Goal: Task Accomplishment & Management: Complete application form

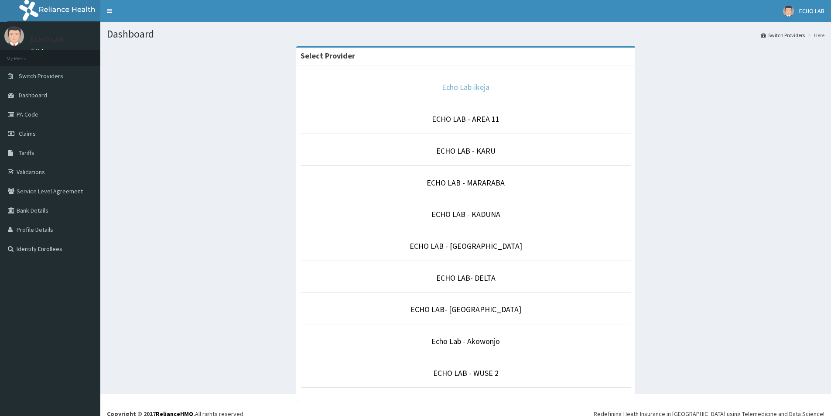
click at [453, 86] on link "Echo Lab-ikeja" at bounding box center [466, 87] width 48 height 10
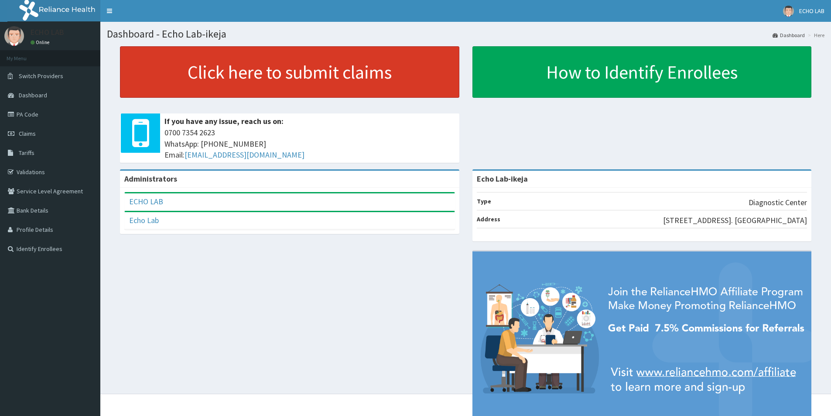
click at [394, 77] on link "Click here to submit claims" at bounding box center [290, 71] width 340 height 51
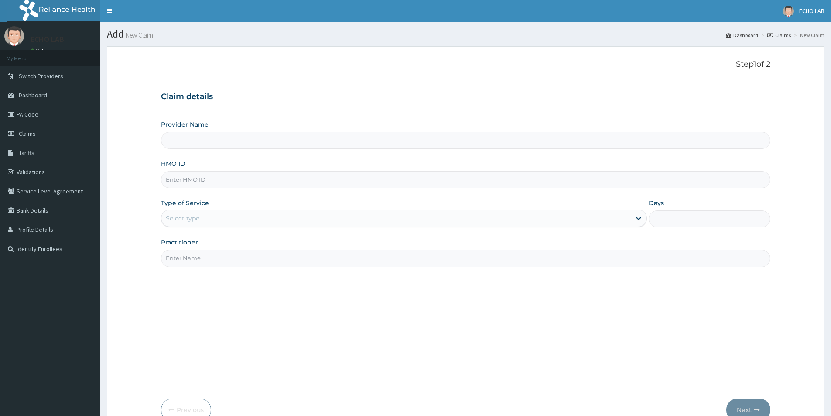
type input "Echo Lab-ikeja"
click at [199, 172] on input "HMO ID" at bounding box center [466, 179] width 610 height 17
paste input "PRS/10047/A"
type input "PRS/10047/A"
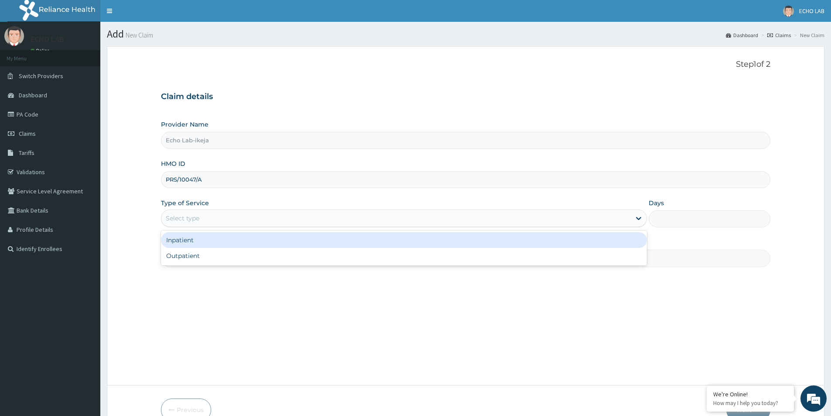
drag, startPoint x: 209, startPoint y: 218, endPoint x: 210, endPoint y: 235, distance: 17.1
click at [211, 219] on div "Select type" at bounding box center [396, 218] width 470 height 14
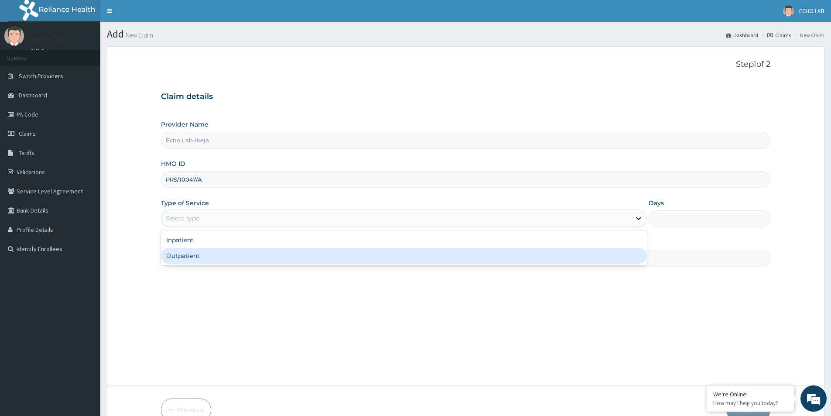
click at [220, 256] on div "Outpatient" at bounding box center [404, 256] width 486 height 16
type input "1"
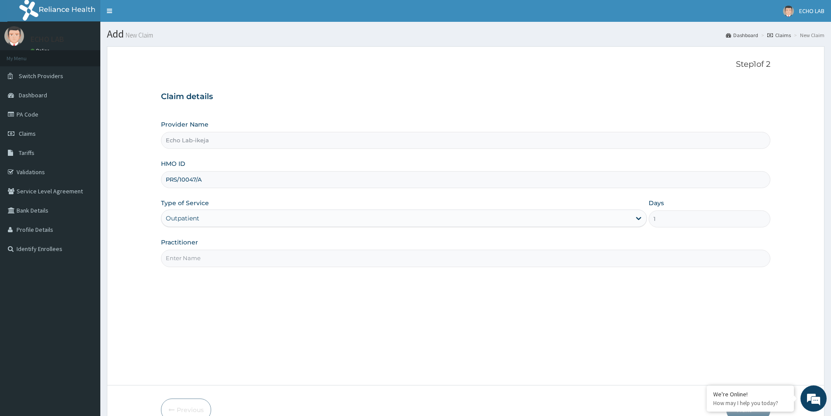
click at [221, 257] on input "Practitioner" at bounding box center [466, 258] width 610 height 17
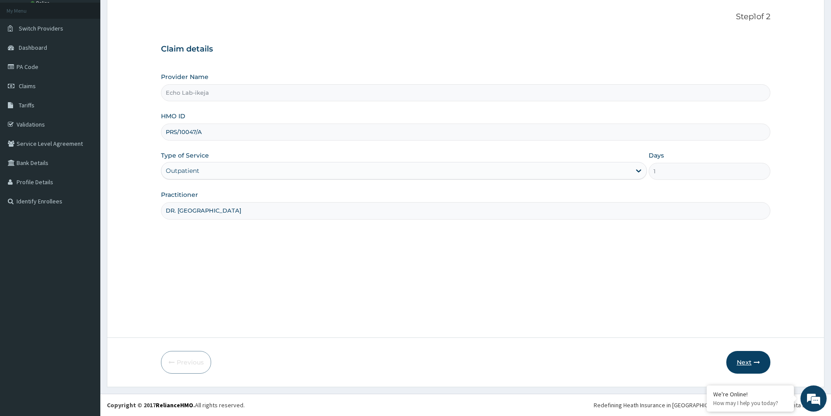
type input "DR. ALOK"
click at [755, 364] on icon "button" at bounding box center [757, 362] width 6 height 6
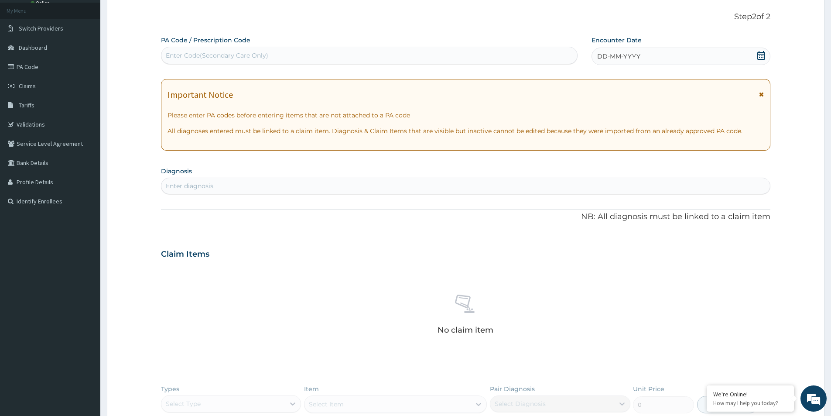
click at [235, 59] on div "Enter Code(Secondary Care Only)" at bounding box center [217, 55] width 103 height 9
paste input "PA/3324D4"
type input "PA/3324D4"
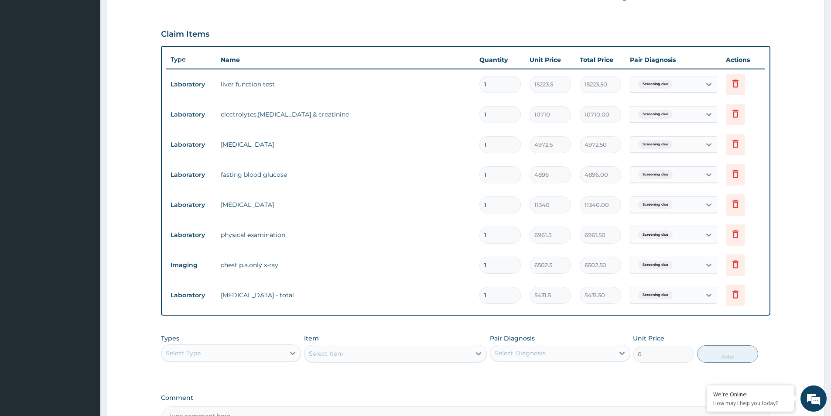
scroll to position [374, 0]
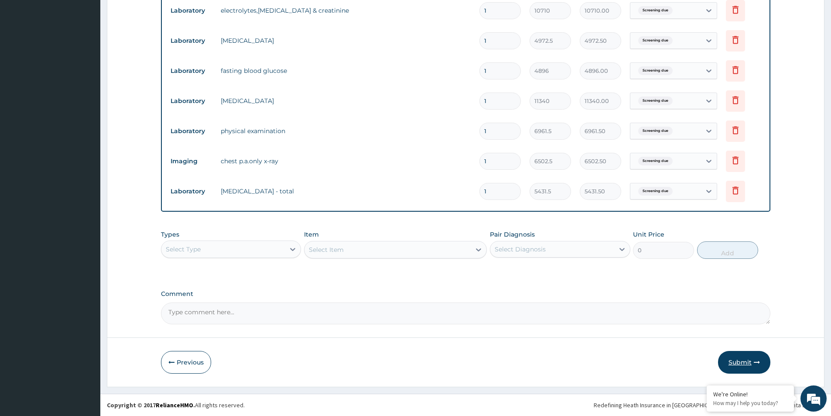
click at [746, 367] on button "Submit" at bounding box center [744, 362] width 52 height 23
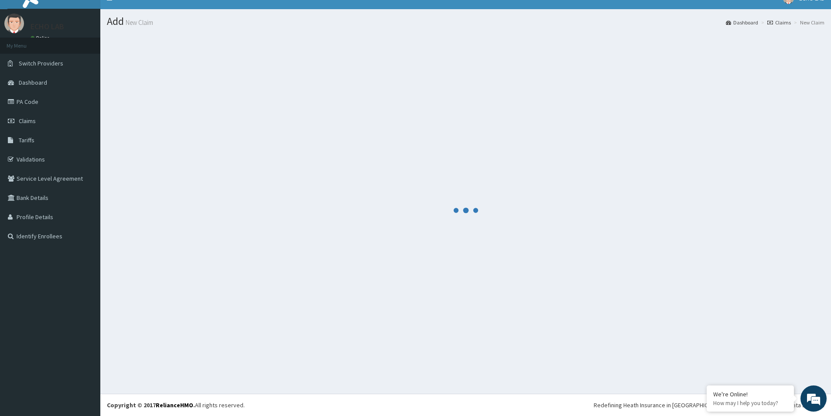
scroll to position [13, 0]
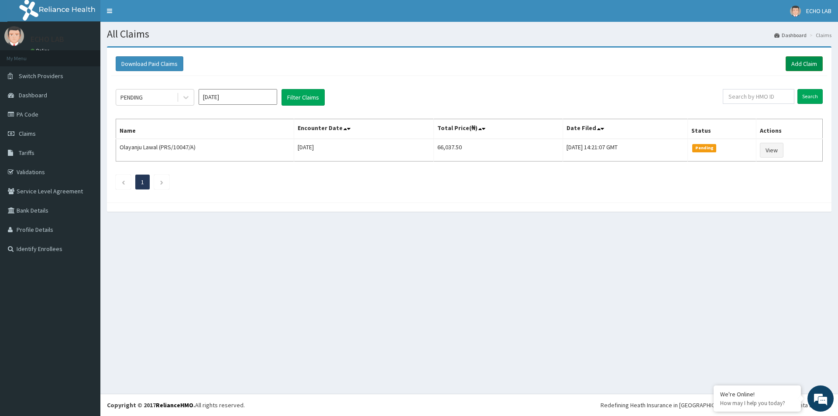
click at [809, 60] on link "Add Claim" at bounding box center [804, 63] width 37 height 15
click at [799, 63] on link "Add Claim" at bounding box center [804, 63] width 37 height 15
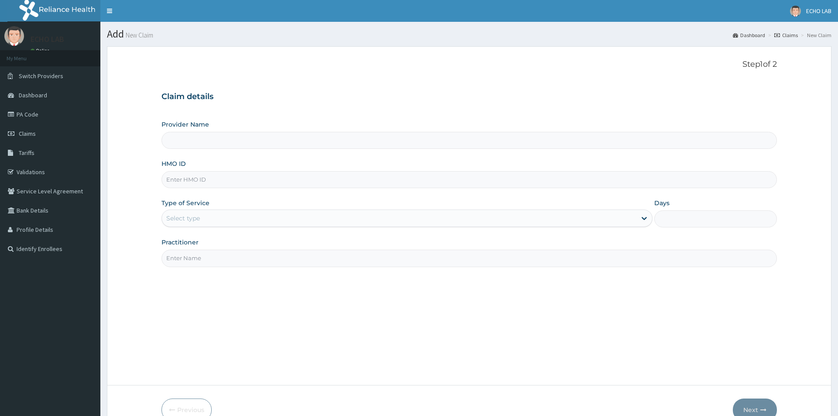
click at [208, 138] on input "Provider Name" at bounding box center [468, 140] width 615 height 17
drag, startPoint x: 212, startPoint y: 178, endPoint x: 216, endPoint y: 180, distance: 4.9
click at [216, 180] on input "HMO ID" at bounding box center [468, 179] width 615 height 17
paste input "edg/10017/d"
type input "edg/10017/d"
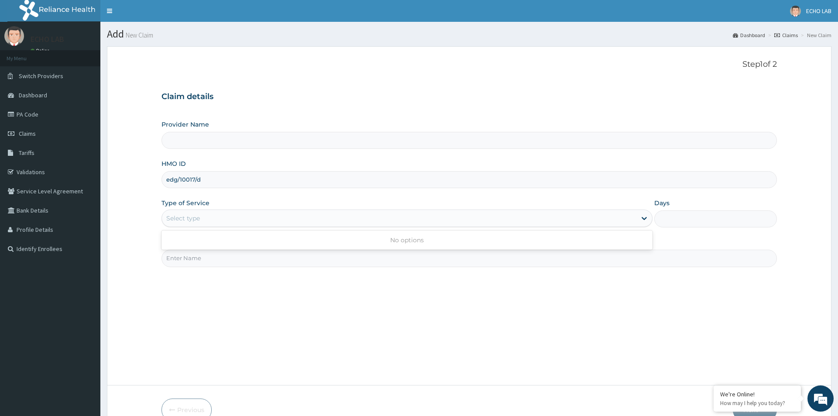
click at [222, 214] on div "Select type" at bounding box center [399, 218] width 474 height 14
type input "Echo Lab-ikeja"
drag, startPoint x: 326, startPoint y: 194, endPoint x: 330, endPoint y: 197, distance: 5.7
click at [330, 197] on div "Provider Name Echo Lab-ikeja HMO ID edg/10017/d Type of Service Use Up and Down…" at bounding box center [468, 193] width 615 height 147
click at [343, 222] on div "Select type" at bounding box center [399, 218] width 474 height 14
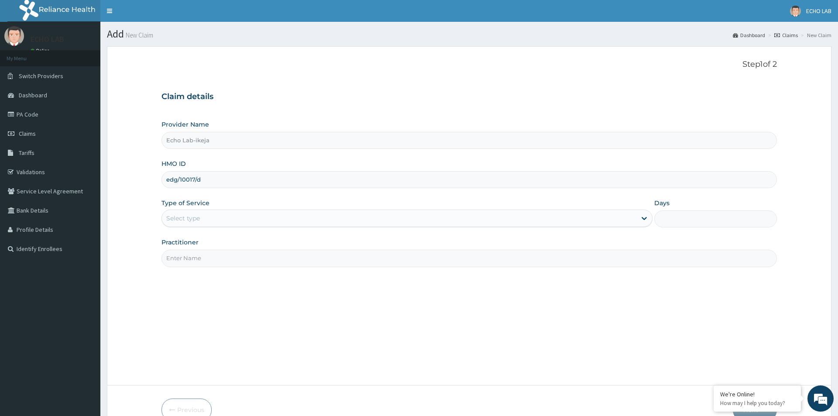
click at [369, 191] on div "Provider Name Echo Lab-ikeja HMO ID edg/10017/d Type of Service Select type Day…" at bounding box center [468, 193] width 615 height 147
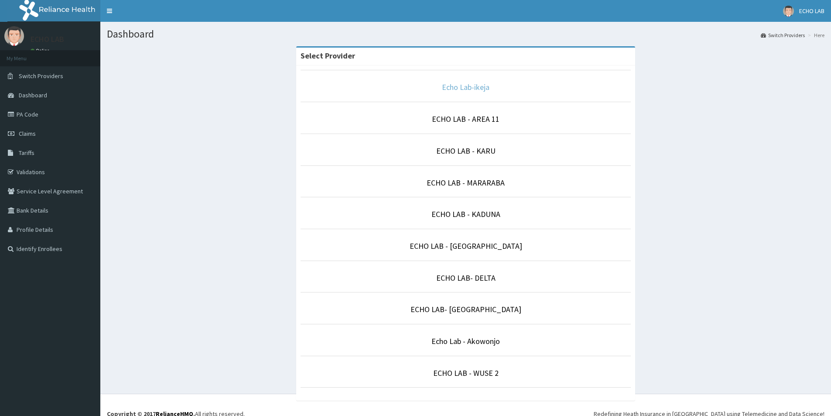
click at [450, 89] on link "Echo Lab-ikeja" at bounding box center [466, 87] width 48 height 10
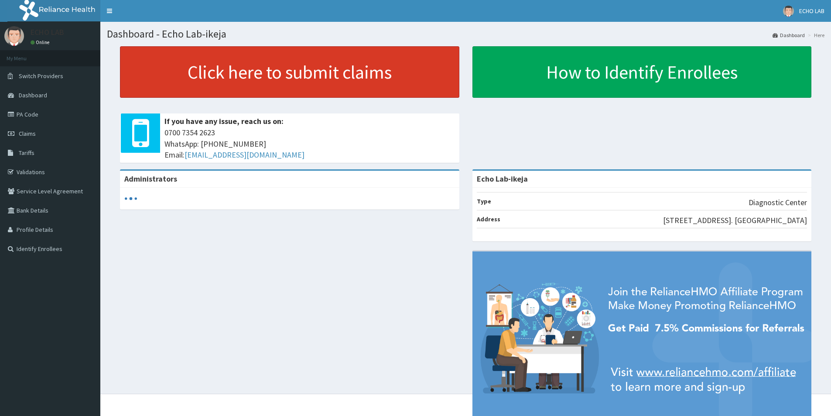
click at [345, 85] on link "Click here to submit claims" at bounding box center [290, 71] width 340 height 51
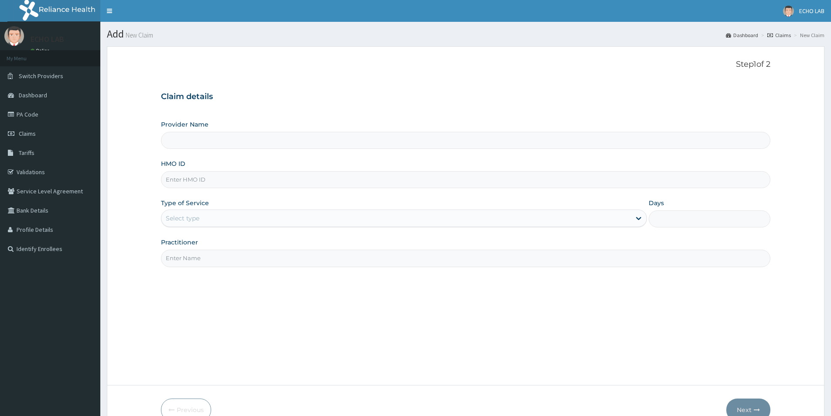
click at [222, 180] on input "HMO ID" at bounding box center [466, 179] width 610 height 17
paste input "edg/10017/d"
type input "edg/10017/d"
type input "Echo Lab-ikeja"
type input "edg/10017/d"
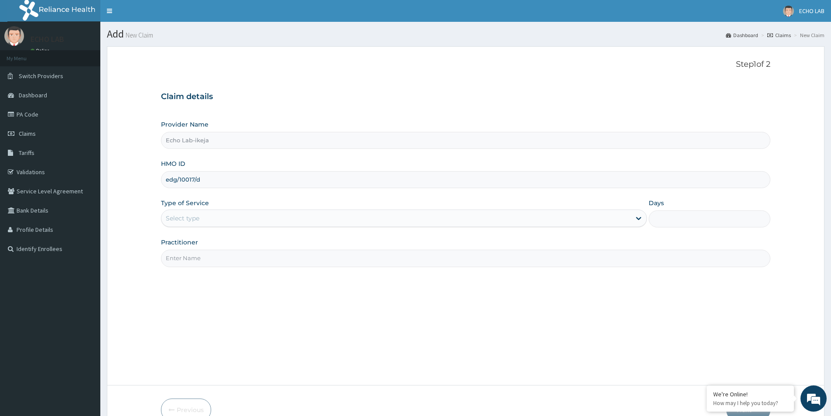
click at [214, 214] on div "Select type" at bounding box center [396, 218] width 470 height 14
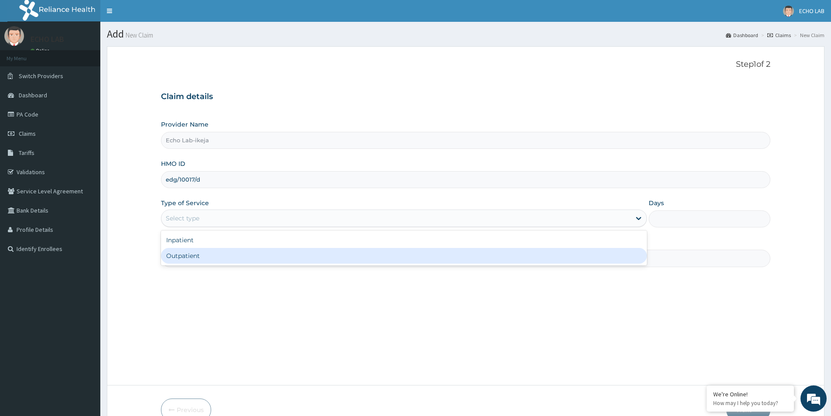
click at [223, 253] on div "Outpatient" at bounding box center [404, 256] width 486 height 16
type input "1"
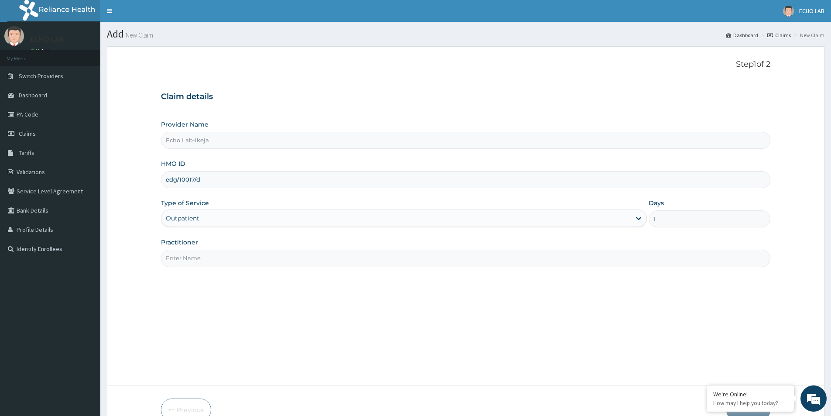
click at [222, 249] on div "Practitioner" at bounding box center [466, 252] width 610 height 29
click at [232, 264] on input "Practitioner" at bounding box center [466, 258] width 610 height 17
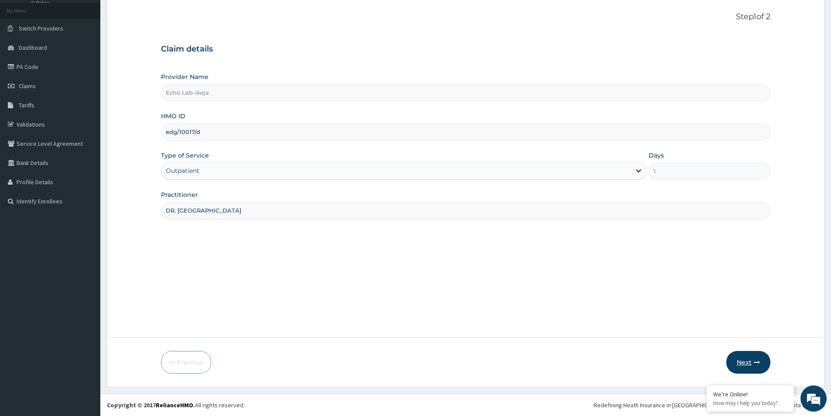
type input "DR. [GEOGRAPHIC_DATA]"
click at [753, 364] on button "Next" at bounding box center [749, 362] width 44 height 23
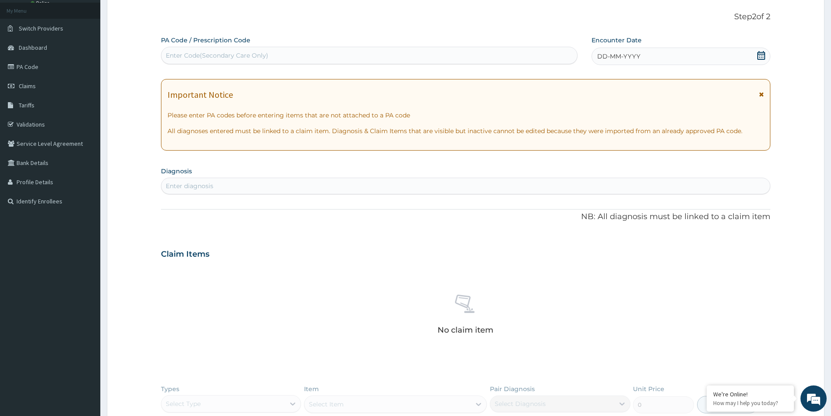
scroll to position [0, 0]
click at [233, 60] on div "Enter Code(Secondary Care Only)" at bounding box center [369, 55] width 416 height 14
paste input "PA/119CAA"
type input "PA/119CAA"
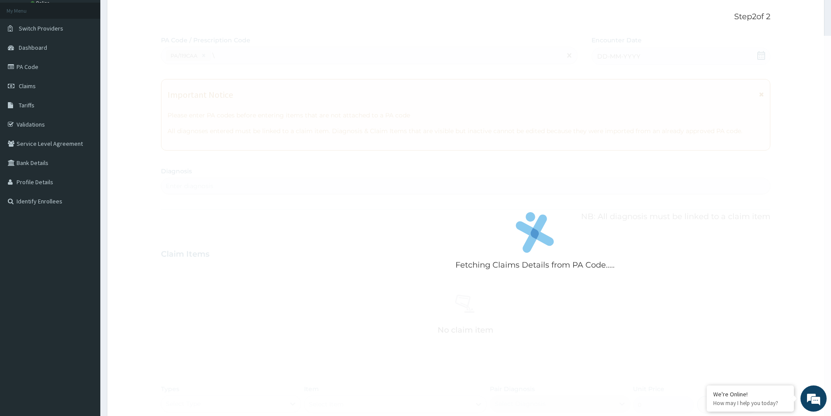
type input "\"
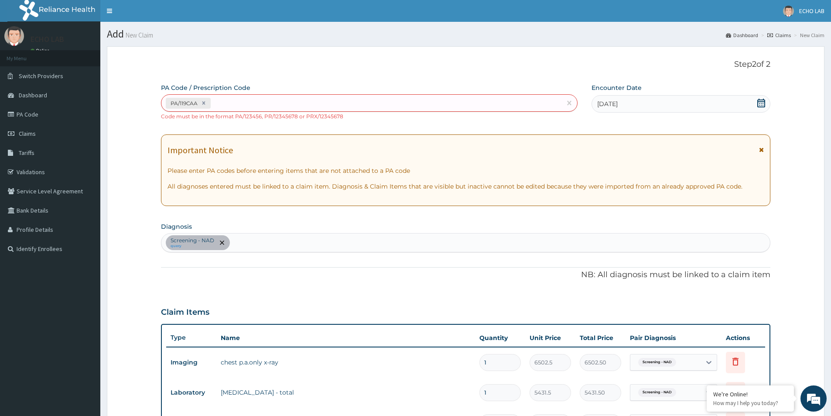
scroll to position [292, 0]
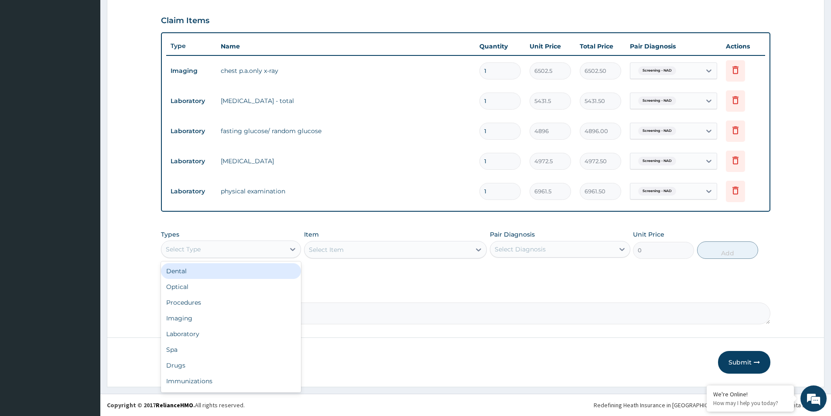
click at [245, 253] on div "Select Type" at bounding box center [223, 249] width 124 height 14
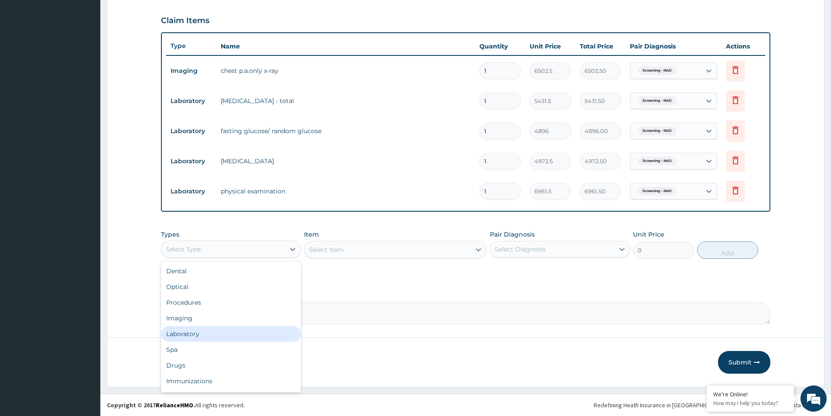
click at [207, 331] on div "Laboratory" at bounding box center [231, 334] width 140 height 16
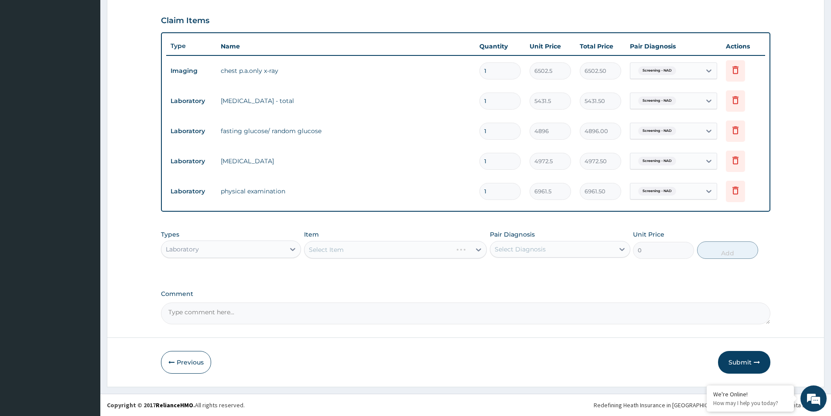
click at [367, 249] on div "Select Item" at bounding box center [395, 249] width 183 height 17
click at [357, 252] on div "Select Item" at bounding box center [388, 250] width 166 height 14
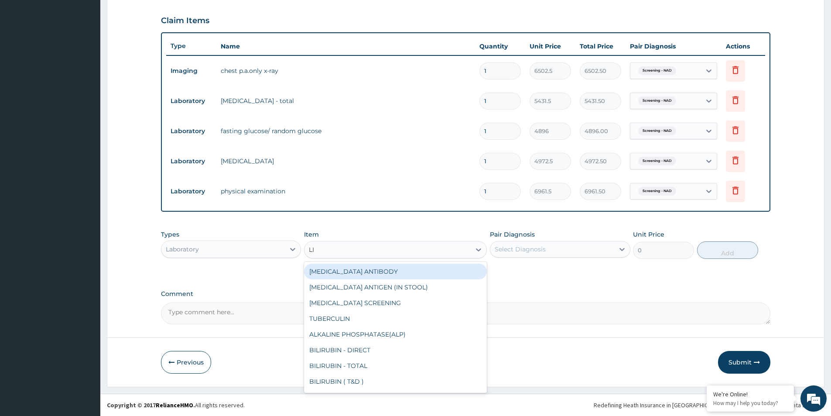
type input "LIV"
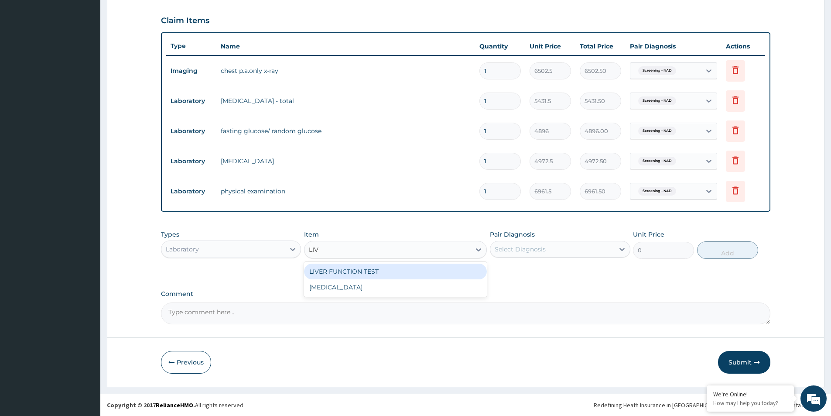
click at [391, 274] on div "LIVER FUNCTION TEST" at bounding box center [395, 272] width 183 height 16
type input "15223.5"
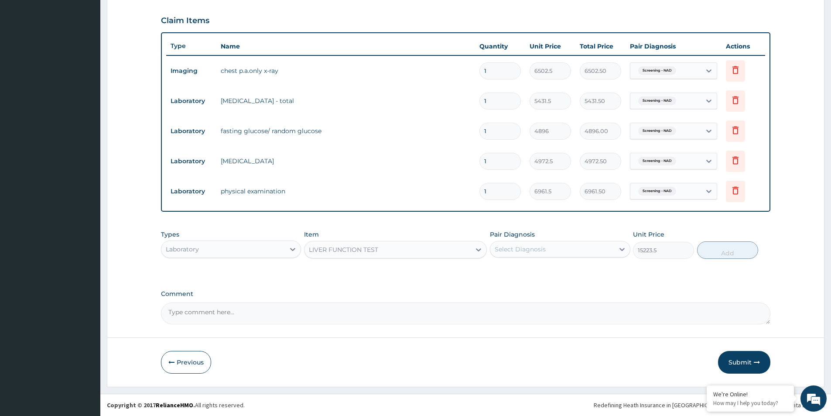
click at [540, 252] on div "Select Diagnosis" at bounding box center [520, 249] width 51 height 9
click at [532, 271] on label "Screening - NAD" at bounding box center [530, 270] width 53 height 9
checkbox input "true"
click at [733, 250] on button "Add" at bounding box center [727, 249] width 61 height 17
type input "0"
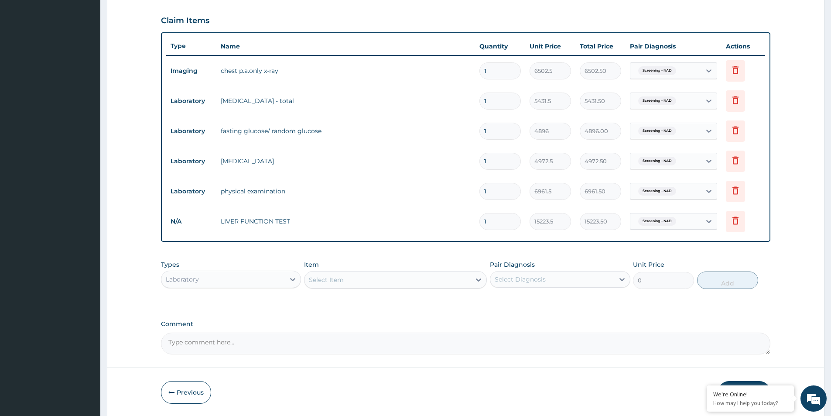
click at [337, 280] on div "Select Item" at bounding box center [326, 279] width 35 height 9
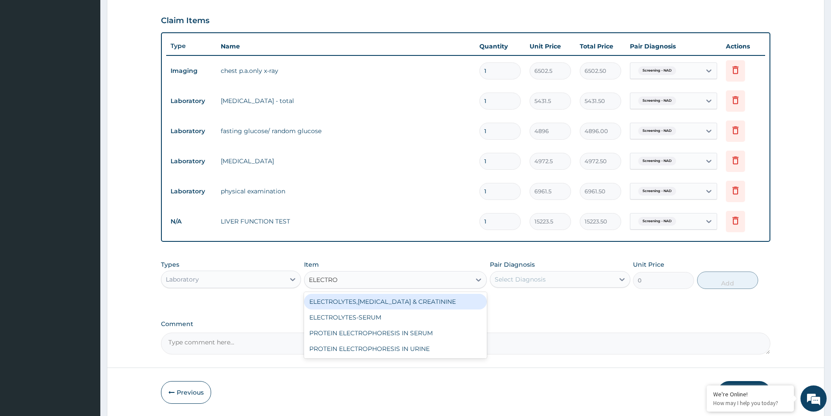
type input "ELECTROL"
click at [352, 299] on div "ELECTROLYTES,UREA & CREATININE" at bounding box center [395, 302] width 183 height 16
type input "10710"
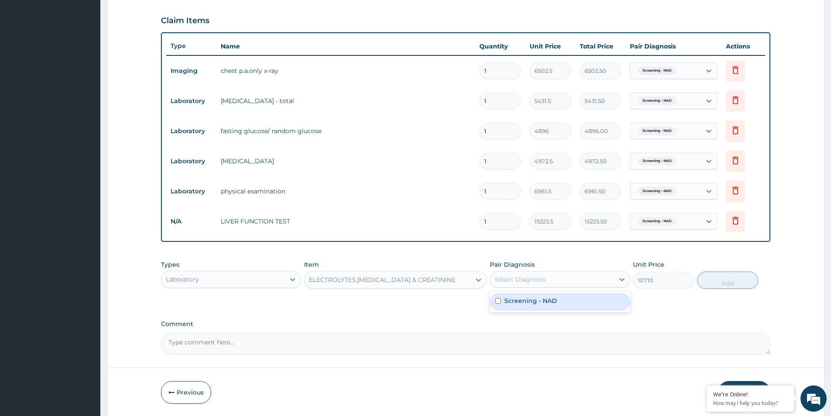
drag, startPoint x: 551, startPoint y: 275, endPoint x: 553, endPoint y: 291, distance: 15.9
click at [551, 275] on div "Select Diagnosis" at bounding box center [553, 279] width 124 height 14
drag, startPoint x: 564, startPoint y: 304, endPoint x: 660, endPoint y: 302, distance: 96.0
click at [565, 304] on div "Screening - NAD" at bounding box center [560, 302] width 140 height 18
checkbox input "true"
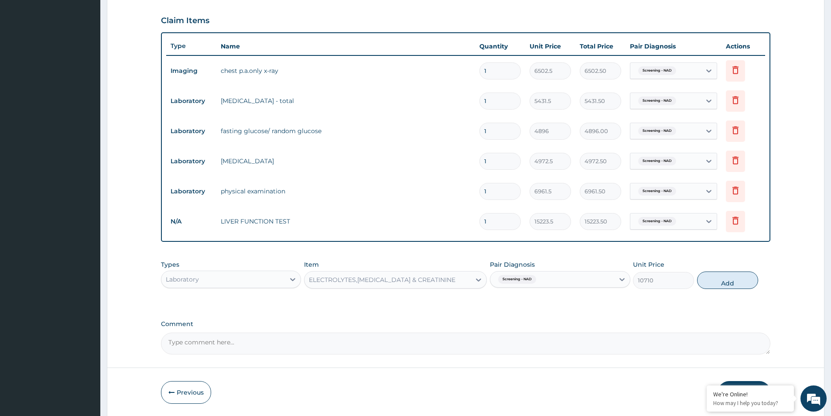
click at [739, 278] on button "Add" at bounding box center [727, 279] width 61 height 17
type input "0"
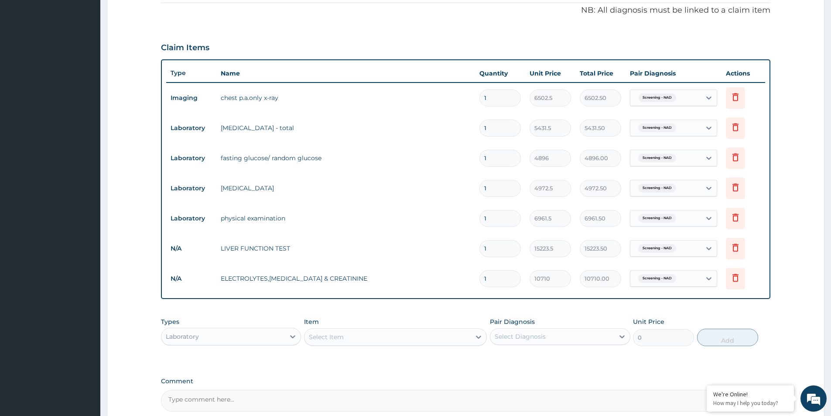
scroll to position [352, 0]
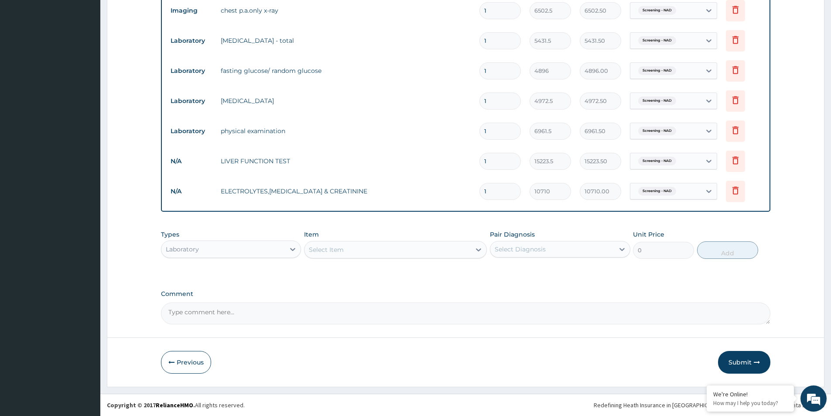
click at [248, 317] on textarea "Comment" at bounding box center [466, 313] width 610 height 22
paste textarea "PA/119CAA"
type textarea "PA/119CAA"
click at [758, 364] on icon "button" at bounding box center [757, 362] width 6 height 6
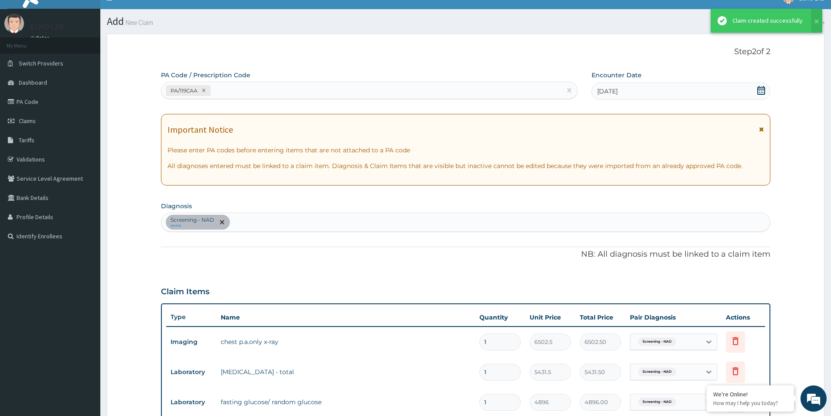
scroll to position [344, 0]
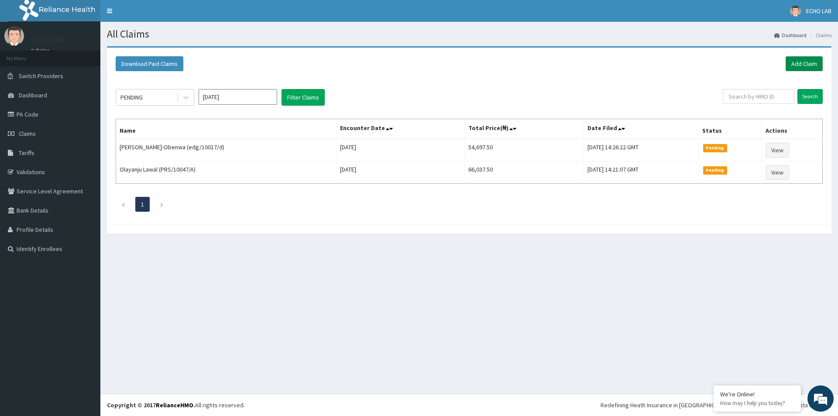
click at [802, 66] on link "Add Claim" at bounding box center [804, 63] width 37 height 15
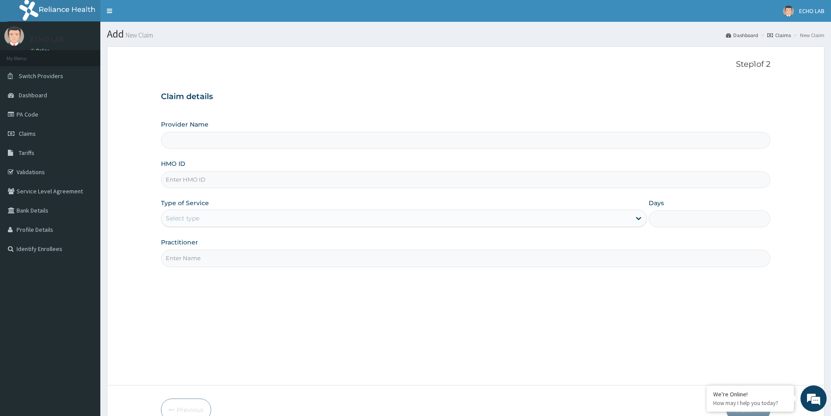
paste input "PAP/10079/A"
type input "PAP/10079/A"
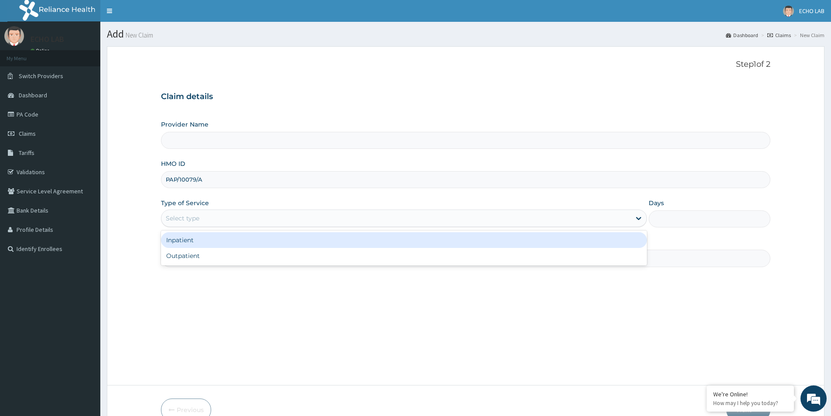
click at [224, 226] on div "Select type" at bounding box center [404, 217] width 486 height 17
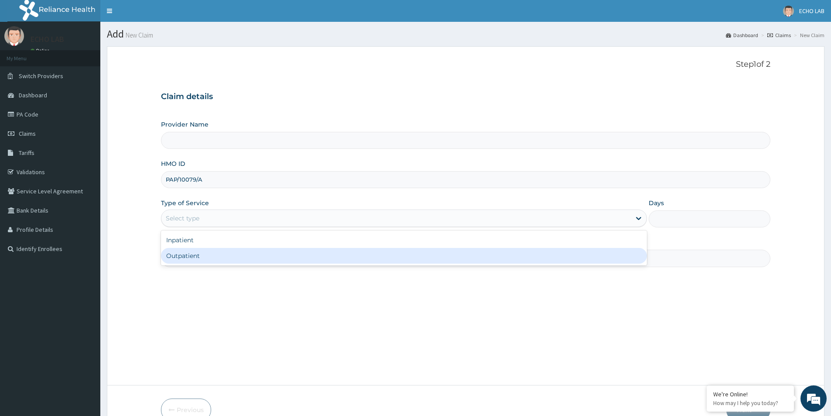
click at [233, 260] on div "Outpatient" at bounding box center [404, 256] width 486 height 16
type input "1"
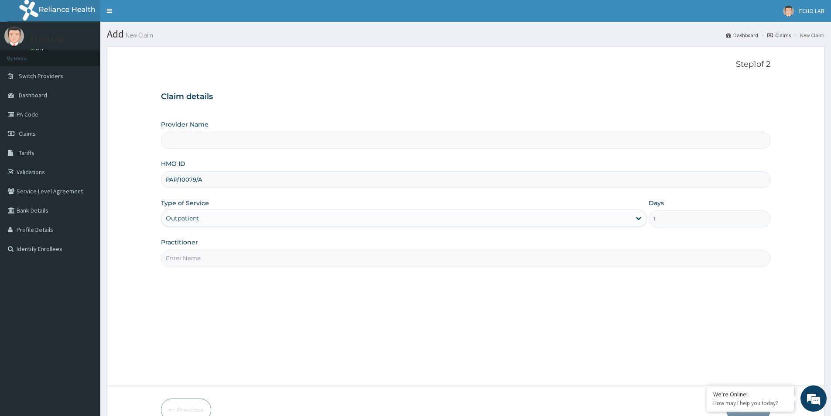
click at [229, 261] on input "Practitioner" at bounding box center [466, 258] width 610 height 17
type input "Echo Lab-ikeja"
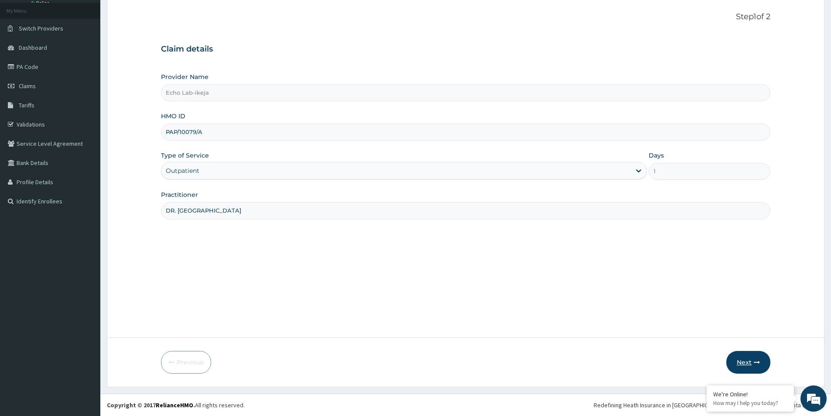
type input "DR. [GEOGRAPHIC_DATA]"
click at [739, 357] on button "Next" at bounding box center [749, 362] width 44 height 23
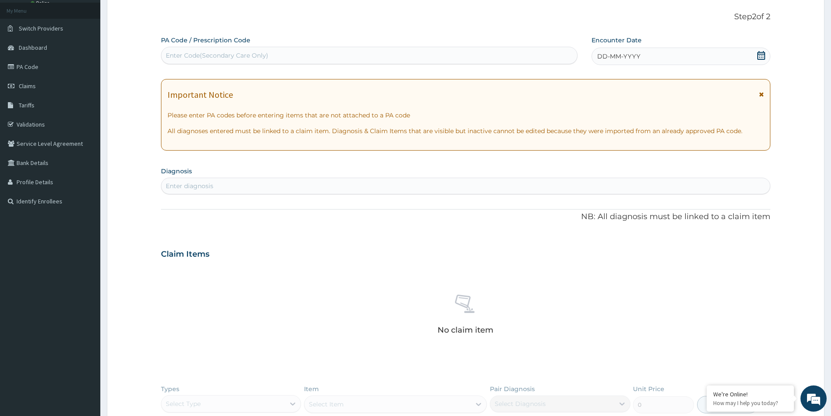
scroll to position [0, 0]
click at [246, 182] on div "Enter diagnosis" at bounding box center [465, 186] width 609 height 14
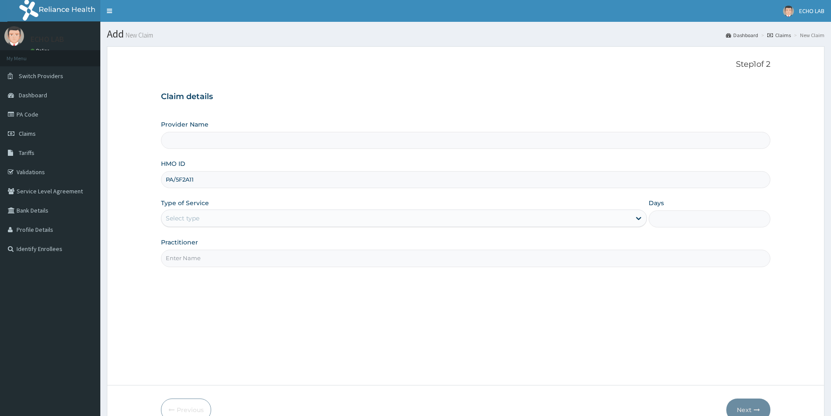
type input "PA/5F2A11"
click at [238, 215] on div "Select type" at bounding box center [396, 218] width 470 height 14
type input "Echo Lab-ikeja"
click at [236, 172] on input "PA/5F2A11" at bounding box center [466, 179] width 610 height 17
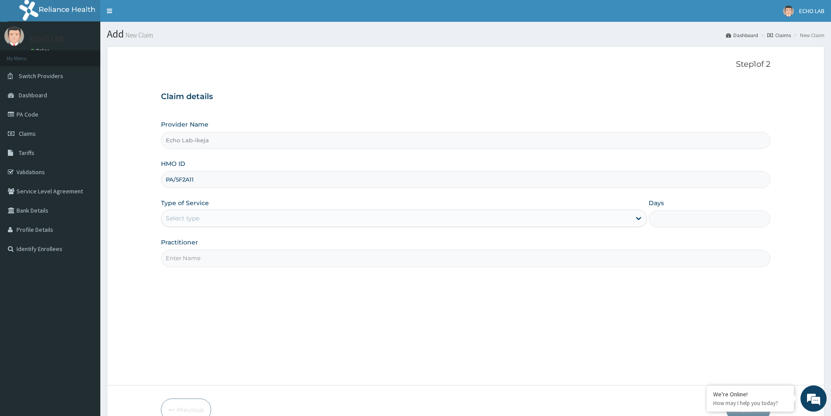
drag, startPoint x: 236, startPoint y: 172, endPoint x: 222, endPoint y: 175, distance: 14.4
click at [222, 175] on input "PA/5F2A11" at bounding box center [466, 179] width 610 height 17
click at [223, 176] on input "PA/5F2A11" at bounding box center [466, 179] width 610 height 17
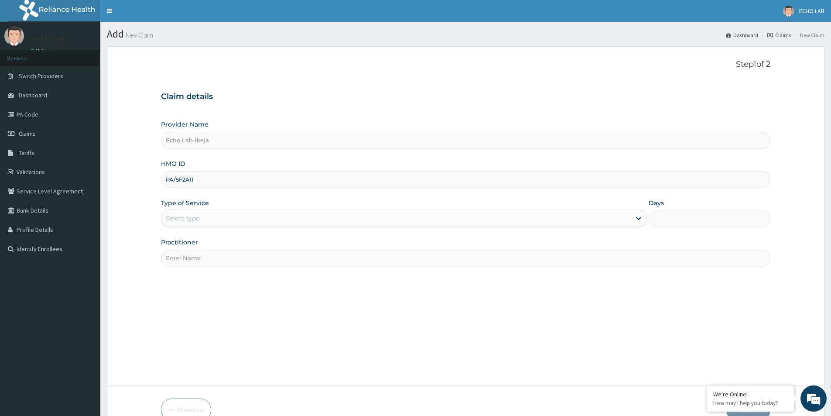
paste input "P/10079/A"
type input "PAP/10079/A"
click at [232, 220] on div "Select type" at bounding box center [396, 218] width 470 height 14
type input "1"
click at [226, 248] on div "Practitioner" at bounding box center [466, 252] width 610 height 29
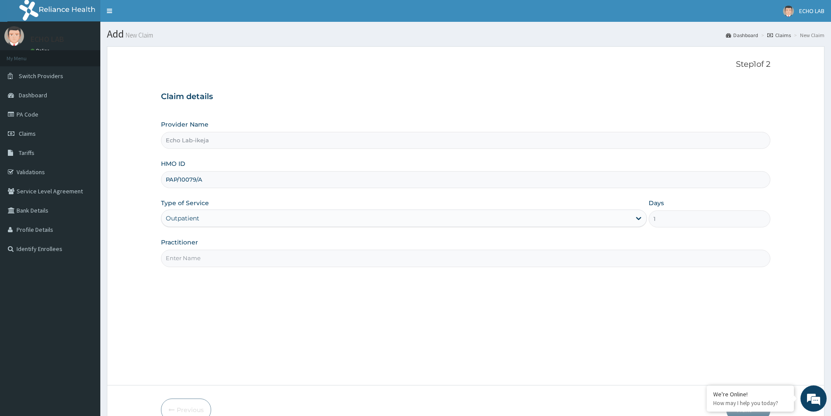
click at [226, 259] on input "Practitioner" at bounding box center [466, 258] width 610 height 17
type input "d"
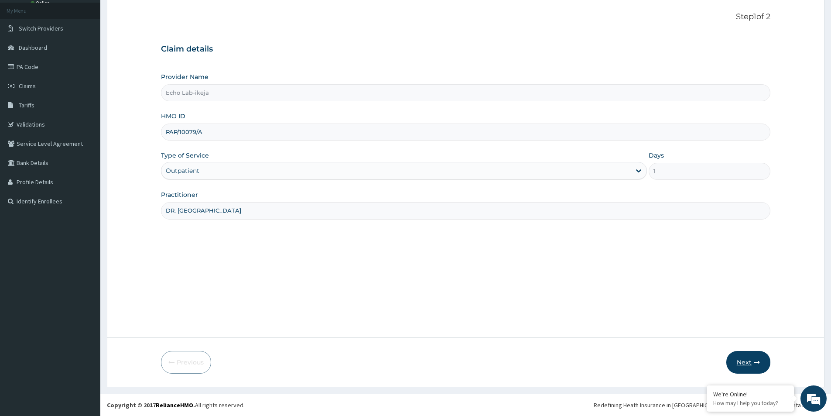
type input "DR. [GEOGRAPHIC_DATA]"
click at [750, 364] on button "Next" at bounding box center [749, 362] width 44 height 23
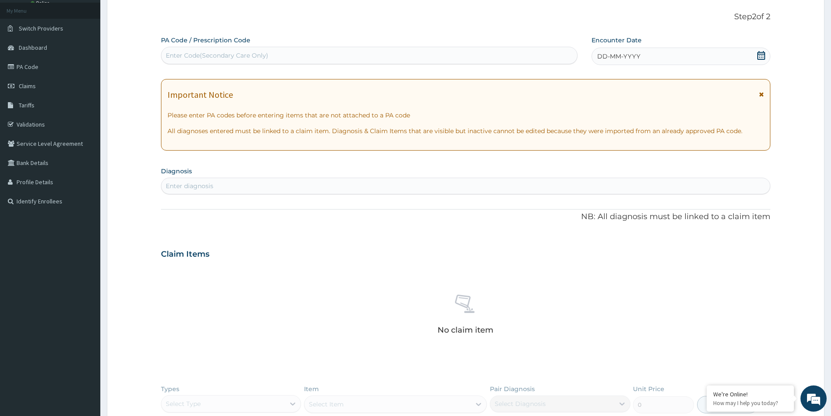
click at [249, 55] on div "Enter Code(Secondary Care Only)" at bounding box center [217, 55] width 103 height 9
paste input "PA/5F2A11"
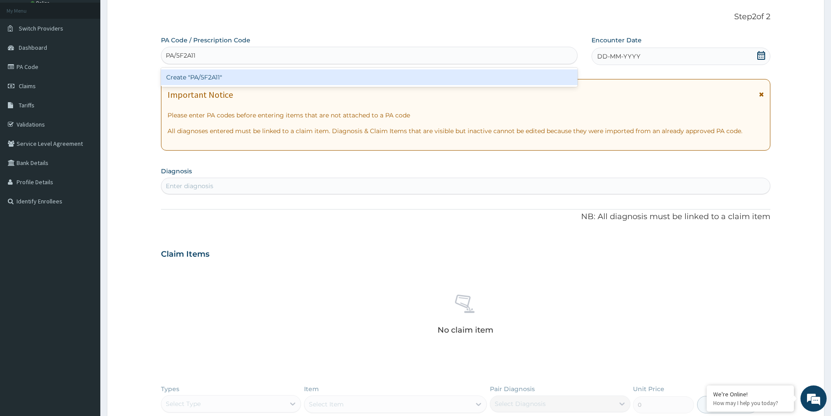
type input "PA/5F2A11"
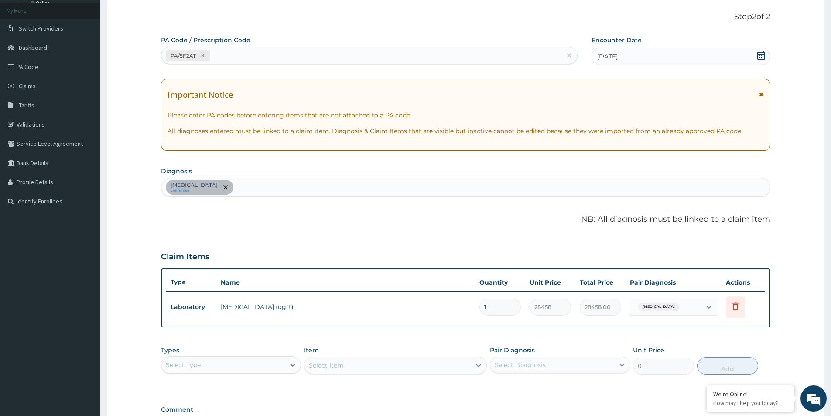
scroll to position [163, 0]
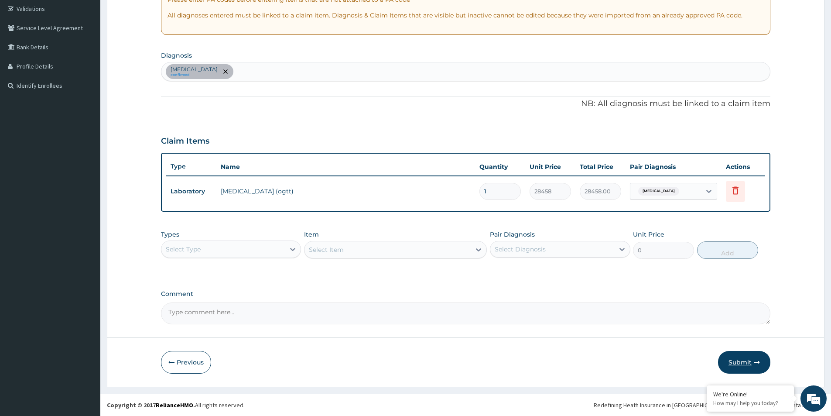
click at [745, 366] on button "Submit" at bounding box center [744, 362] width 52 height 23
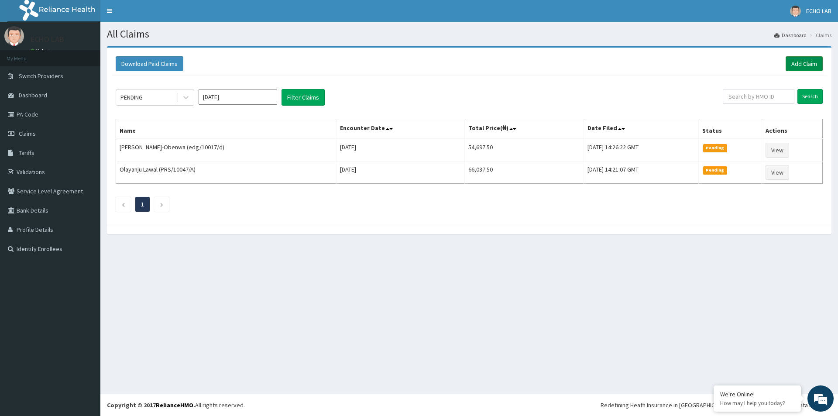
click at [803, 64] on link "Add Claim" at bounding box center [804, 63] width 37 height 15
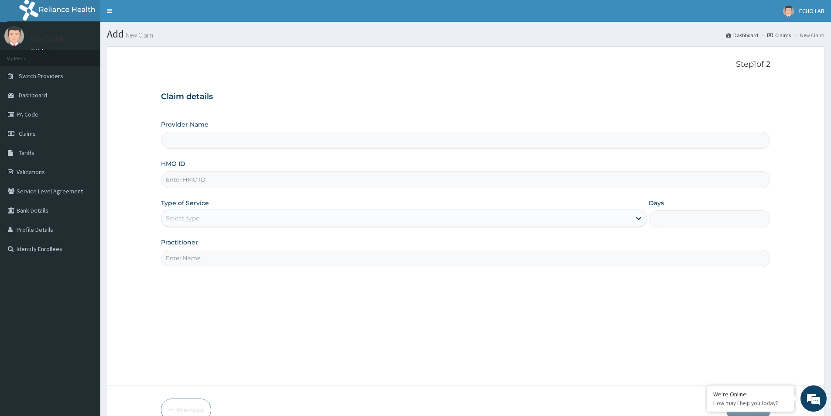
click at [184, 185] on input "HMO ID" at bounding box center [466, 179] width 610 height 17
type input "Echo Lab-ikeja"
paste input "cpw/10139/a"
type input "cpw/10139/a"
click at [204, 217] on div "Select type" at bounding box center [396, 218] width 470 height 14
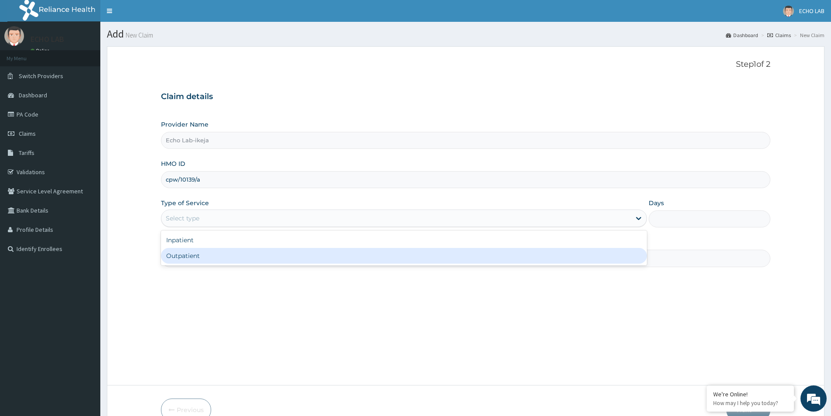
click at [213, 254] on div "Outpatient" at bounding box center [404, 256] width 486 height 16
type input "1"
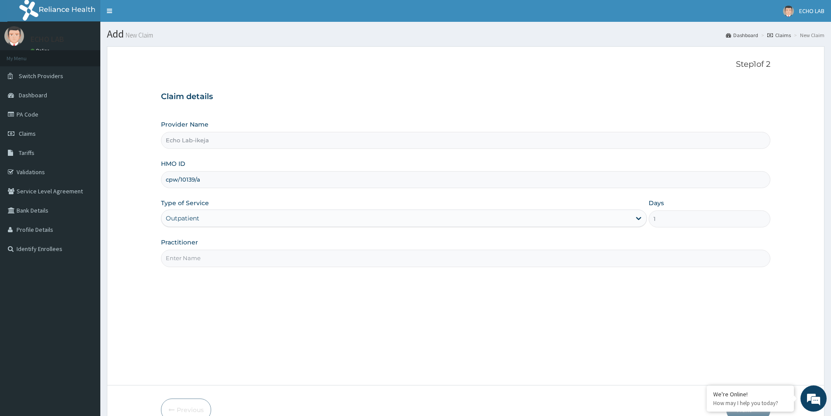
click at [209, 248] on div "Practitioner" at bounding box center [466, 252] width 610 height 29
click at [209, 257] on input "Practitioner" at bounding box center [466, 258] width 610 height 17
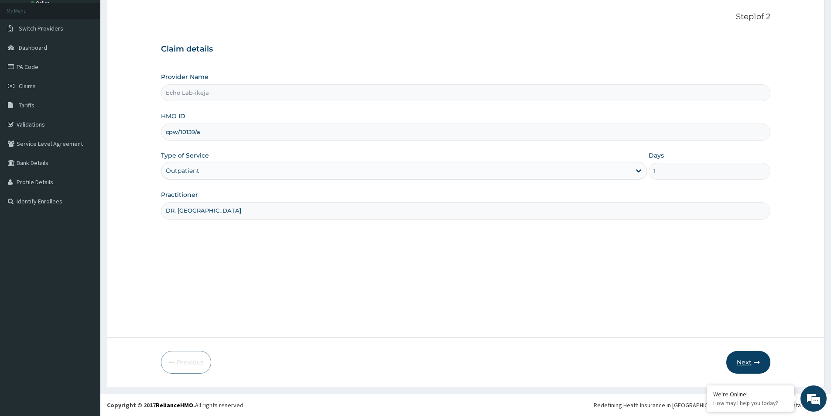
type input "DR. [GEOGRAPHIC_DATA]"
click at [732, 361] on button "Next" at bounding box center [749, 362] width 44 height 23
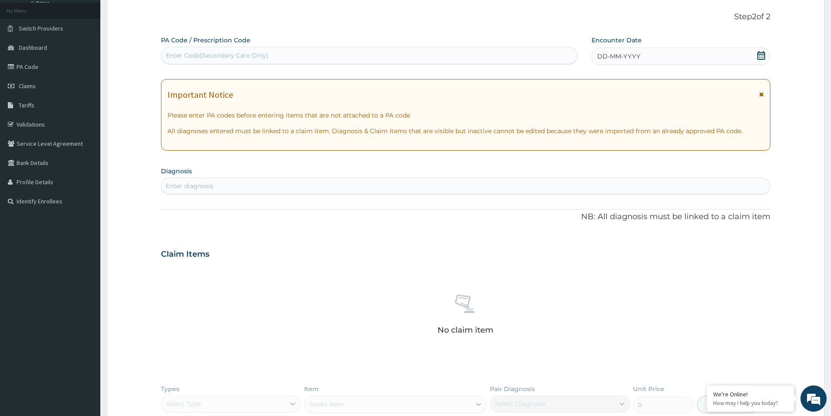
scroll to position [0, 0]
click at [254, 56] on div "Enter Code(Secondary Care Only)" at bounding box center [217, 55] width 103 height 9
paste input "PA/319760"
type input "PA/319760"
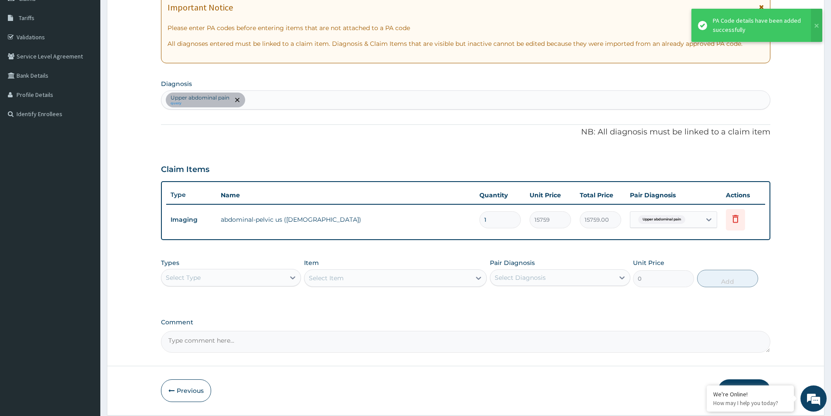
scroll to position [163, 0]
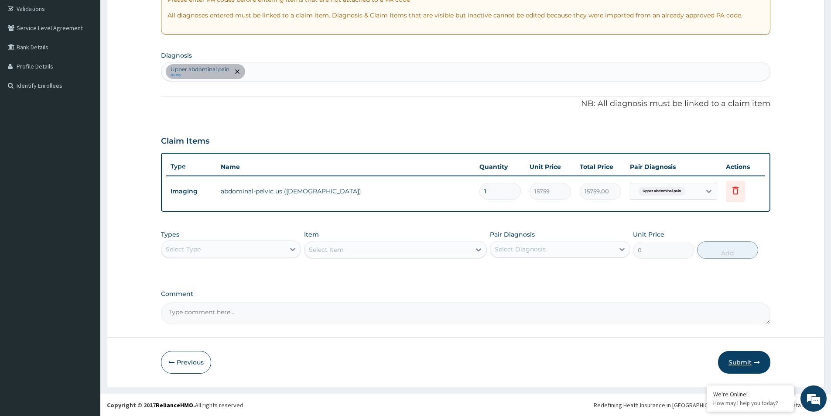
click at [757, 362] on icon "button" at bounding box center [757, 362] width 6 height 6
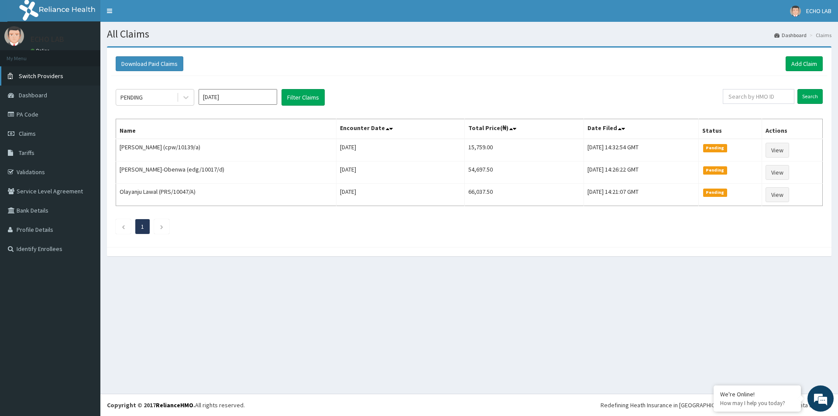
click at [47, 75] on span "Switch Providers" at bounding box center [41, 76] width 45 height 8
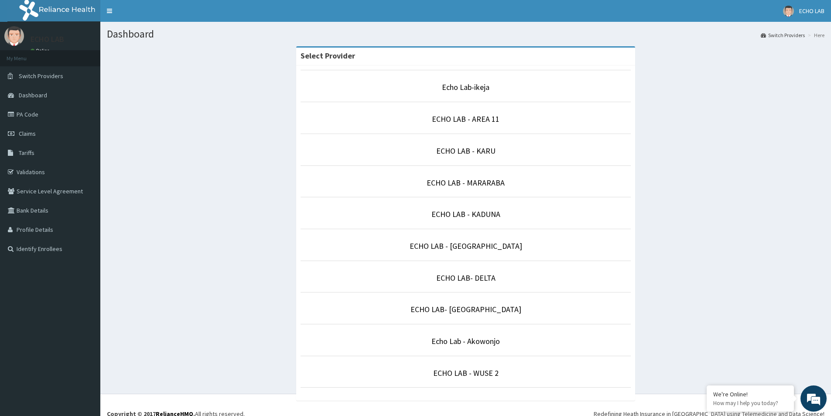
scroll to position [9, 0]
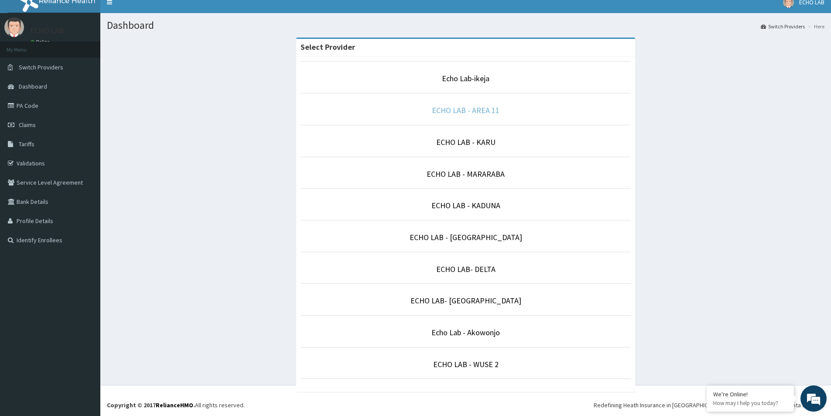
click at [486, 113] on link "ECHO LAB - AREA 11" at bounding box center [466, 110] width 68 height 10
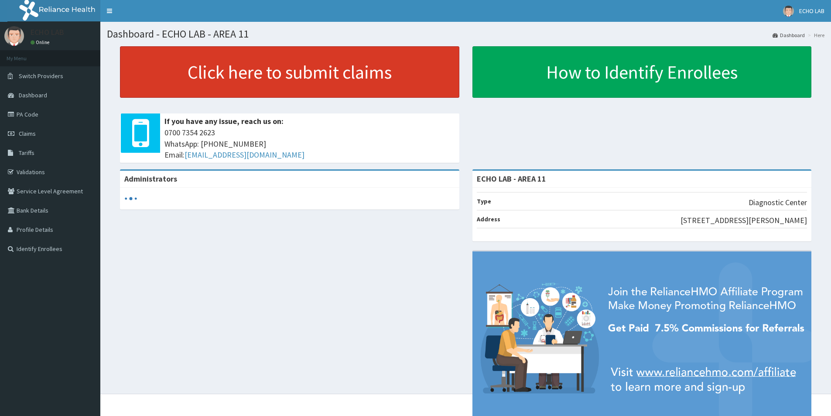
click at [381, 60] on link "Click here to submit claims" at bounding box center [290, 71] width 340 height 51
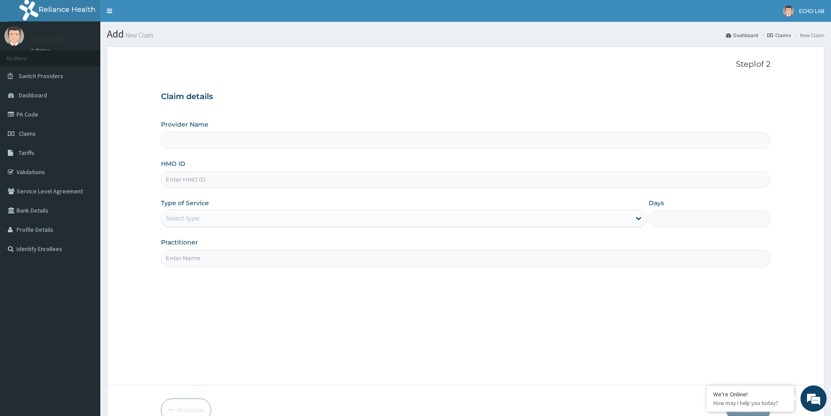
type input "ECHO LAB - AREA 11"
click at [252, 189] on div "Provider Name ECHO LAB - AREA 11 HMO ID Type of Service Select type Days Practi…" at bounding box center [466, 193] width 610 height 147
click at [254, 182] on input "HMO ID" at bounding box center [466, 179] width 610 height 17
paste input "RSP/10045/D"
type input "RSP/10045/D"
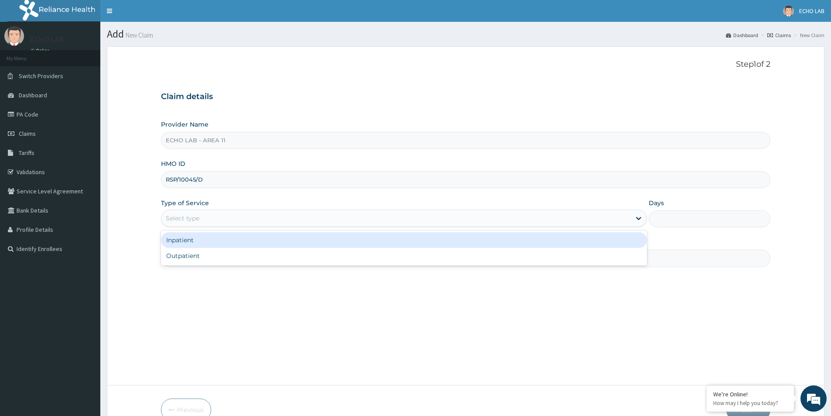
click at [238, 216] on div "Select type" at bounding box center [396, 218] width 470 height 14
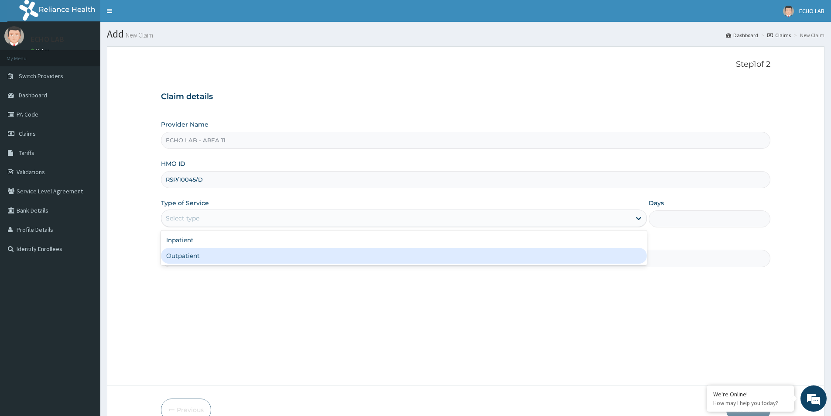
click at [243, 254] on div "Outpatient" at bounding box center [404, 256] width 486 height 16
type input "1"
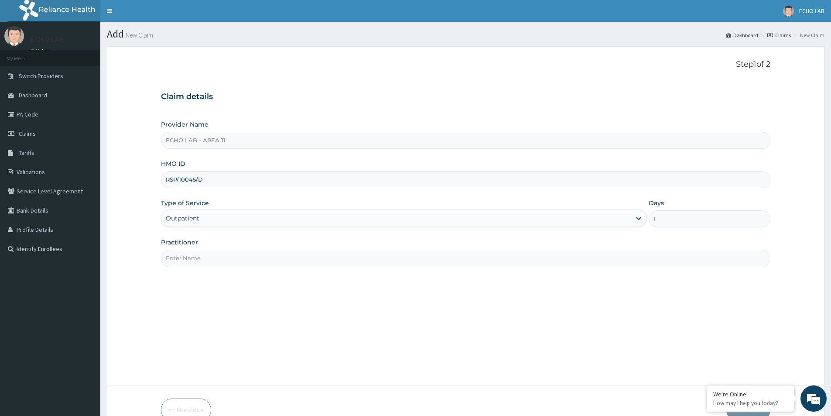
click at [240, 252] on input "Practitioner" at bounding box center [466, 258] width 610 height 17
type input "F"
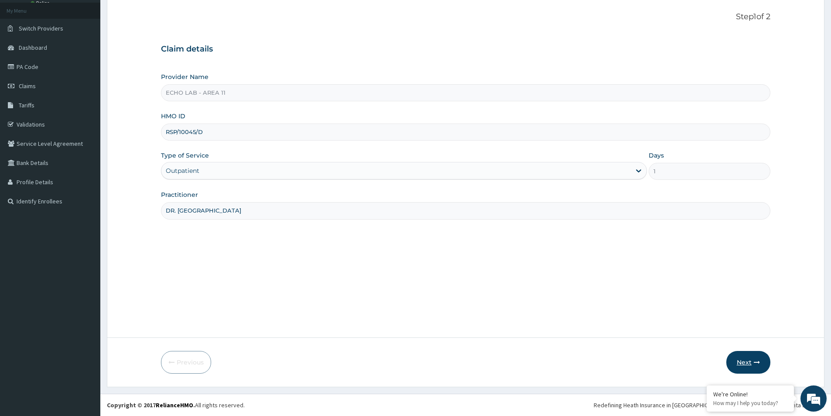
type input "DR. [GEOGRAPHIC_DATA]"
click at [764, 365] on button "Next" at bounding box center [749, 362] width 44 height 23
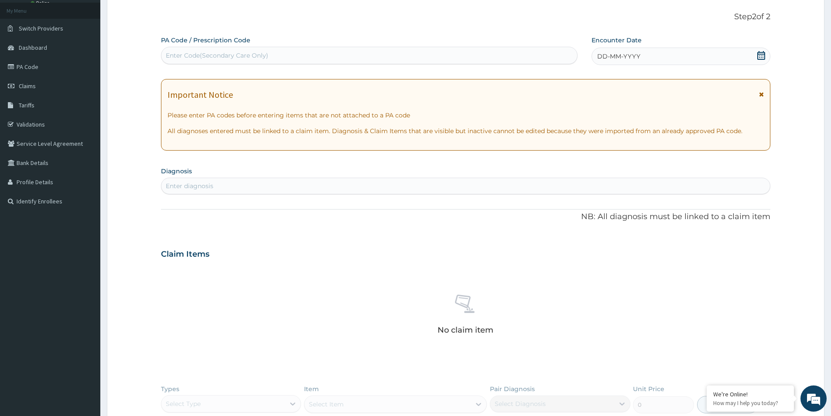
click at [271, 57] on div "Enter Code(Secondary Care Only)" at bounding box center [369, 55] width 416 height 14
paste input "PA/8ADA9C"
type input "PA/8ADA9C"
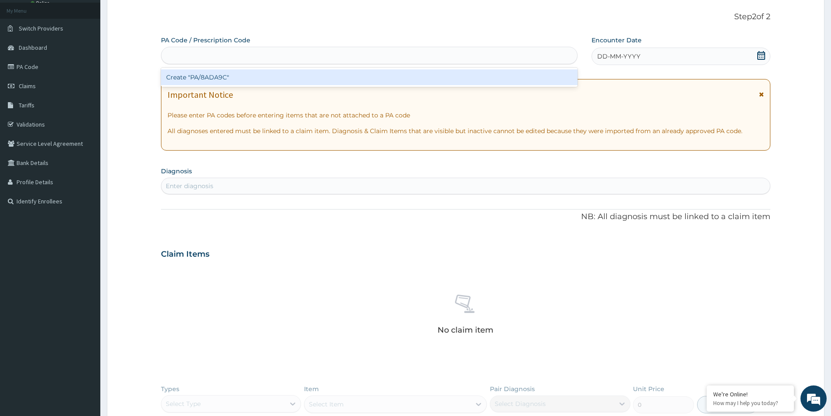
type input "\"
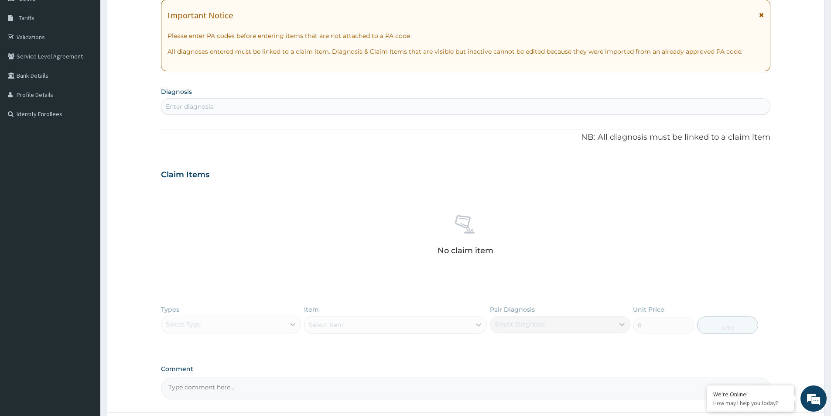
scroll to position [4, 0]
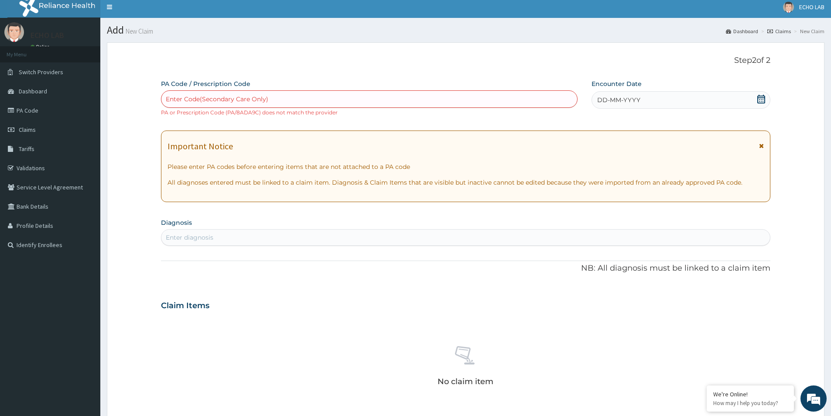
click at [763, 98] on icon at bounding box center [762, 99] width 8 height 9
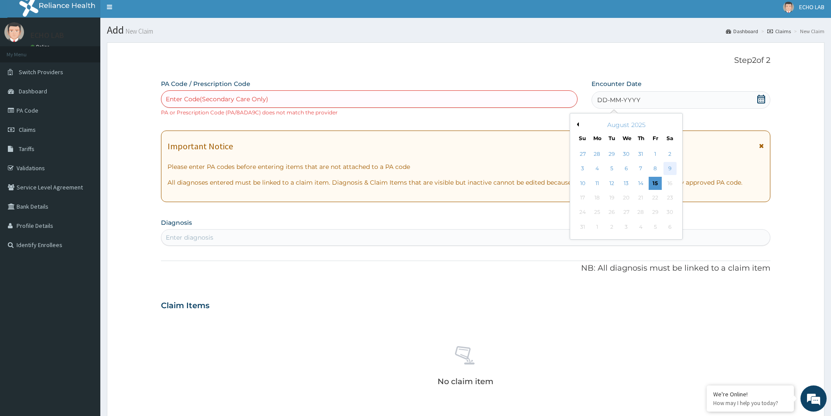
click at [673, 168] on div "9" at bounding box center [670, 168] width 13 height 13
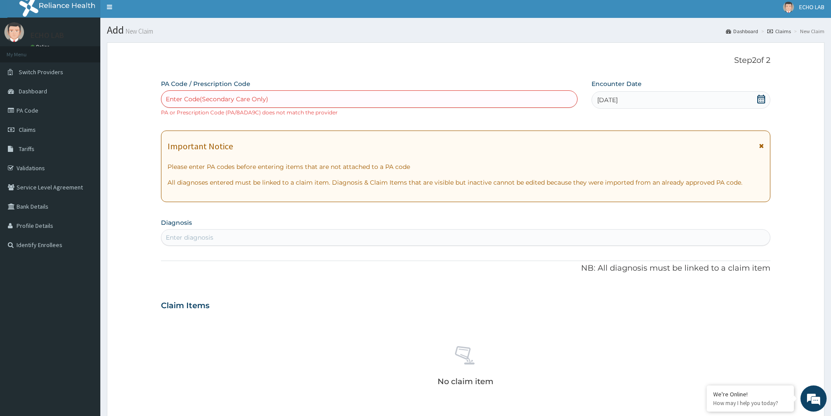
scroll to position [91, 0]
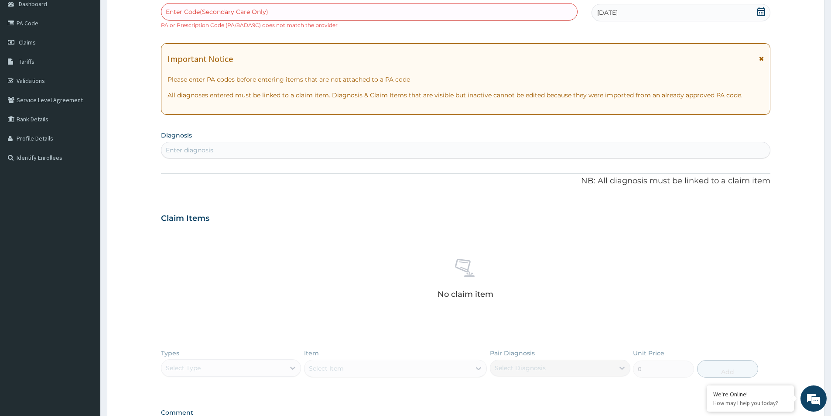
click at [383, 155] on div "Enter diagnosis" at bounding box center [465, 150] width 609 height 14
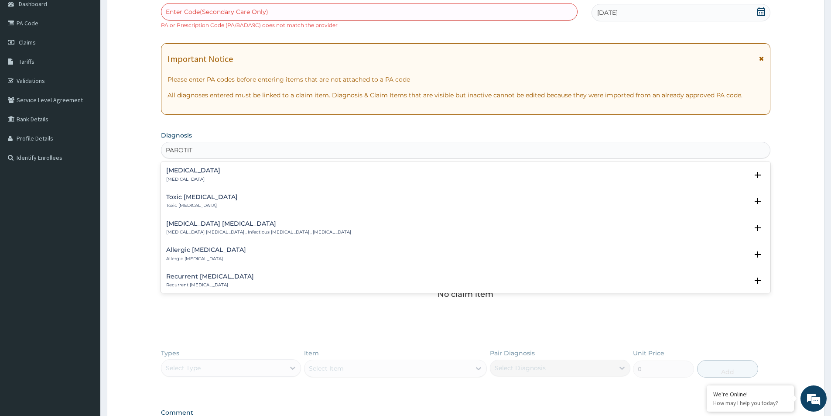
type input "PAROTIT"
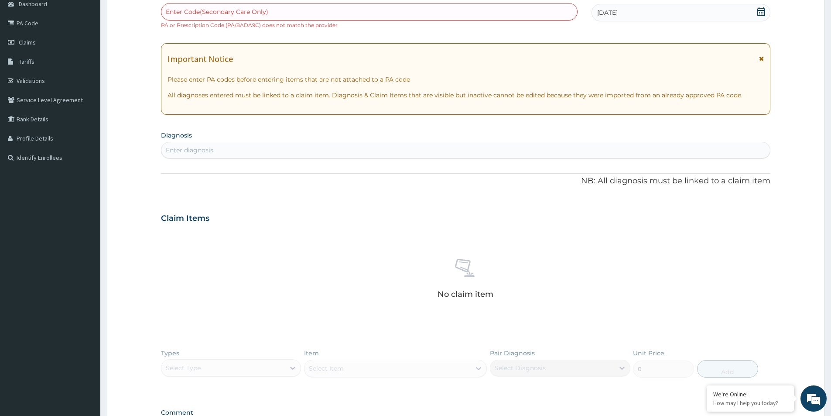
click at [581, 240] on div "No claim item" at bounding box center [466, 280] width 610 height 100
click at [217, 155] on div "Enter diagnosis" at bounding box center [465, 150] width 609 height 14
type input "PAROTI"
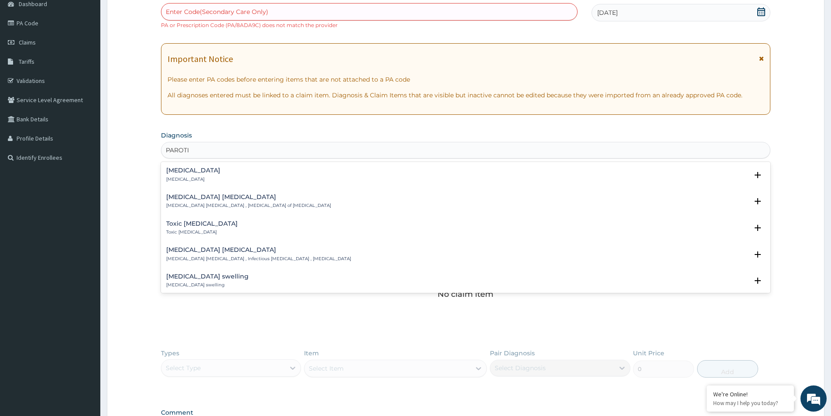
click at [194, 172] on div "Parotitis Parotitis" at bounding box center [465, 174] width 599 height 15
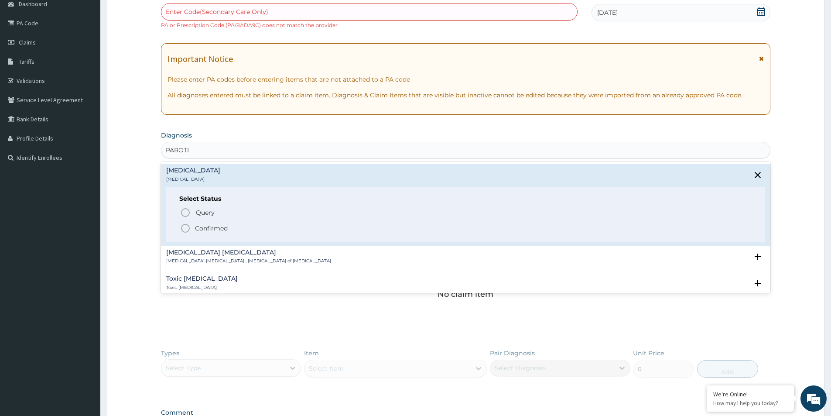
click at [219, 230] on p "Confirmed" at bounding box center [211, 228] width 33 height 9
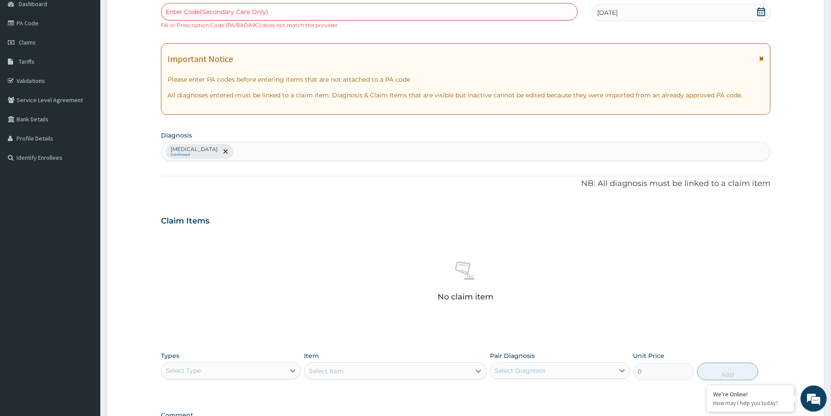
scroll to position [213, 0]
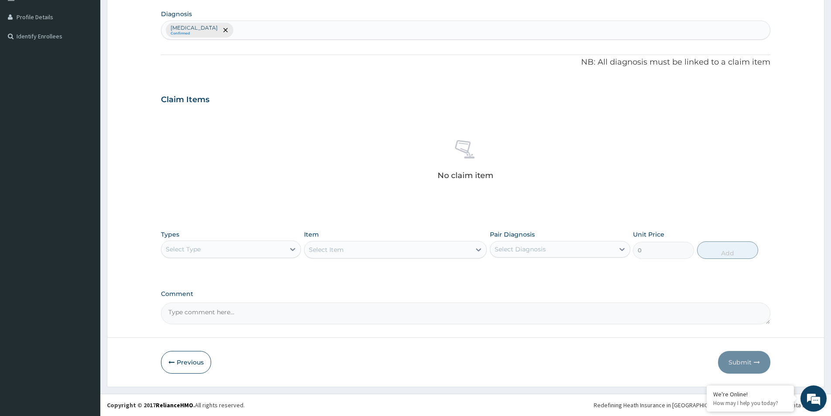
click at [226, 253] on div "Select Type" at bounding box center [223, 249] width 124 height 14
click at [206, 320] on div "Imaging" at bounding box center [231, 318] width 140 height 16
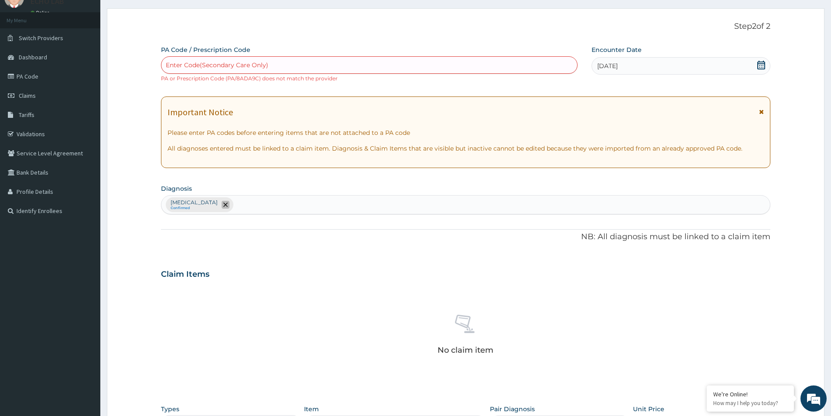
click at [223, 207] on icon "remove selection option" at bounding box center [225, 204] width 4 height 4
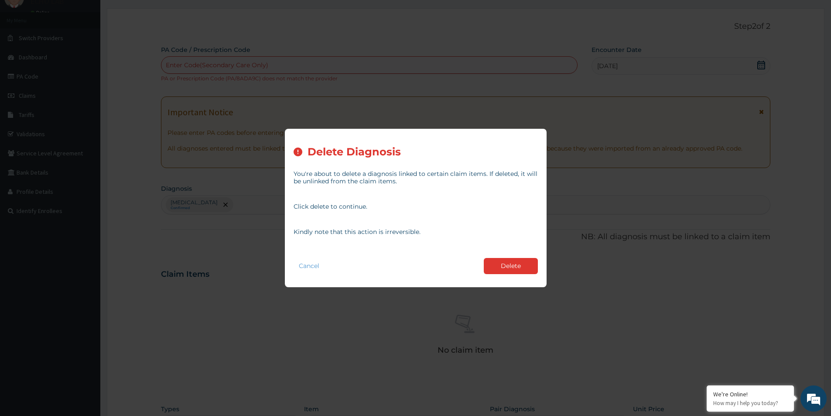
drag, startPoint x: 502, startPoint y: 266, endPoint x: 418, endPoint y: 249, distance: 85.9
click at [500, 266] on button "Delete" at bounding box center [511, 266] width 54 height 16
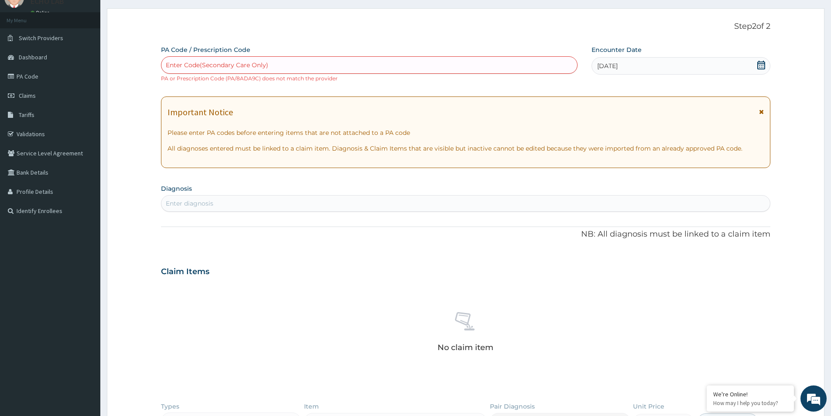
click at [199, 204] on div "Enter diagnosis" at bounding box center [190, 203] width 48 height 9
type input "PAROTI"
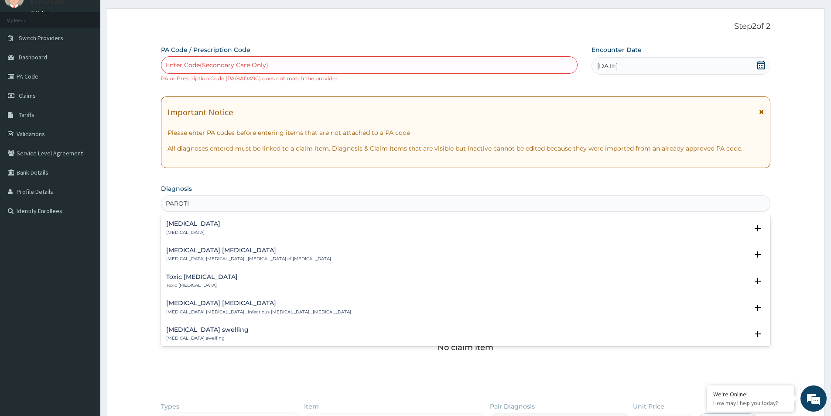
click at [222, 231] on div "Parotitis Parotitis" at bounding box center [465, 227] width 599 height 15
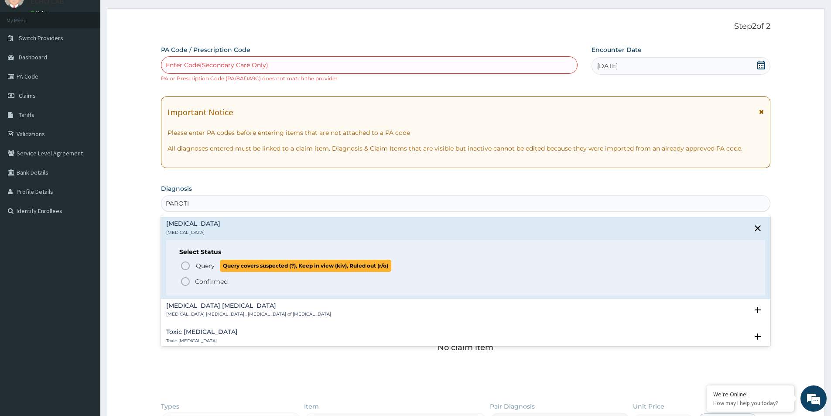
click at [205, 266] on span "Query" at bounding box center [205, 265] width 19 height 9
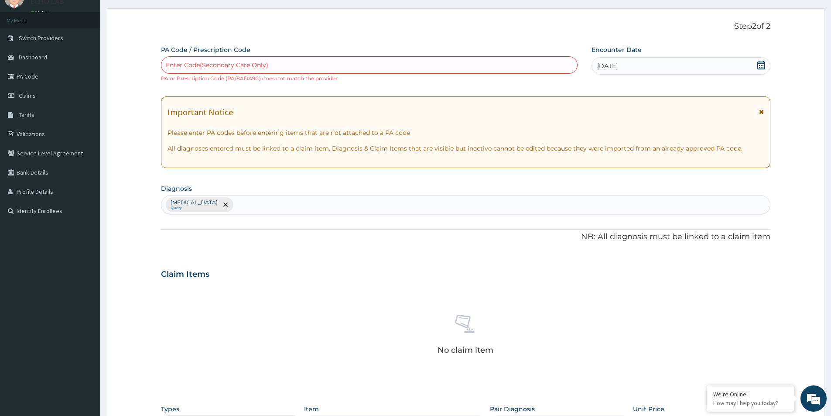
scroll to position [213, 0]
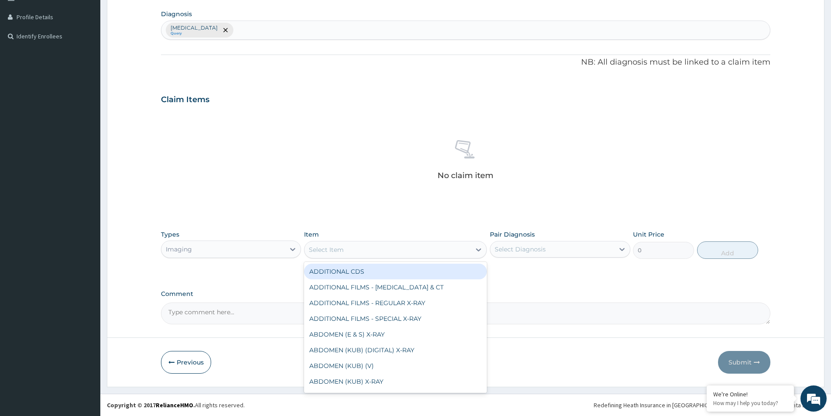
click at [365, 252] on div "Select Item" at bounding box center [388, 250] width 166 height 14
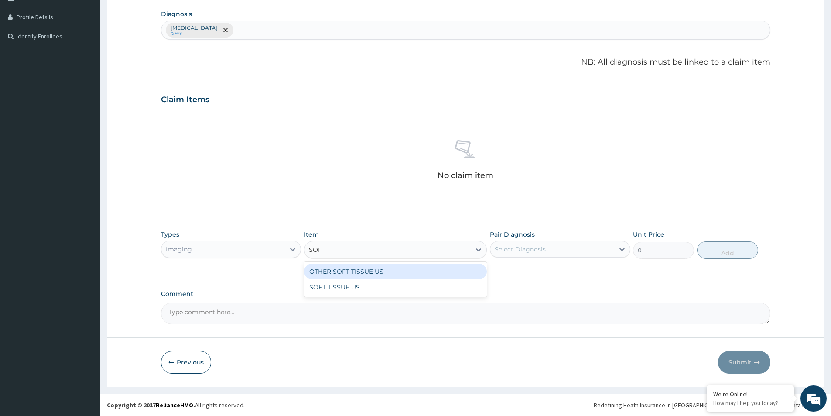
type input "SOFT"
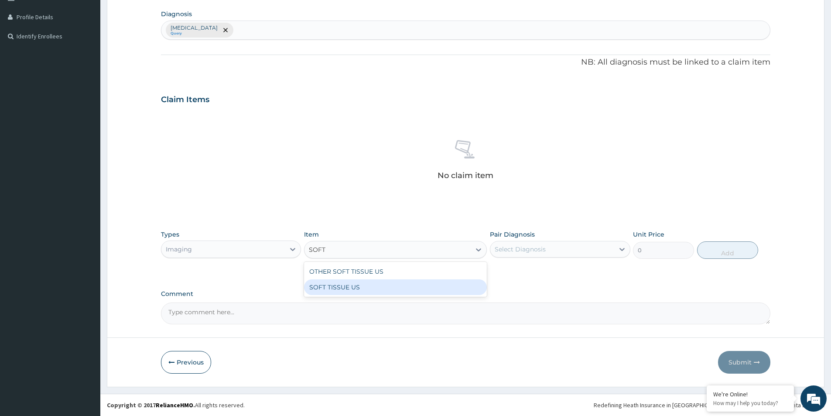
click at [370, 285] on div "SOFT TISSUE US" at bounding box center [395, 287] width 183 height 16
type input "14841"
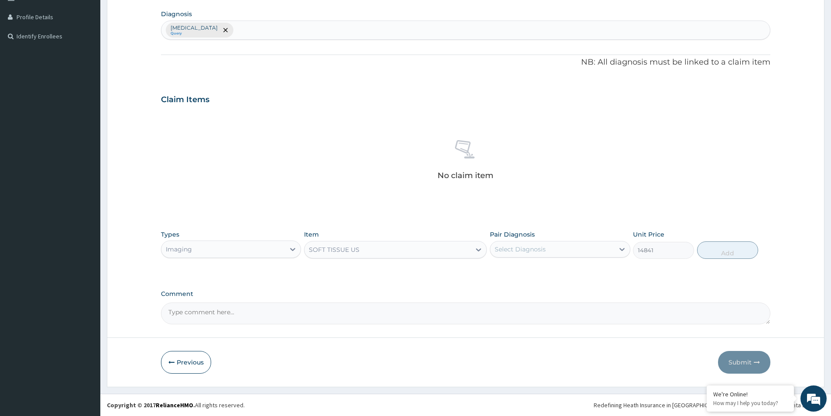
click at [539, 251] on div "Select Diagnosis" at bounding box center [520, 249] width 51 height 9
click at [538, 276] on div "Parotitis" at bounding box center [560, 272] width 140 height 18
checkbox input "true"
click at [739, 252] on button "Add" at bounding box center [727, 249] width 61 height 17
type input "0"
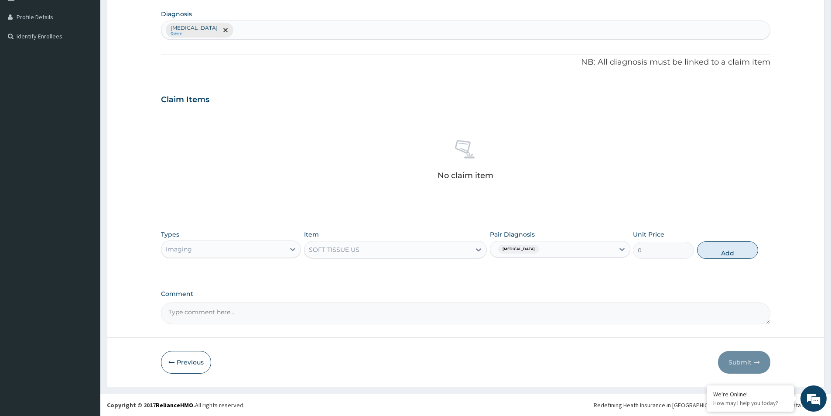
scroll to position [171, 0]
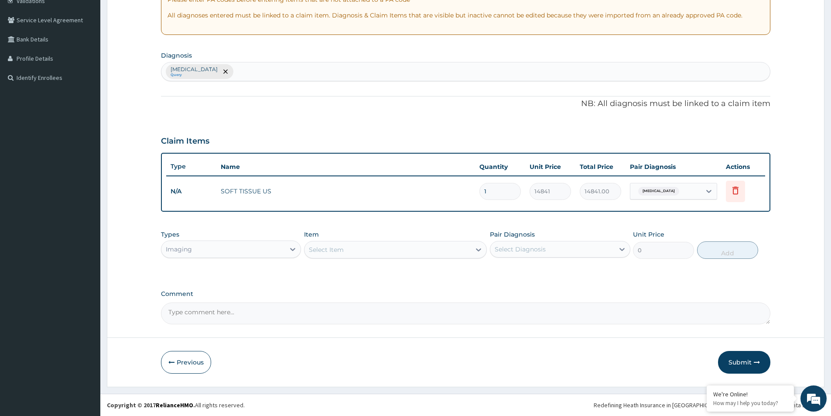
click at [288, 301] on div "Comment" at bounding box center [466, 307] width 610 height 34
click at [284, 307] on textarea "Comment" at bounding box center [466, 313] width 610 height 22
paste textarea "PA/8ADA9C"
type textarea "PA/8ADA9C"
click at [746, 361] on button "Submit" at bounding box center [744, 362] width 52 height 23
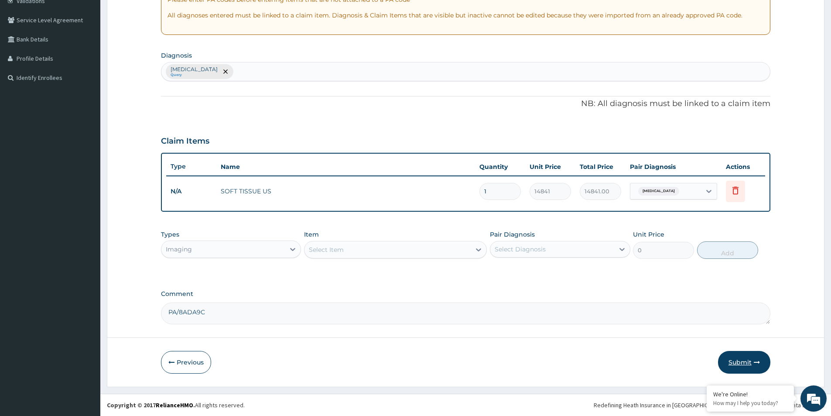
scroll to position [13, 0]
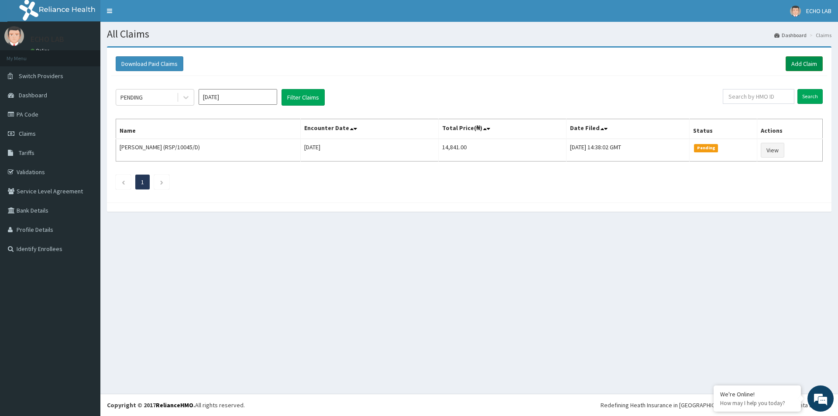
click at [809, 67] on link "Add Claim" at bounding box center [804, 63] width 37 height 15
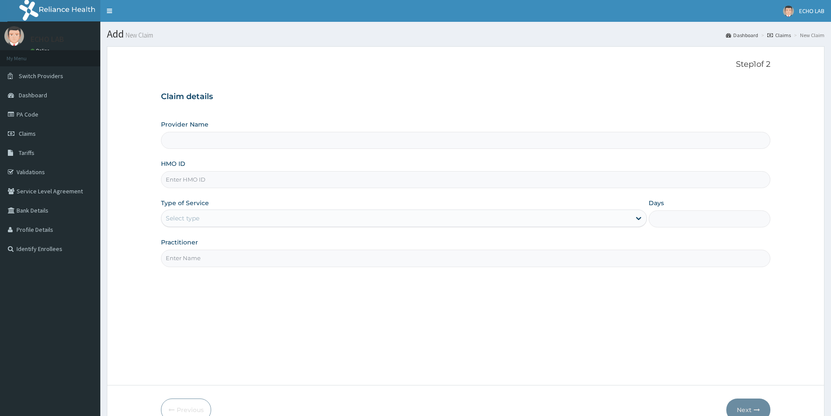
click at [309, 181] on input "HMO ID" at bounding box center [466, 179] width 610 height 17
paste input "WAO/10011/A"
type input "WAO/10011/A"
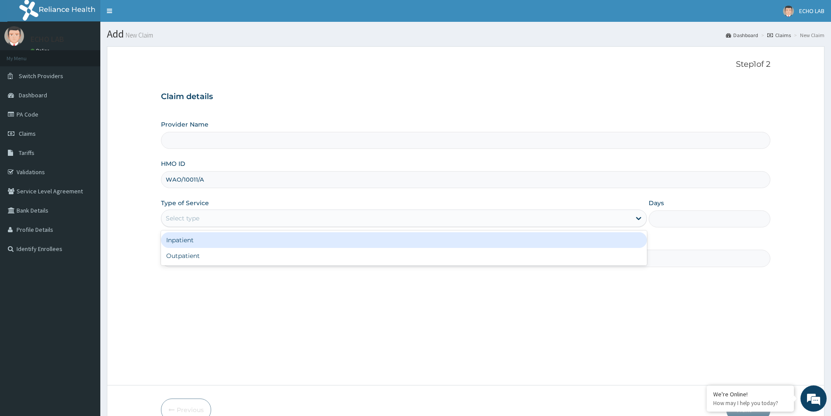
click at [294, 221] on div "Select type" at bounding box center [396, 218] width 470 height 14
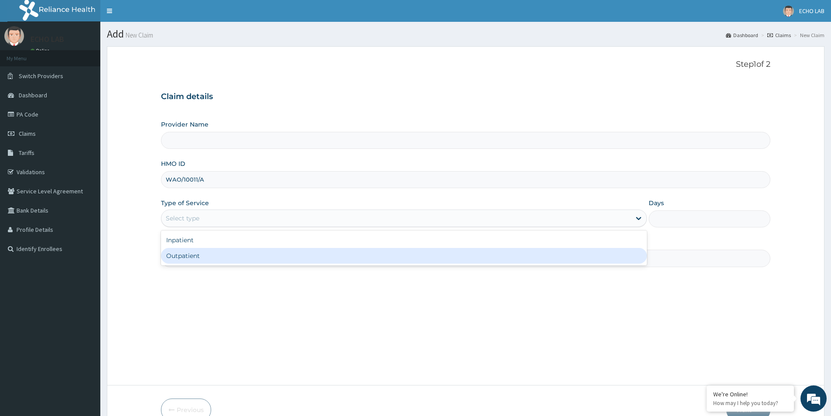
click at [256, 262] on div "Outpatient" at bounding box center [404, 256] width 486 height 16
type input "1"
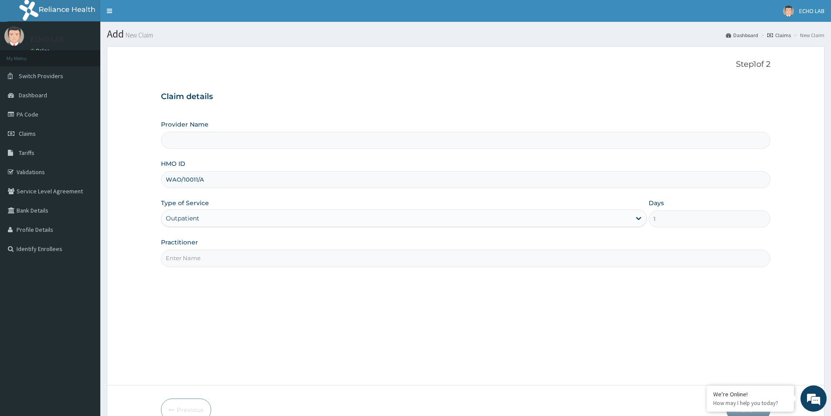
type input "ECHO LAB - AREA 11"
click at [254, 260] on input "Practitioner" at bounding box center [466, 258] width 610 height 17
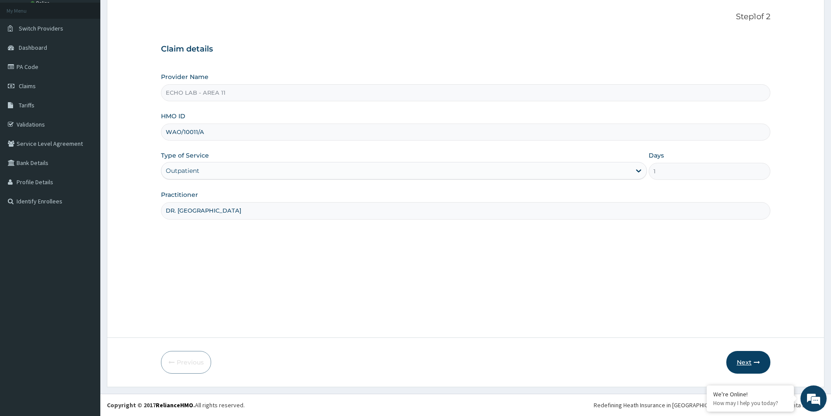
type input "DR. [GEOGRAPHIC_DATA]"
click at [742, 367] on button "Next" at bounding box center [749, 362] width 44 height 23
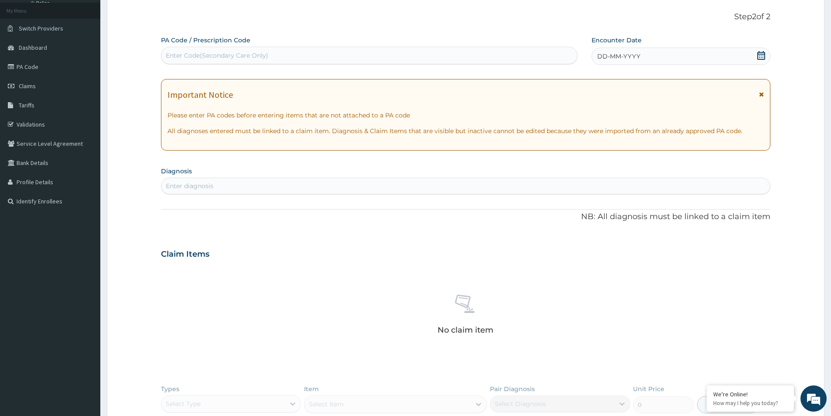
scroll to position [0, 0]
click at [303, 58] on div "Enter Code(Secondary Care Only)" at bounding box center [369, 55] width 416 height 14
paste input "PA/C65651"
type input "PA/C65651"
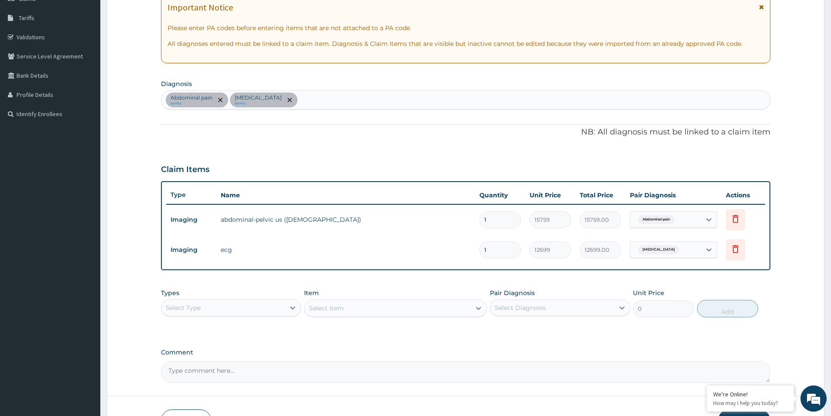
scroll to position [193, 0]
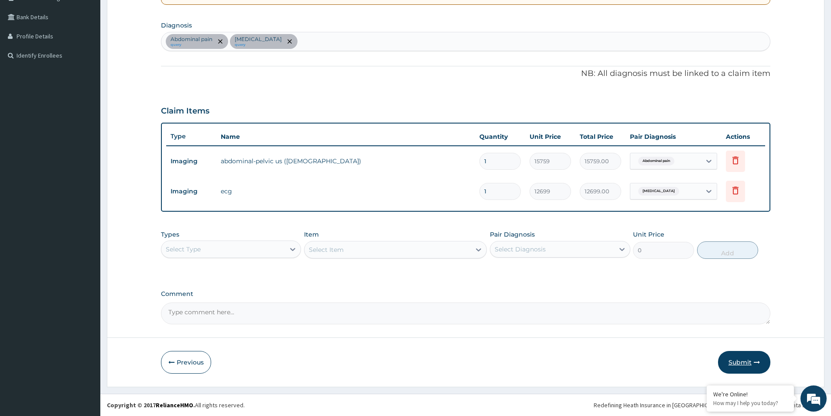
click at [742, 358] on button "Submit" at bounding box center [744, 362] width 52 height 23
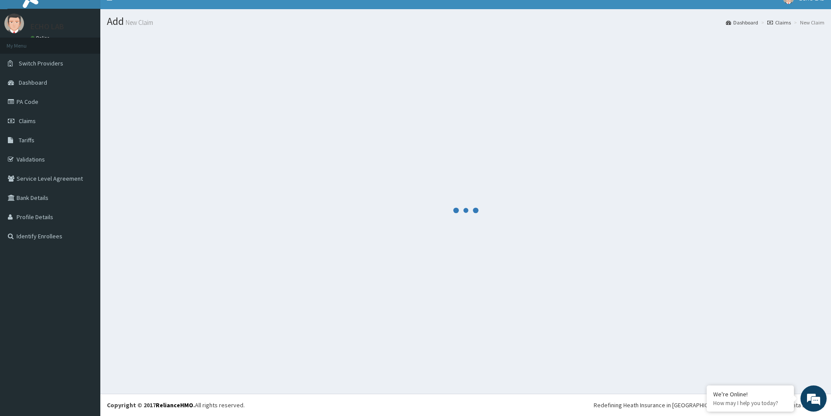
scroll to position [13, 0]
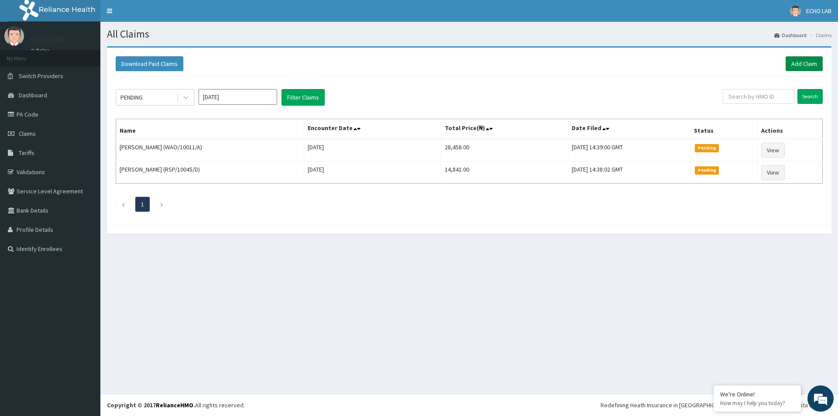
click at [801, 63] on link "Add Claim" at bounding box center [804, 63] width 37 height 15
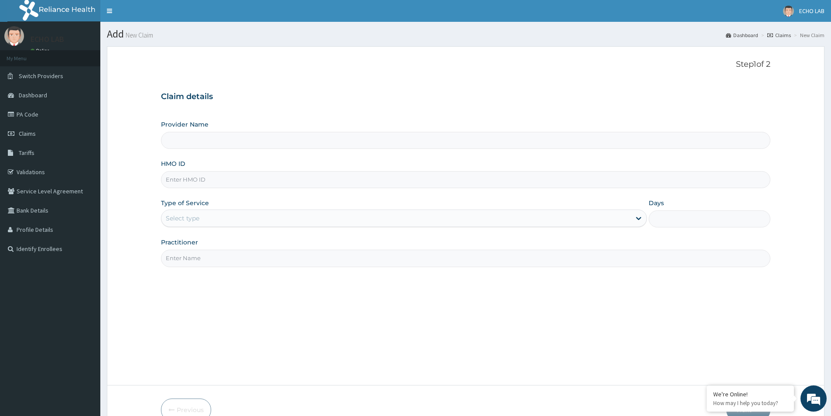
click at [256, 183] on input "HMO ID" at bounding box center [466, 179] width 610 height 17
paste input "[PERSON_NAME]/10047/B"
type input "[PERSON_NAME]/10047/B"
type input "ECHO LAB - AREA 11"
type input "[PERSON_NAME]/10047/B"
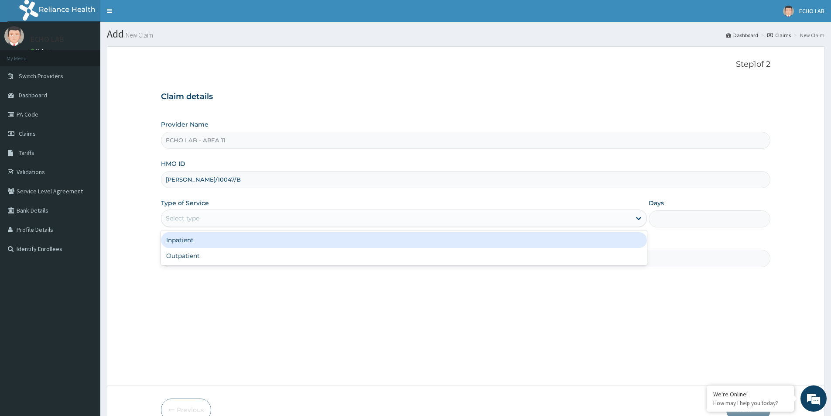
drag, startPoint x: 250, startPoint y: 221, endPoint x: 256, endPoint y: 242, distance: 21.8
click at [250, 221] on div "Select type" at bounding box center [396, 218] width 470 height 14
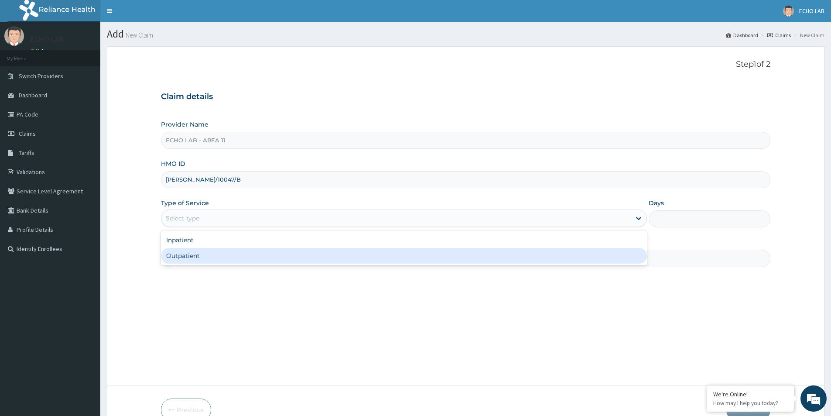
click at [254, 254] on div "Outpatient" at bounding box center [404, 256] width 486 height 16
type input "1"
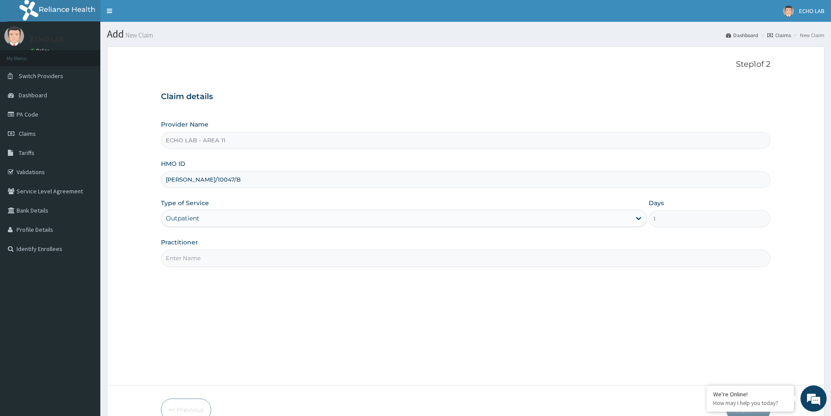
click at [254, 250] on input "Practitioner" at bounding box center [466, 258] width 610 height 17
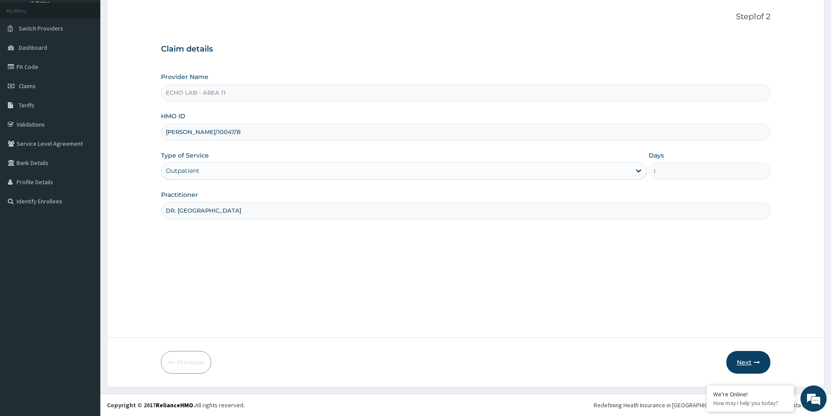
type input "DR. ALOK"
click at [749, 360] on button "Next" at bounding box center [749, 362] width 44 height 23
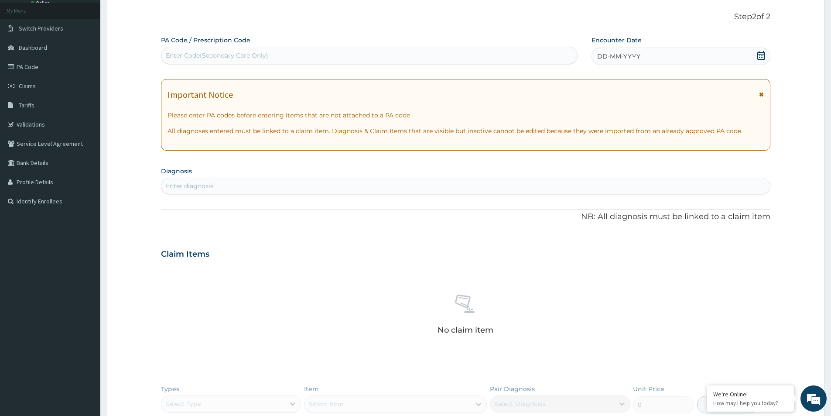
scroll to position [0, 0]
click at [319, 58] on div "Enter Code(Secondary Care Only)" at bounding box center [369, 55] width 416 height 14
paste input "PA/F14A83"
type input "PA/F14A83"
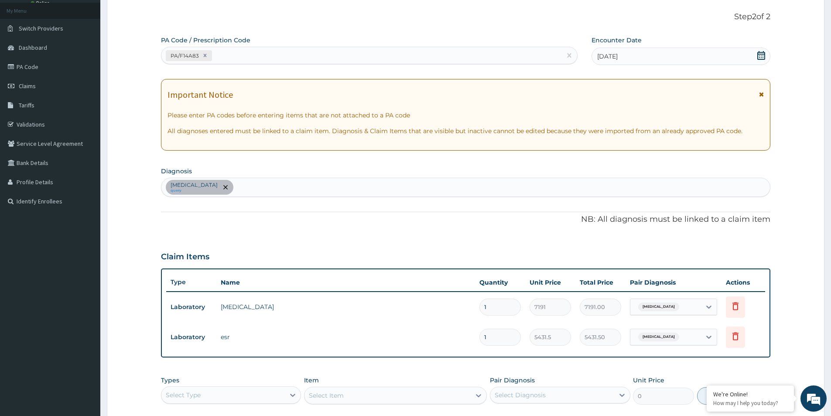
scroll to position [193, 0]
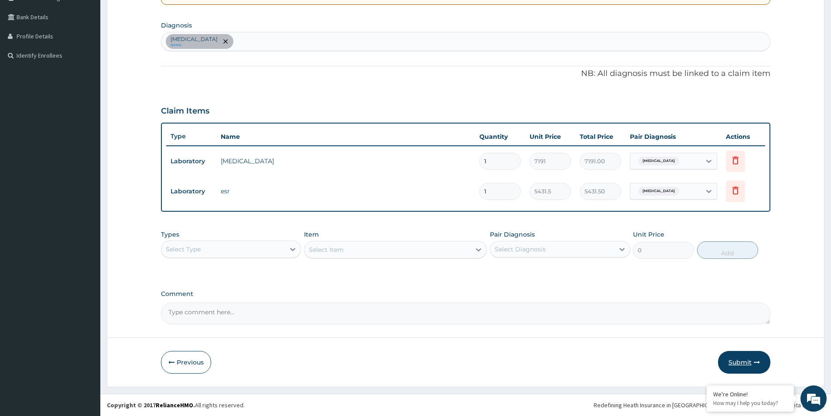
click at [757, 362] on icon "button" at bounding box center [757, 362] width 6 height 6
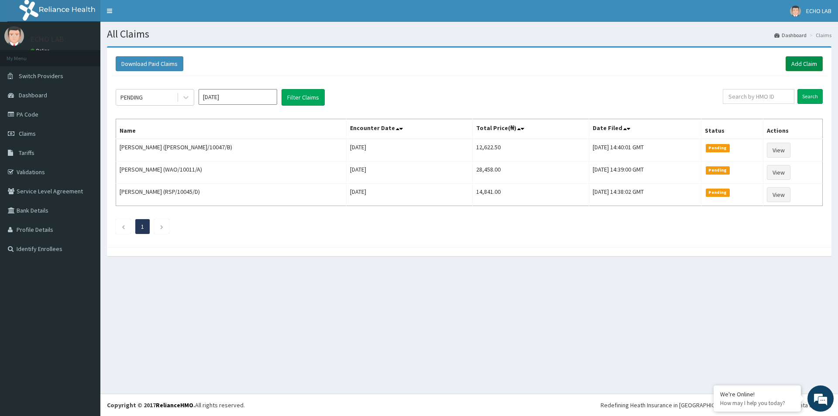
click at [789, 65] on link "Add Claim" at bounding box center [804, 63] width 37 height 15
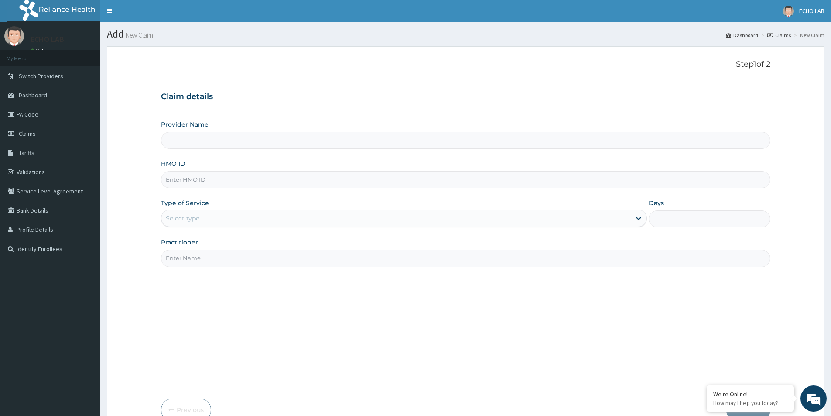
click at [223, 181] on input "HMO ID" at bounding box center [466, 179] width 610 height 17
paste input "TWB/10006/A"
type input "TWB/10006/A"
type input "ECHO LAB - AREA 11"
type input "TWB/10006/A"
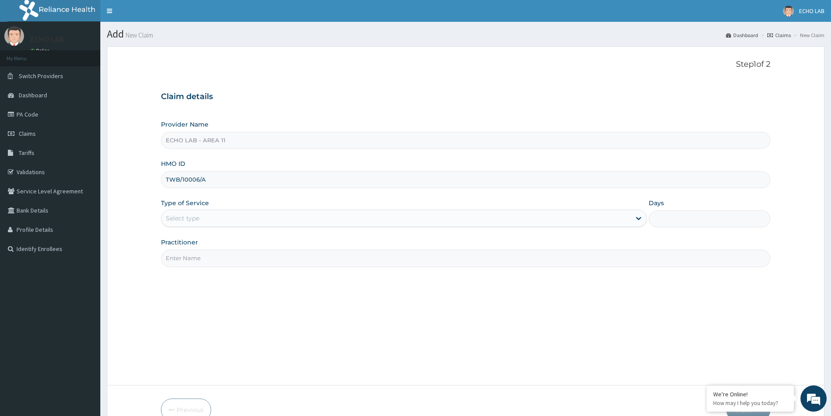
click at [458, 221] on div "Select type" at bounding box center [396, 218] width 470 height 14
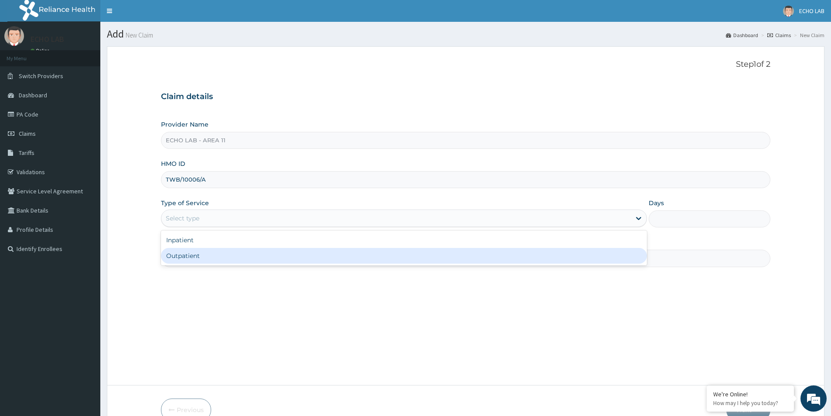
click at [340, 253] on div "Outpatient" at bounding box center [404, 256] width 486 height 16
type input "1"
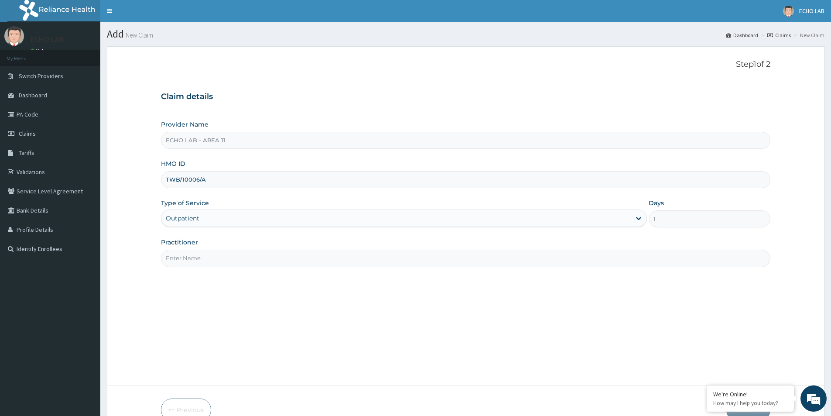
click at [316, 262] on input "Practitioner" at bounding box center [466, 258] width 610 height 17
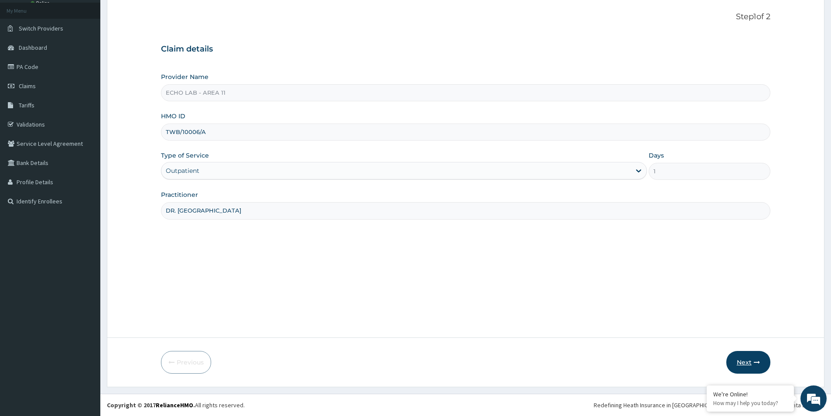
type input "DR. ALOK"
click at [752, 363] on button "Next" at bounding box center [749, 362] width 44 height 23
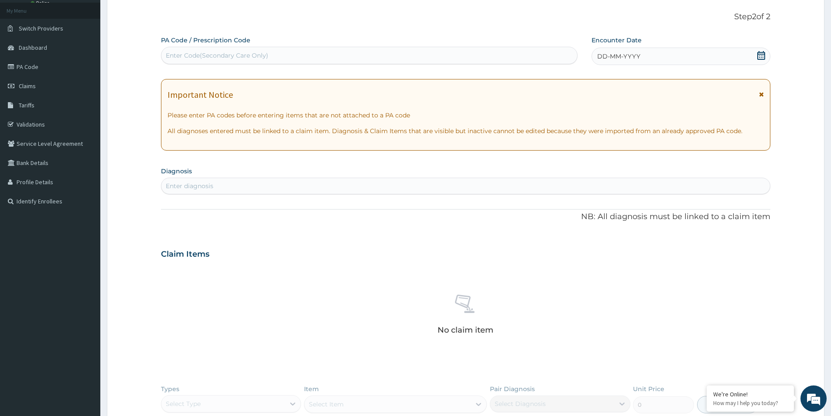
scroll to position [0, 0]
click at [240, 55] on div "Enter Code(Secondary Care Only)" at bounding box center [217, 55] width 103 height 9
paste input "PA/71D88C"
type input "PA/71D88C"
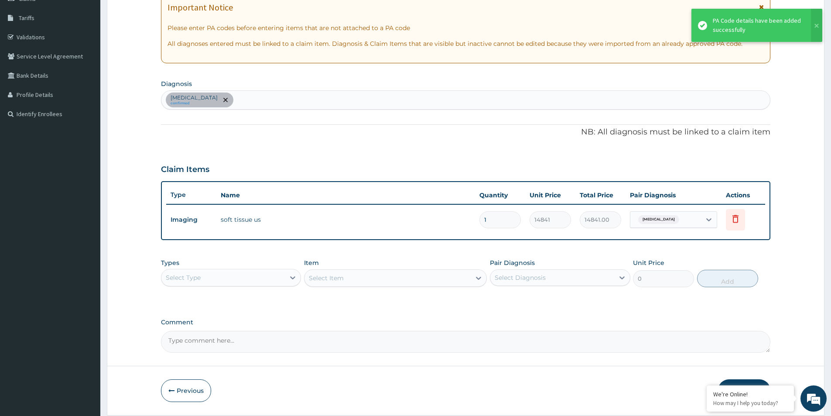
scroll to position [163, 0]
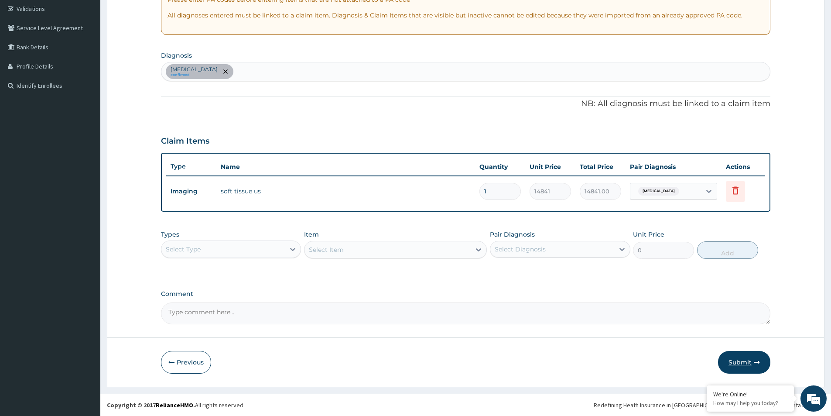
click at [748, 366] on button "Submit" at bounding box center [744, 362] width 52 height 23
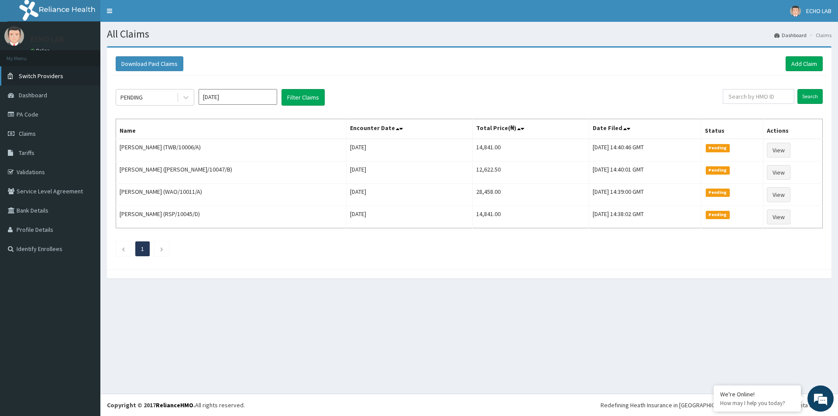
click at [56, 72] on span "Switch Providers" at bounding box center [41, 76] width 45 height 8
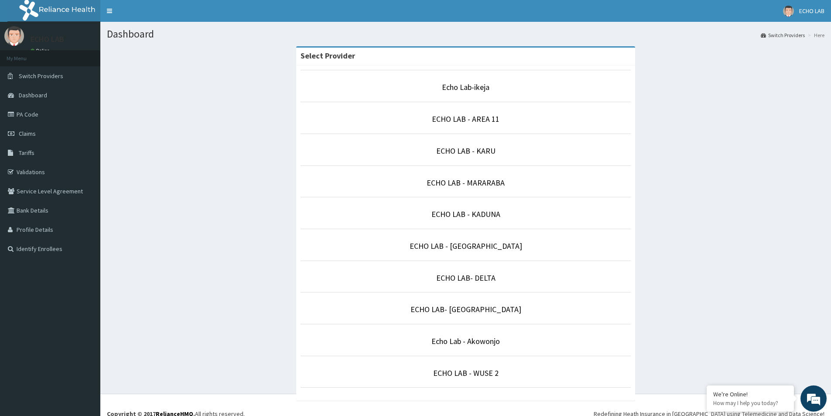
scroll to position [9, 0]
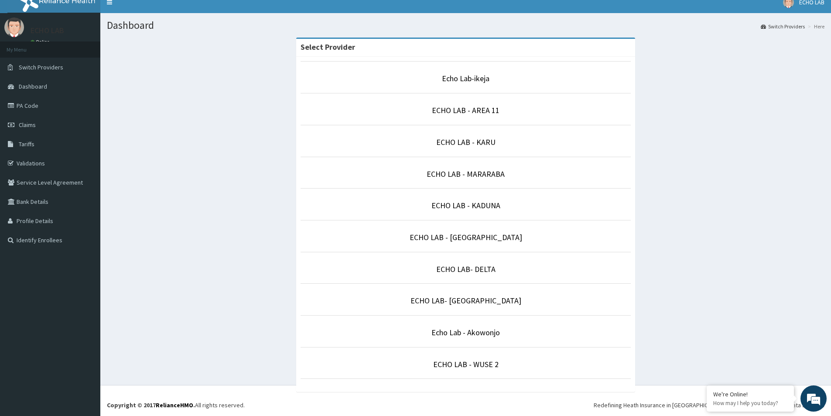
click at [491, 232] on p "ECHO LAB - [GEOGRAPHIC_DATA]" at bounding box center [466, 237] width 331 height 11
click at [492, 237] on link "ECHO LAB - [GEOGRAPHIC_DATA]" at bounding box center [466, 237] width 113 height 10
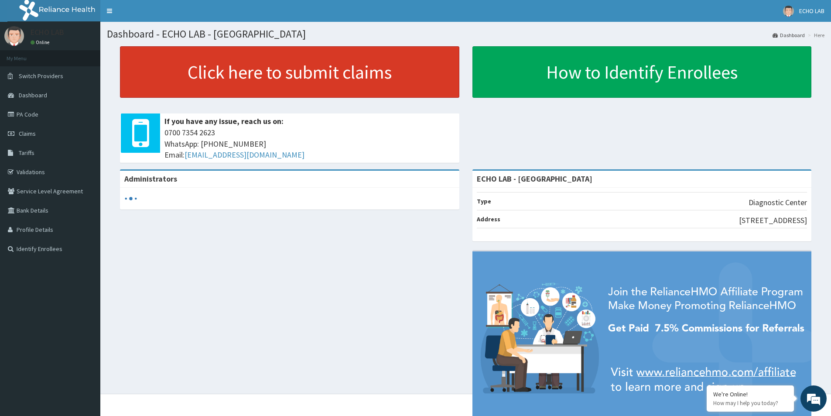
click at [294, 93] on link "Click here to submit claims" at bounding box center [290, 71] width 340 height 51
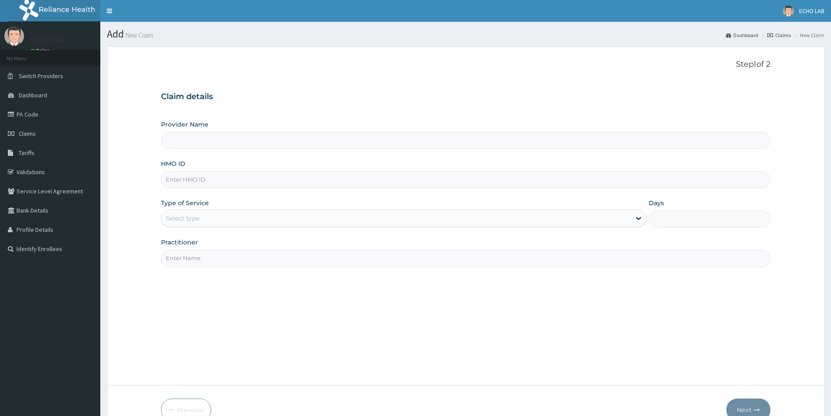
click at [253, 175] on input "HMO ID" at bounding box center [466, 179] width 610 height 17
paste input "BEL/10005/A"
type input "BEL/10005/A"
type input "ECHO LAB - [GEOGRAPHIC_DATA]"
type input "BEL/10005/A"
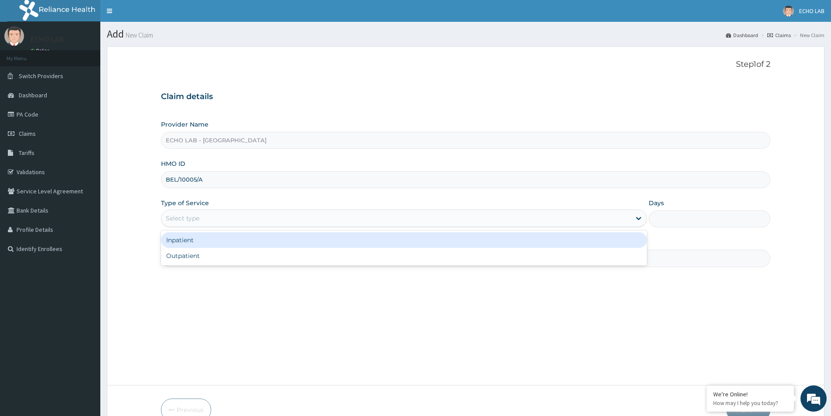
click at [254, 211] on div "Select type" at bounding box center [396, 218] width 470 height 14
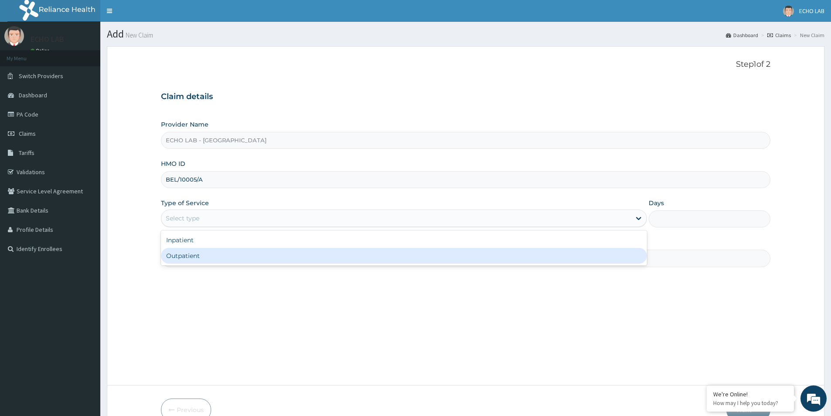
click at [266, 257] on div "Outpatient" at bounding box center [404, 256] width 486 height 16
type input "1"
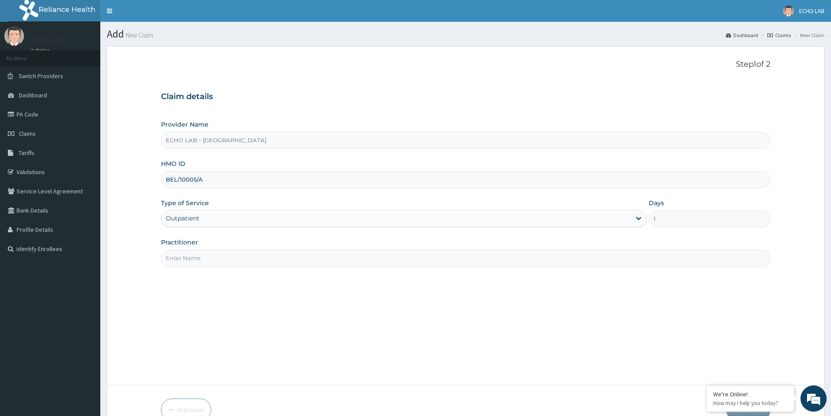
click at [257, 258] on input "Practitioner" at bounding box center [466, 258] width 610 height 17
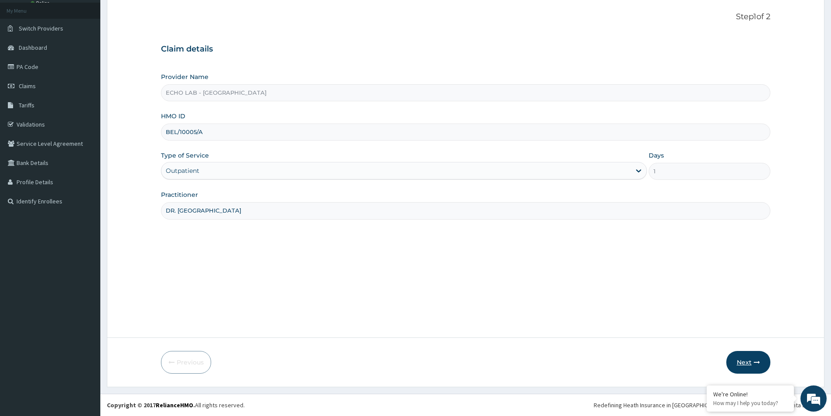
type input "DR. ALOK"
click at [747, 362] on button "Next" at bounding box center [749, 362] width 44 height 23
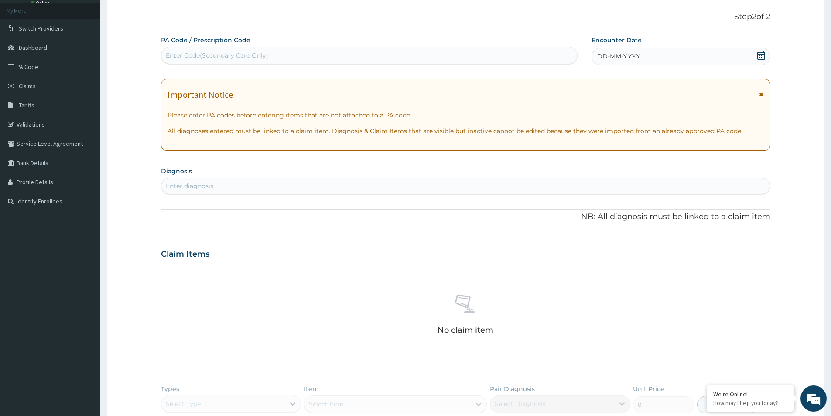
scroll to position [0, 0]
click at [253, 48] on div "Enter Code(Secondary Care Only)" at bounding box center [369, 55] width 417 height 17
paste input "PA/CAAD49"
type input "PA/CAAD49"
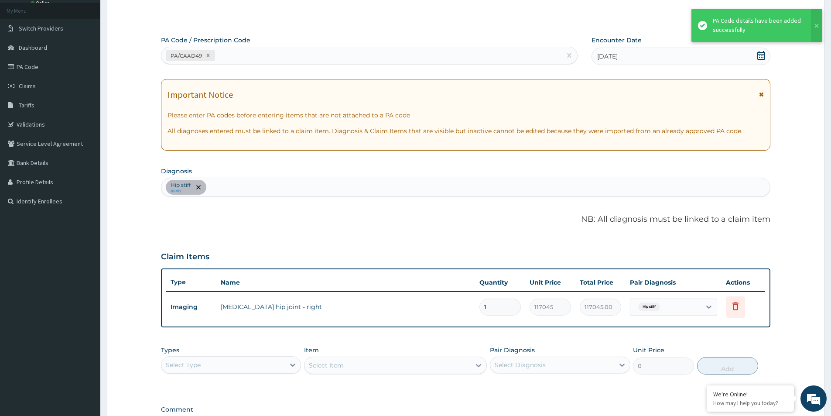
scroll to position [163, 0]
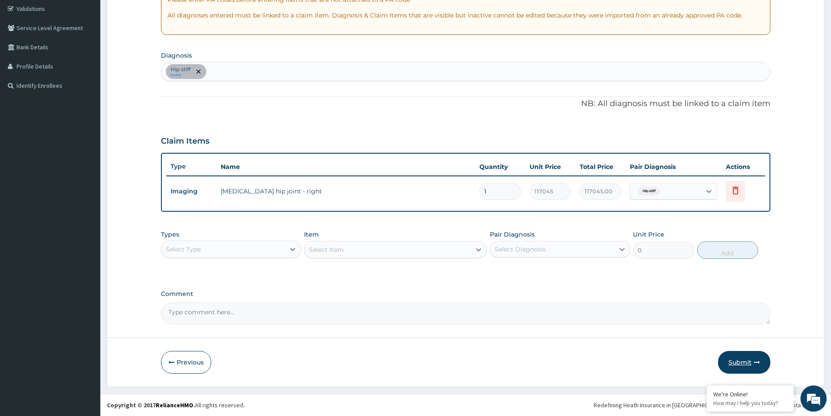
click at [729, 361] on button "Submit" at bounding box center [744, 362] width 52 height 23
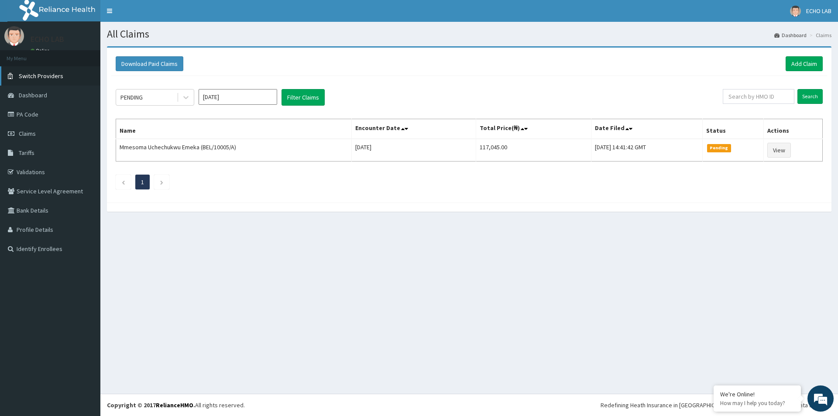
click at [62, 78] on link "Switch Providers" at bounding box center [50, 75] width 100 height 19
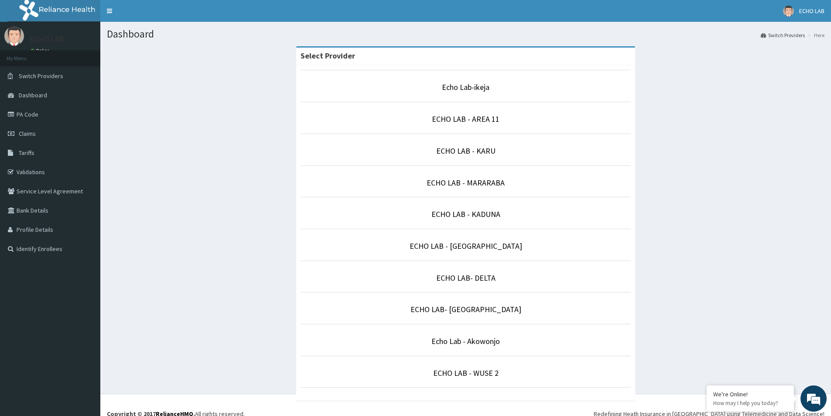
scroll to position [9, 0]
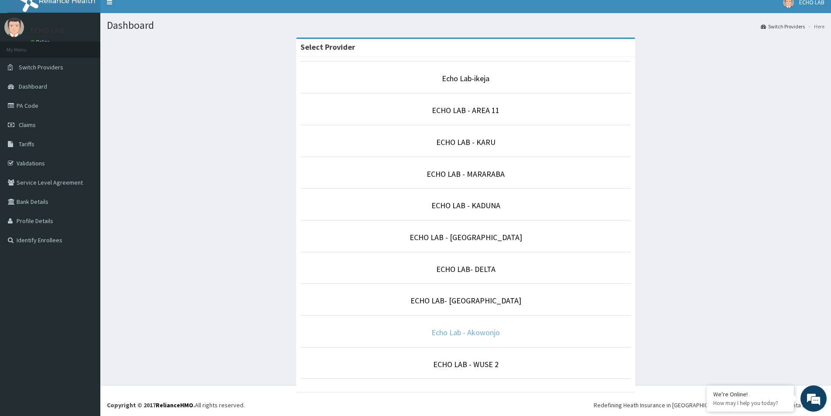
click at [482, 333] on link "Echo Lab - Akowonjo" at bounding box center [466, 332] width 69 height 10
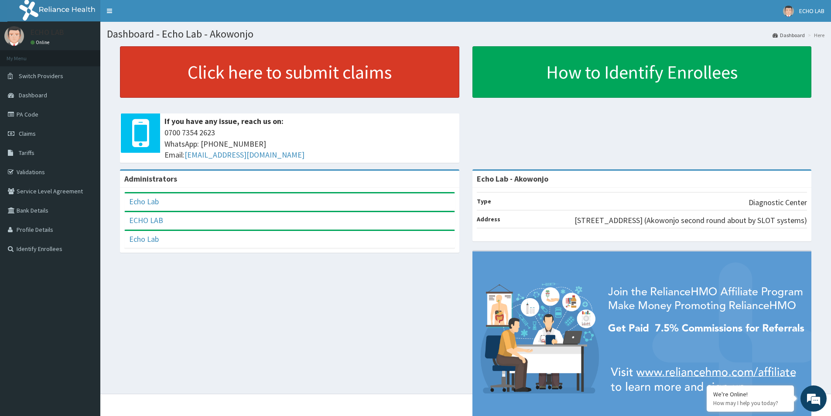
click at [287, 72] on link "Click here to submit claims" at bounding box center [290, 71] width 340 height 51
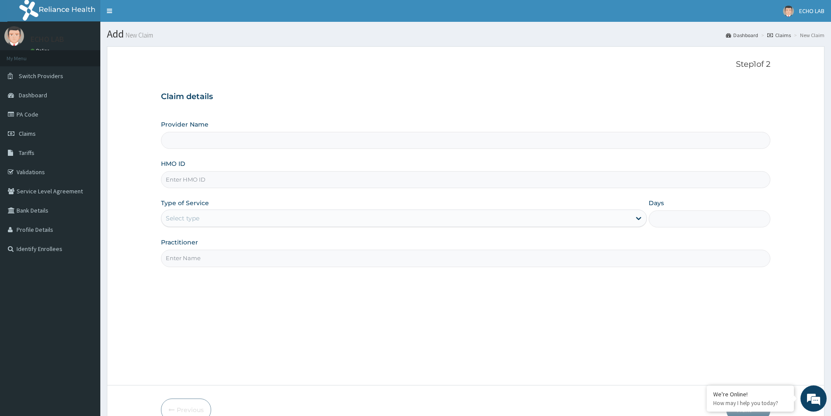
click at [204, 175] on input "HMO ID" at bounding box center [466, 179] width 610 height 17
type input "Echo Lab - Akowonjo"
paste input "VAC/10007/A"
type input "VAC/10007/A"
click at [214, 216] on div "Select type" at bounding box center [396, 218] width 470 height 14
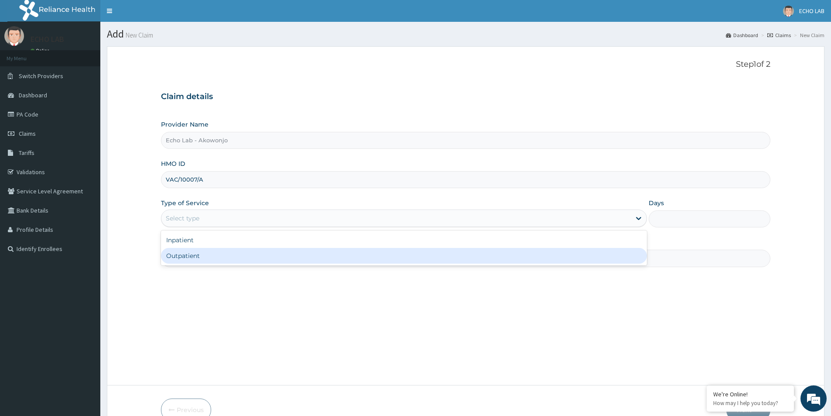
click at [216, 253] on div "Outpatient" at bounding box center [404, 256] width 486 height 16
type input "1"
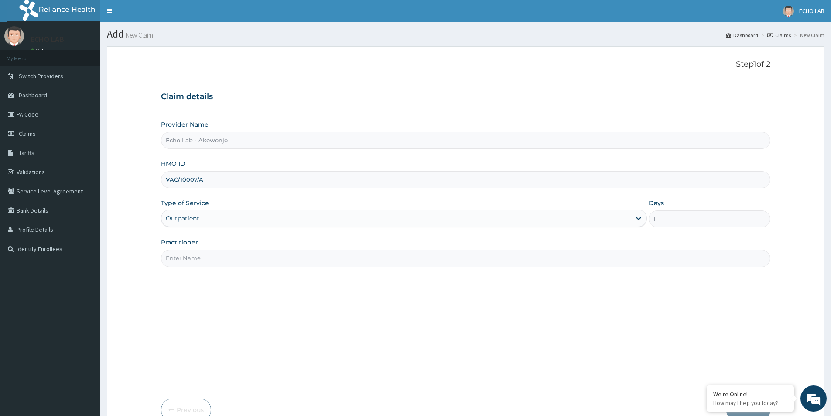
click at [250, 250] on input "Practitioner" at bounding box center [466, 258] width 610 height 17
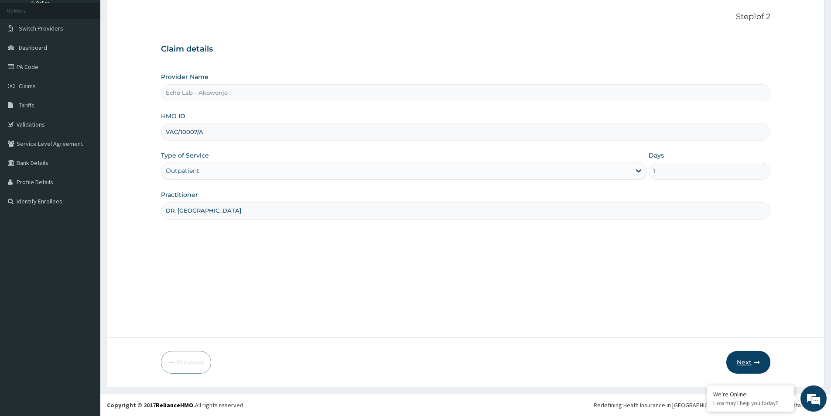
type input "DR. ALOK"
click at [748, 359] on button "Next" at bounding box center [749, 362] width 44 height 23
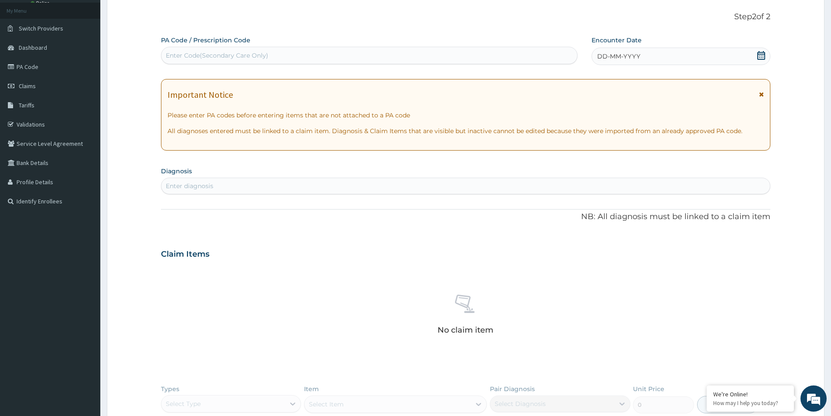
click at [329, 60] on div "Enter Code(Secondary Care Only)" at bounding box center [369, 55] width 416 height 14
paste input "PA/75ED4D"
type input "PA/75ED4D"
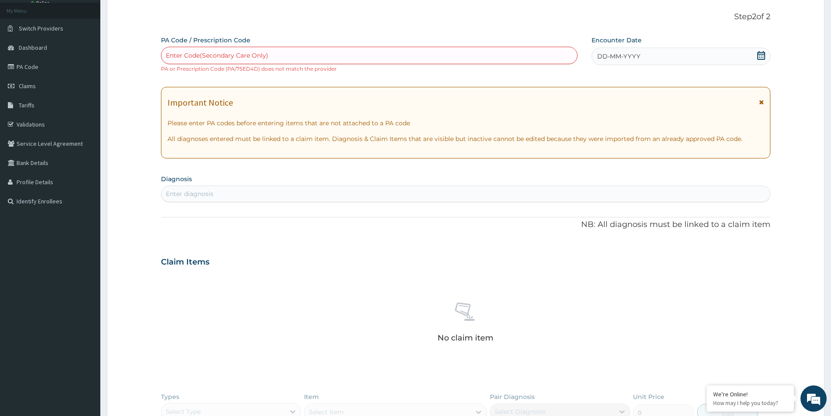
click at [234, 198] on div "Enter diagnosis" at bounding box center [465, 194] width 609 height 14
type input "INDIGESTION"
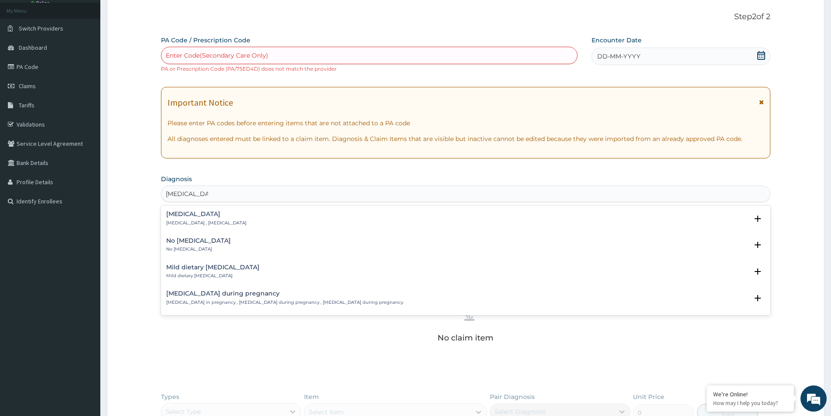
click at [213, 220] on p "Indigestion , Dyspepsia" at bounding box center [206, 223] width 80 height 6
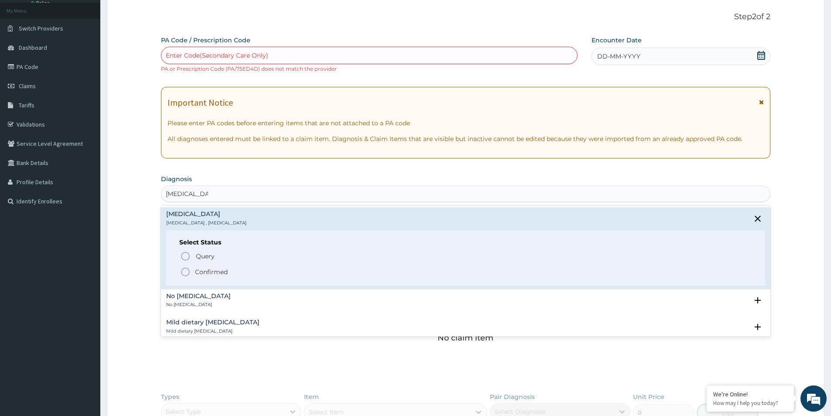
click at [215, 272] on p "Confirmed" at bounding box center [211, 272] width 33 height 9
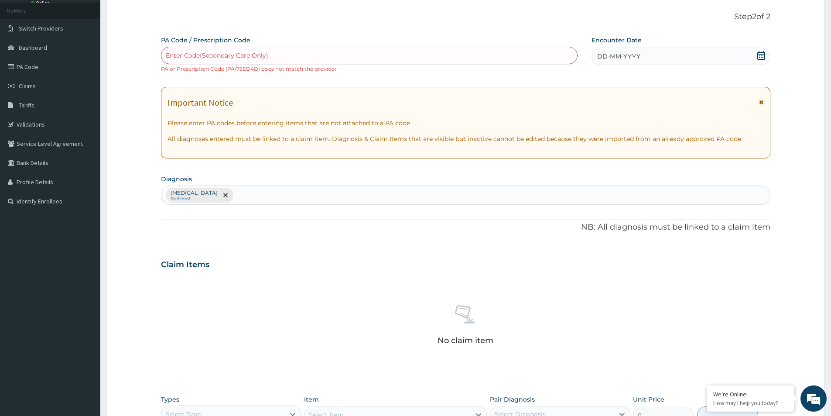
scroll to position [213, 0]
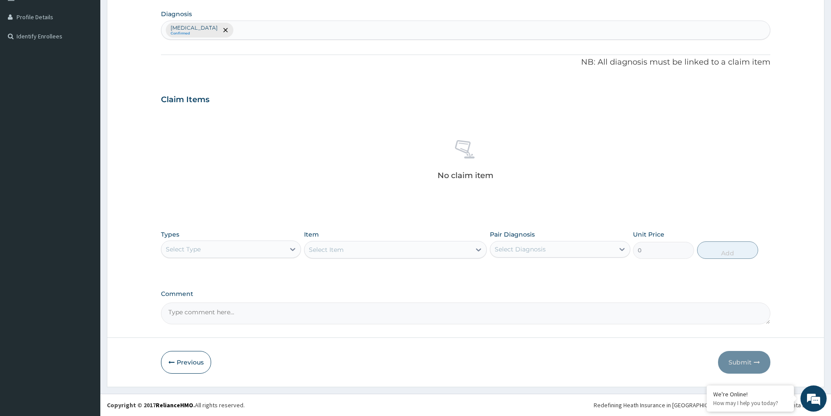
click at [232, 252] on div "Select Type" at bounding box center [223, 249] width 124 height 14
click at [226, 252] on div "Select Type" at bounding box center [223, 249] width 124 height 14
click at [213, 334] on div "Laboratory" at bounding box center [231, 334] width 140 height 16
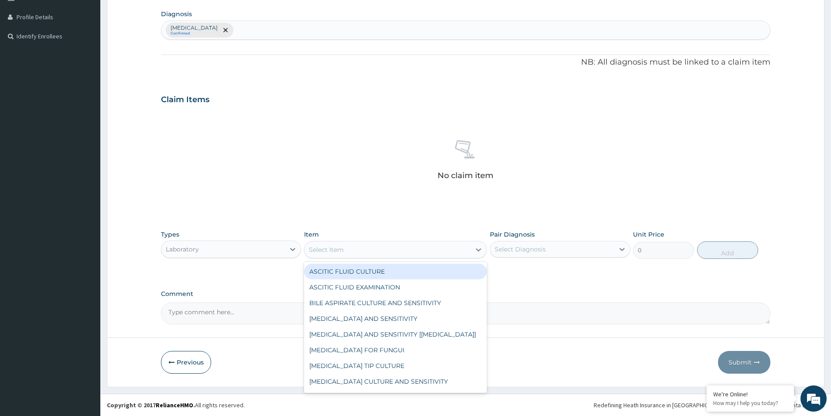
click at [370, 251] on div "Select Item" at bounding box center [388, 250] width 166 height 14
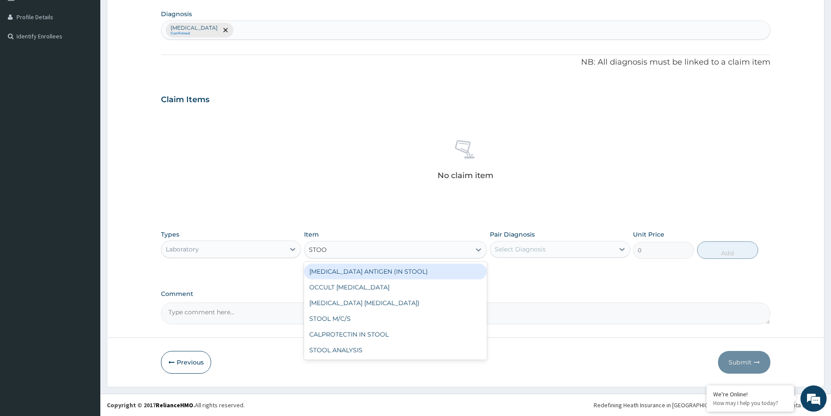
type input "STOOL"
click at [460, 271] on div "HELICOBACTER PYLORI ANTIGEN (IN STOOL)" at bounding box center [395, 272] width 183 height 16
type input "17059.5"
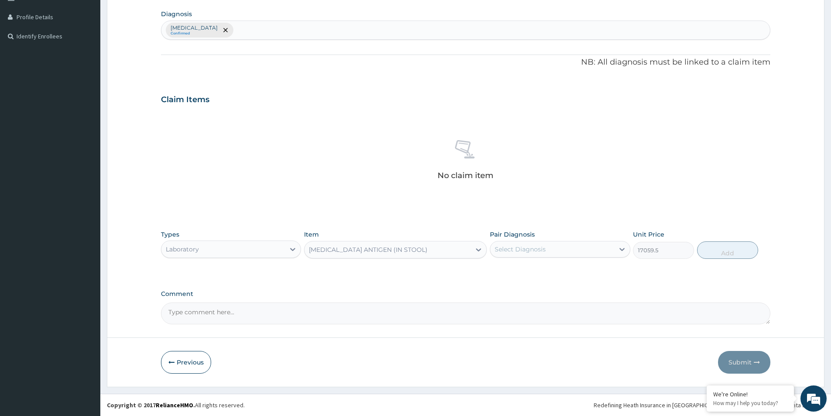
click at [571, 248] on div "Select Diagnosis" at bounding box center [553, 249] width 124 height 14
click at [564, 272] on div "Indigestion" at bounding box center [560, 272] width 140 height 18
checkbox input "true"
click at [730, 253] on button "Add" at bounding box center [727, 249] width 61 height 17
type input "0"
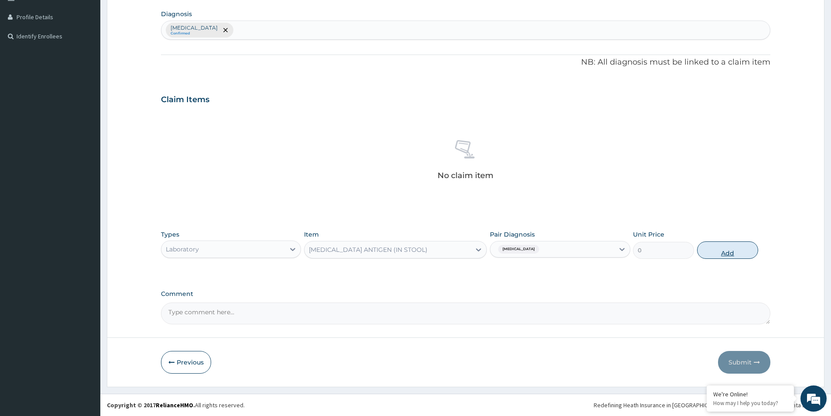
scroll to position [171, 0]
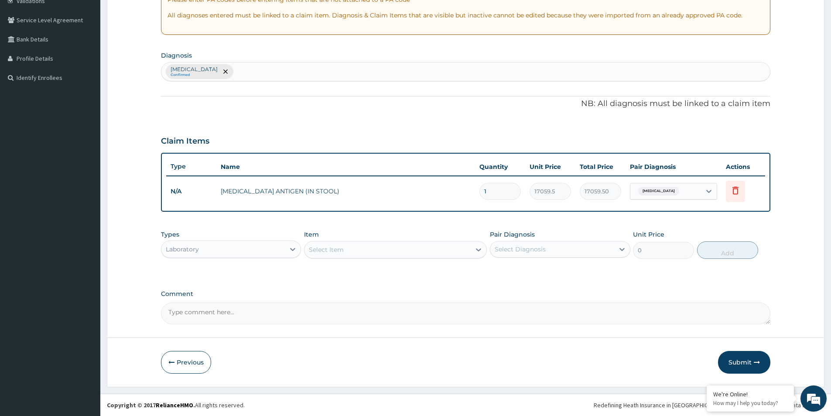
click at [232, 250] on div "Laboratory" at bounding box center [223, 249] width 124 height 14
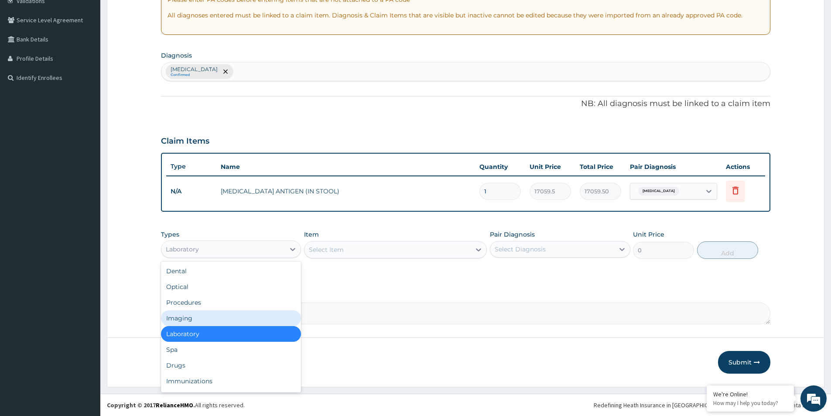
click at [204, 319] on div "Imaging" at bounding box center [231, 318] width 140 height 16
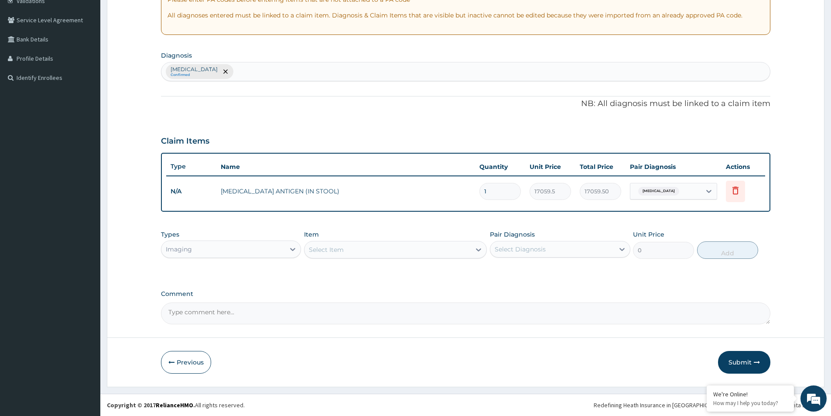
click at [243, 317] on textarea "Comment" at bounding box center [466, 313] width 610 height 22
paste textarea "PA/75ED4D"
type textarea "PA/75ED4D"
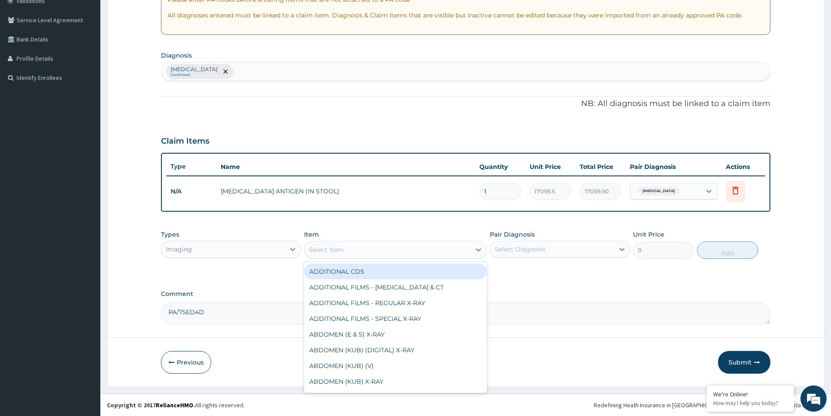
click at [355, 249] on div "Select Item" at bounding box center [388, 250] width 166 height 14
type input "ABDOM"
click at [333, 249] on div "Select Item" at bounding box center [326, 249] width 35 height 9
type input "ABDOM"
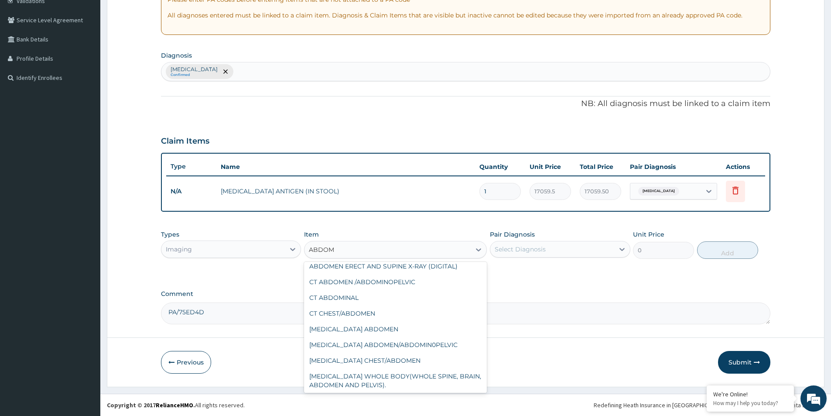
scroll to position [211, 0]
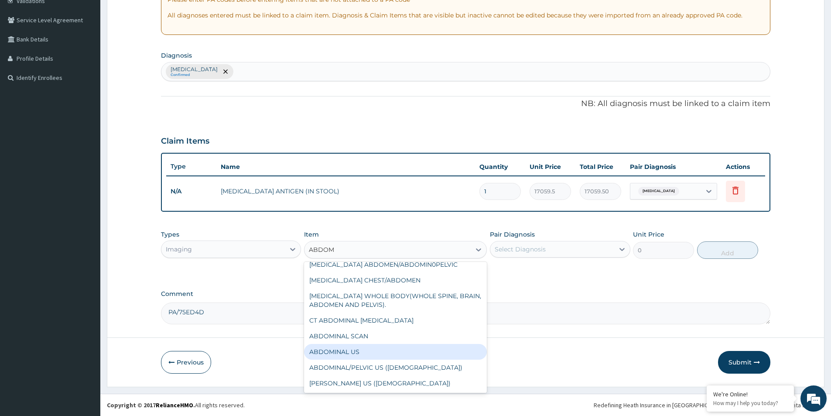
click at [365, 352] on div "ABDOMINAL US" at bounding box center [395, 352] width 183 height 16
type input "12010.5"
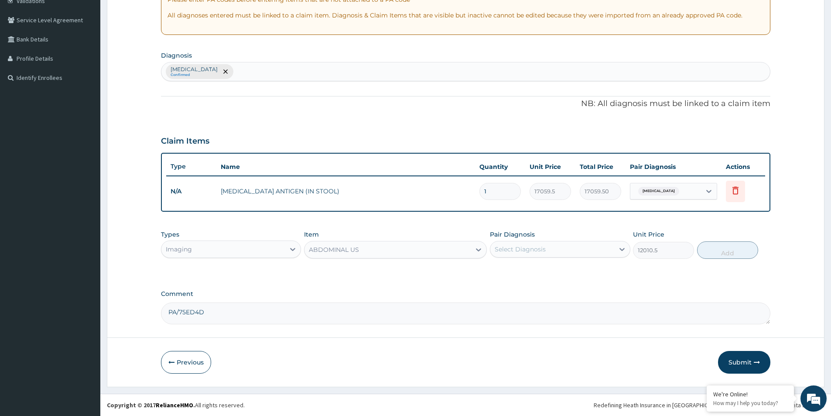
click at [523, 250] on div "Select Diagnosis" at bounding box center [520, 249] width 51 height 9
click at [532, 275] on div "Indigestion" at bounding box center [560, 272] width 140 height 18
checkbox input "true"
click at [738, 257] on button "Add" at bounding box center [727, 249] width 61 height 17
type input "0"
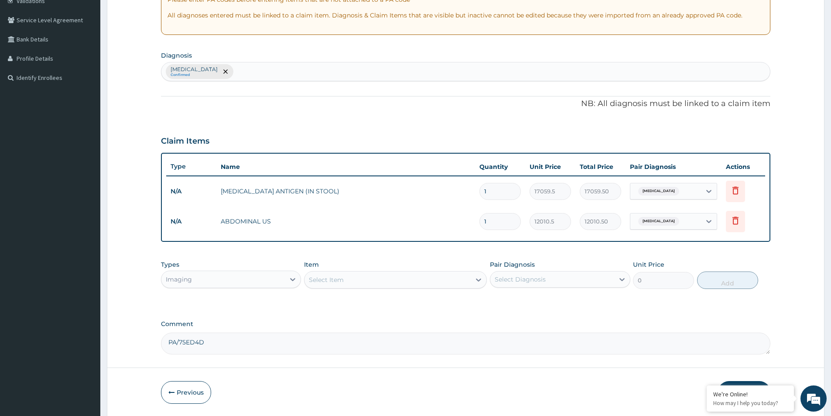
scroll to position [201, 0]
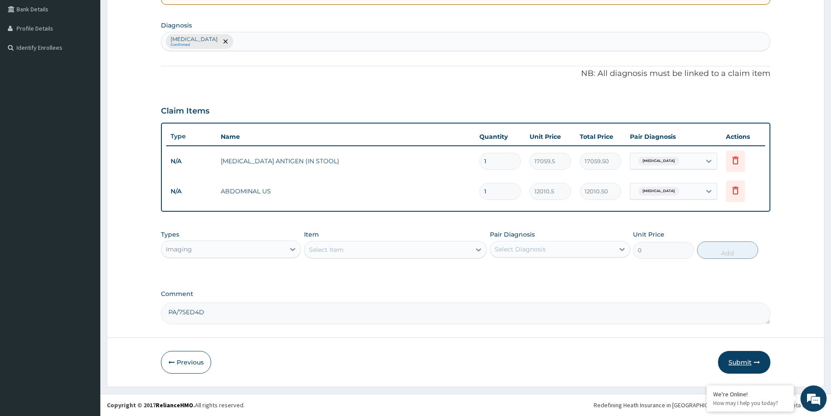
click at [743, 364] on button "Submit" at bounding box center [744, 362] width 52 height 23
click at [564, 351] on div "Previous Submit" at bounding box center [466, 362] width 610 height 23
click at [742, 364] on button "Submit" at bounding box center [744, 362] width 52 height 23
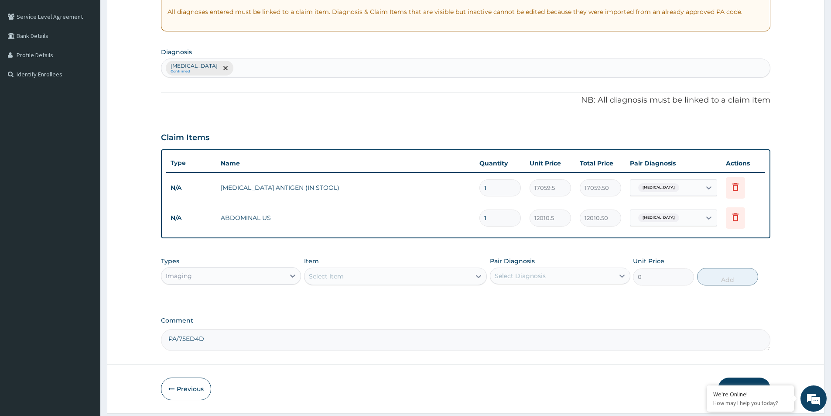
scroll to position [0, 0]
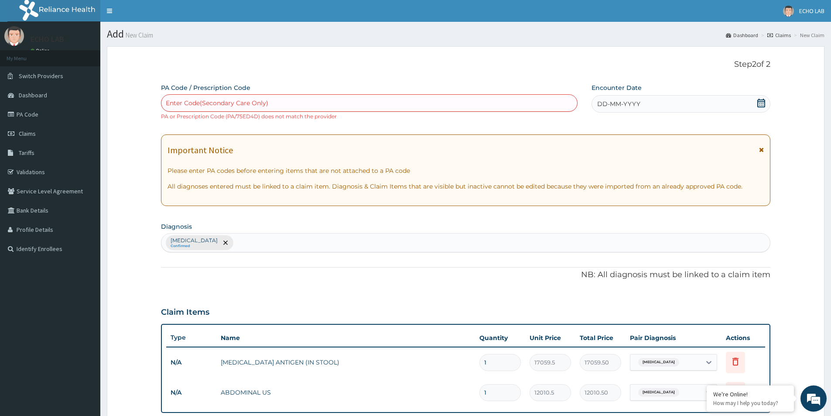
click at [764, 102] on icon at bounding box center [762, 103] width 8 height 9
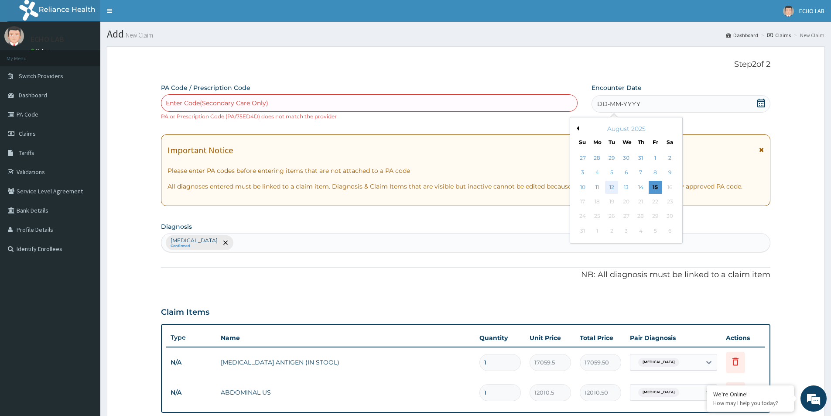
click at [609, 186] on div "12" at bounding box center [612, 187] width 13 height 13
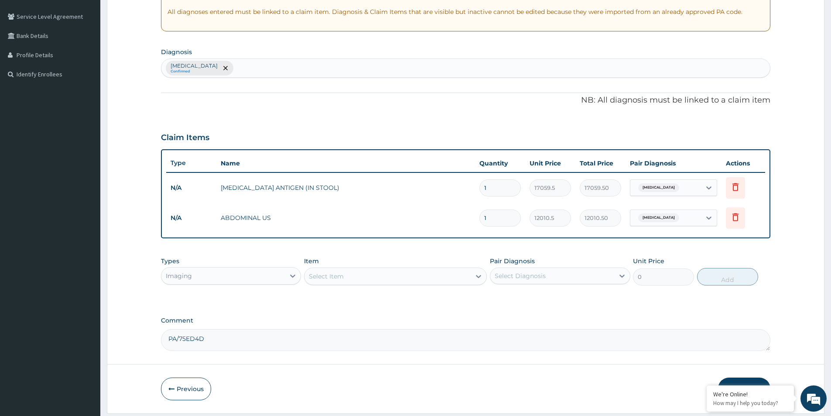
scroll to position [201, 0]
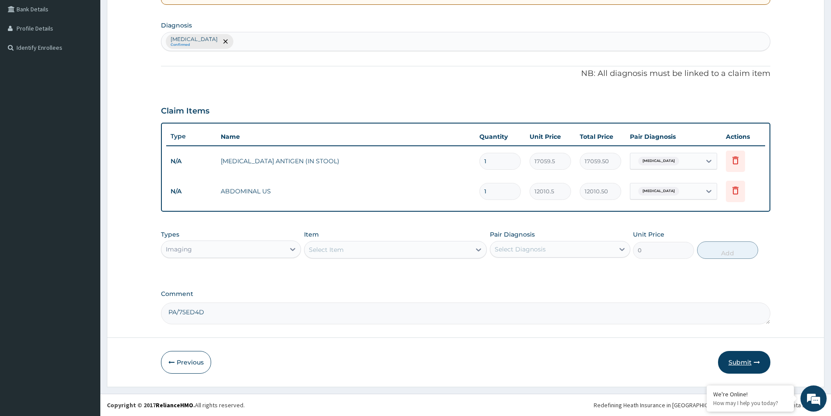
click at [746, 363] on button "Submit" at bounding box center [744, 362] width 52 height 23
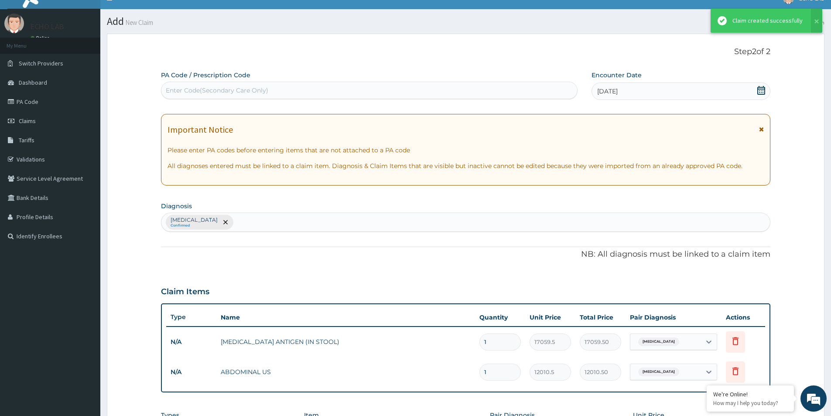
scroll to position [193, 0]
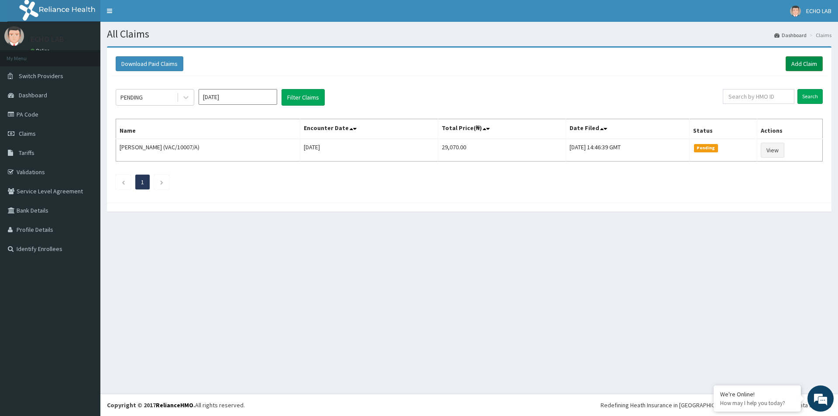
click at [813, 64] on link "Add Claim" at bounding box center [804, 63] width 37 height 15
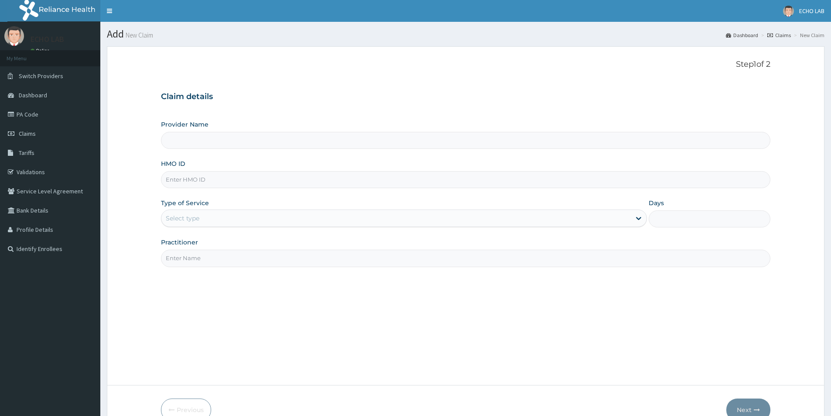
click at [309, 184] on input "HMO ID" at bounding box center [466, 179] width 610 height 17
paste input "RPS/10012/A"
type input "RPS/10012/A"
type input "Echo Lab - Akowonjo"
type input "RPS/10012/A"
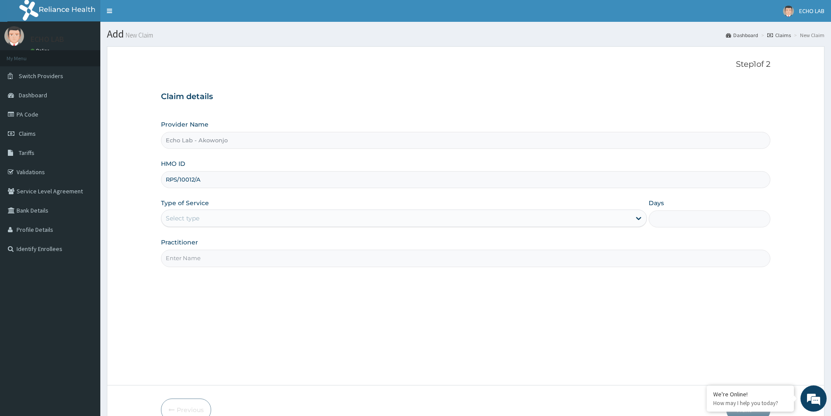
click at [288, 218] on div "Select type" at bounding box center [396, 218] width 470 height 14
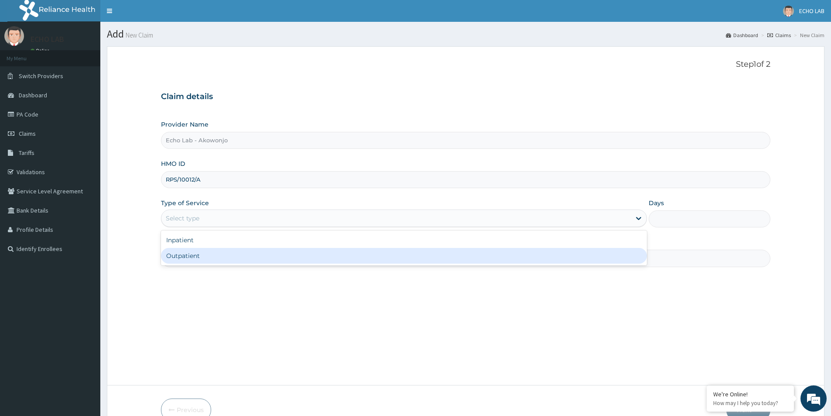
click at [279, 250] on div "Outpatient" at bounding box center [404, 256] width 486 height 16
type input "1"
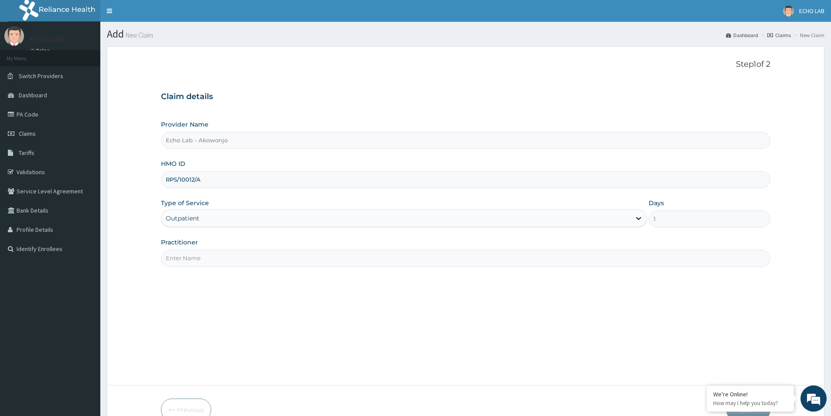
click at [271, 256] on input "Practitioner" at bounding box center [466, 258] width 610 height 17
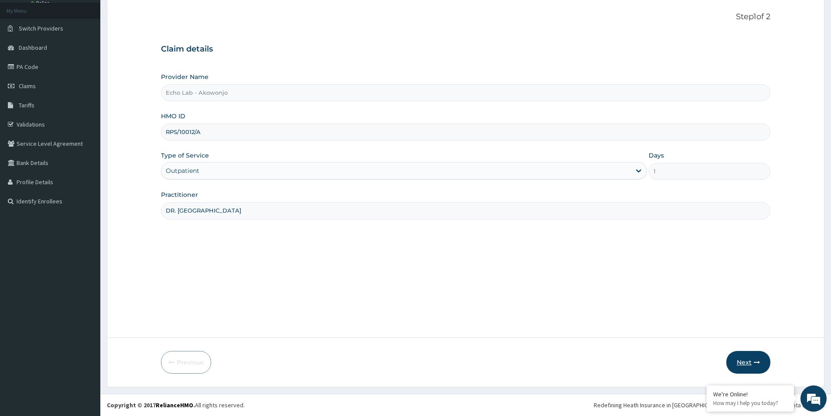
type input "DR. ALOK"
click at [745, 365] on button "Next" at bounding box center [749, 362] width 44 height 23
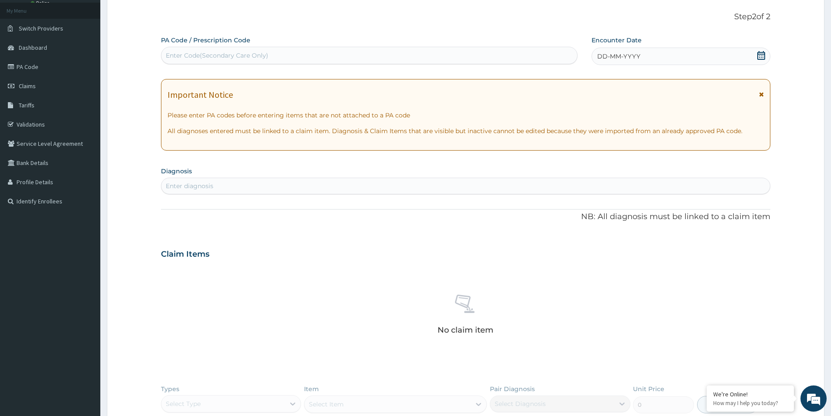
scroll to position [0, 0]
click at [233, 55] on div "Enter Code(Secondary Care Only)" at bounding box center [217, 55] width 103 height 9
paste input "PA/547F10"
type input "PA/547F10"
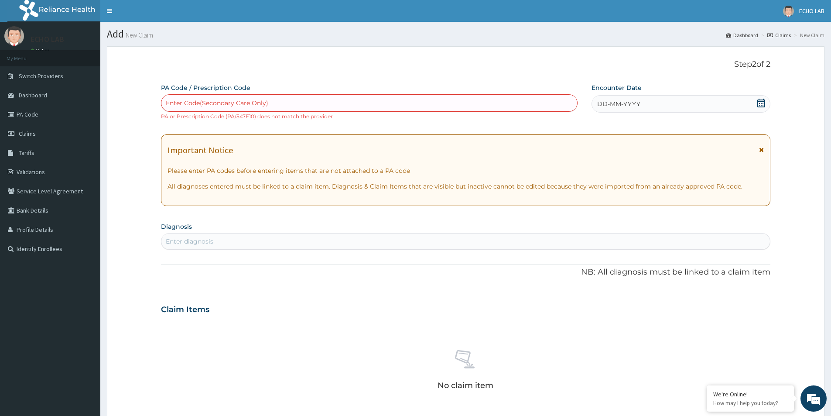
click at [760, 102] on icon at bounding box center [762, 103] width 8 height 9
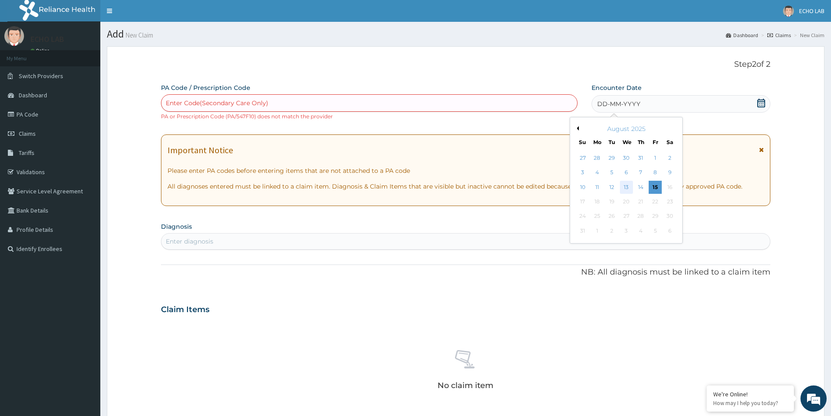
click at [630, 187] on div "13" at bounding box center [626, 187] width 13 height 13
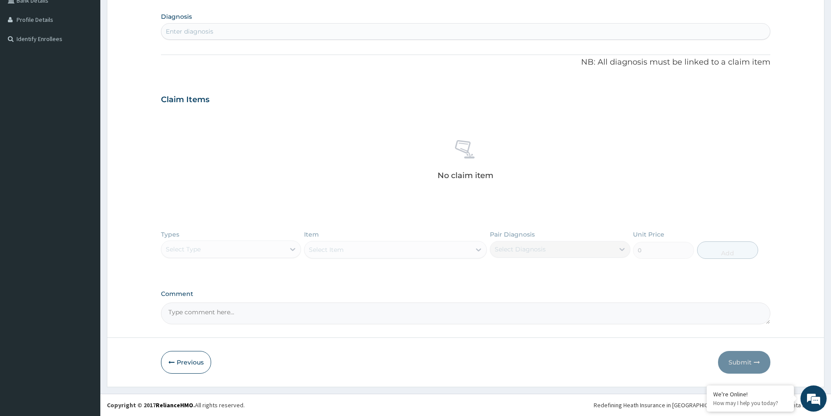
scroll to position [35, 0]
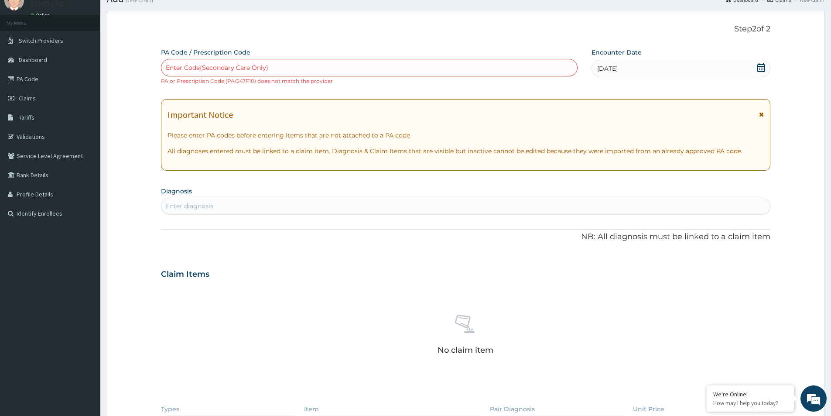
click at [763, 70] on icon at bounding box center [761, 67] width 9 height 9
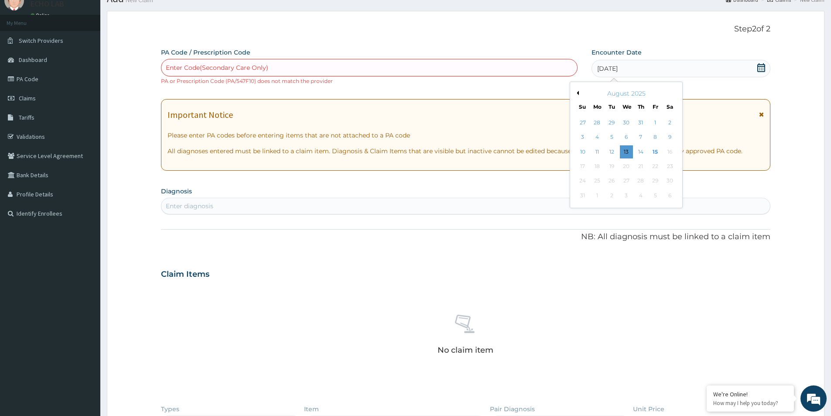
click at [762, 70] on icon at bounding box center [761, 67] width 9 height 9
click at [770, 87] on div "PA Code / Prescription Code Enter Code(Secondary Care Only) PA or Prescription …" at bounding box center [466, 273] width 610 height 451
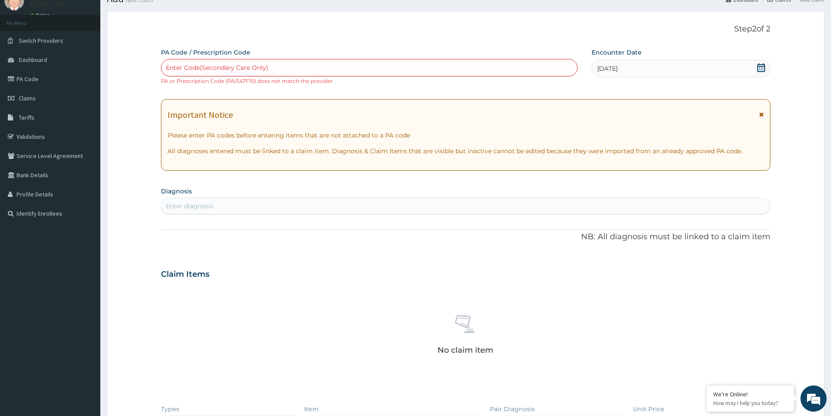
click at [354, 216] on div "PA Code / Prescription Code Enter Code(Secondary Care Only) PA or Prescription …" at bounding box center [466, 273] width 610 height 451
click at [357, 213] on div "Enter diagnosis" at bounding box center [465, 206] width 609 height 14
type input "ACUTE PAIN"
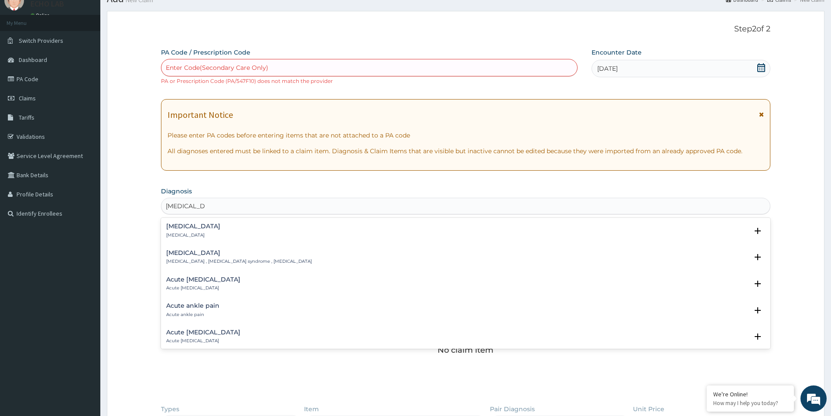
click at [250, 233] on div "Acute pain Acute pain" at bounding box center [465, 230] width 599 height 15
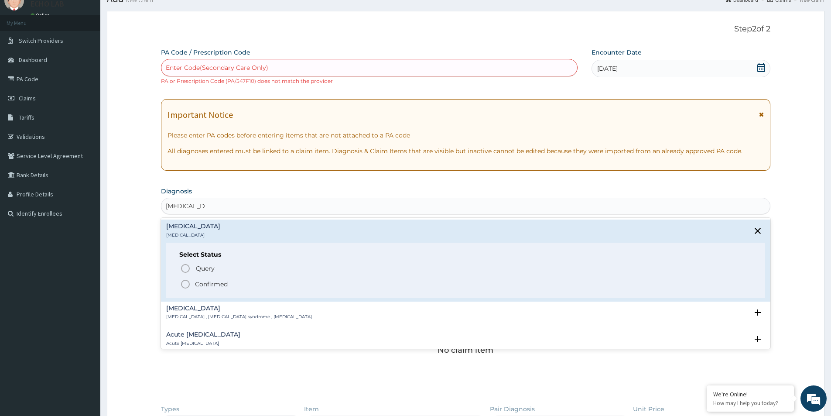
click at [203, 287] on p "Confirmed" at bounding box center [211, 284] width 33 height 9
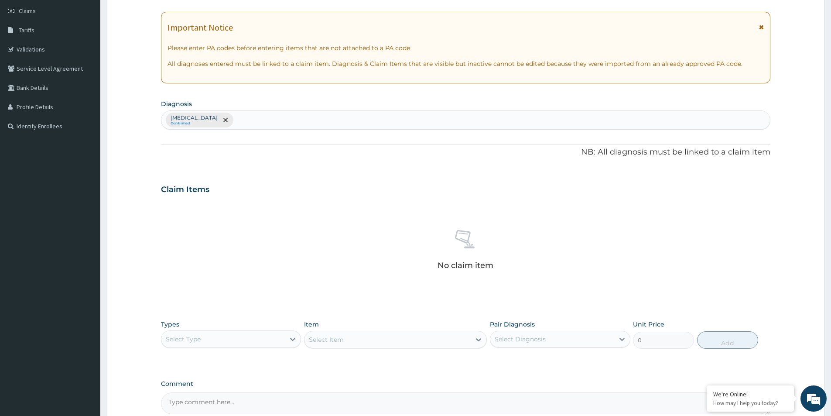
scroll to position [213, 0]
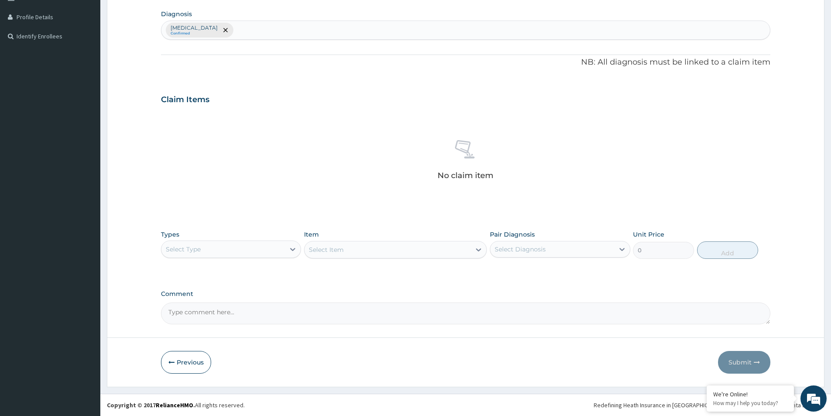
click at [248, 251] on div "Select Type" at bounding box center [223, 249] width 124 height 14
click at [276, 320] on textarea "Comment" at bounding box center [466, 313] width 610 height 22
paste textarea "PA/547F10"
type textarea "PA/547F10"
click at [226, 252] on div "Select Type" at bounding box center [223, 249] width 124 height 14
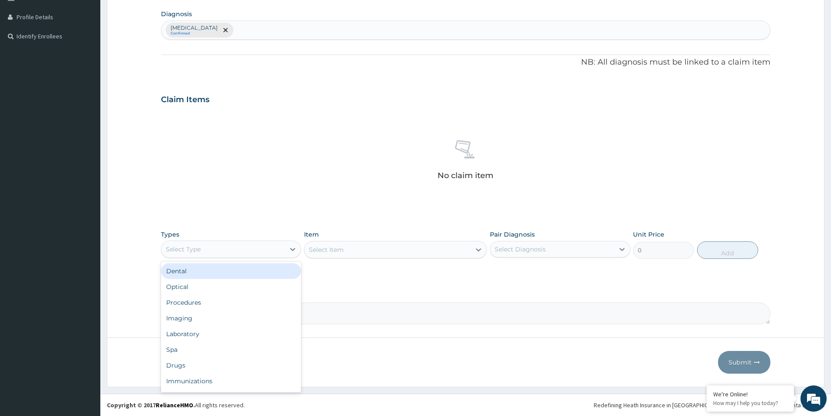
click at [244, 218] on div "PA Code / Prescription Code Enter Code(Secondary Care Only) PA or Prescription …" at bounding box center [466, 97] width 610 height 453
click at [275, 248] on div "Select Type" at bounding box center [223, 249] width 124 height 14
click at [221, 319] on div "Imaging" at bounding box center [231, 318] width 140 height 16
click at [337, 254] on div "Select Item" at bounding box center [395, 249] width 183 height 17
click at [385, 254] on div "Select Item" at bounding box center [395, 249] width 183 height 17
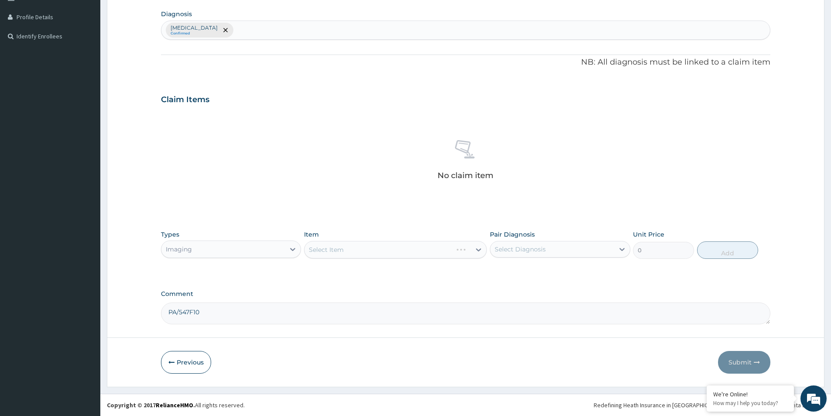
click at [378, 255] on div "Select Item" at bounding box center [395, 249] width 183 height 17
click at [635, 171] on div "No claim item" at bounding box center [466, 161] width 610 height 100
click at [343, 254] on div "Select Item" at bounding box center [388, 250] width 166 height 14
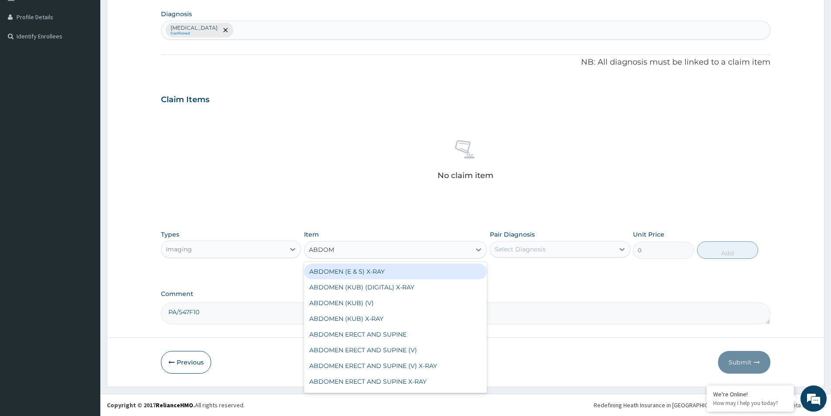
type input "ABDOMI"
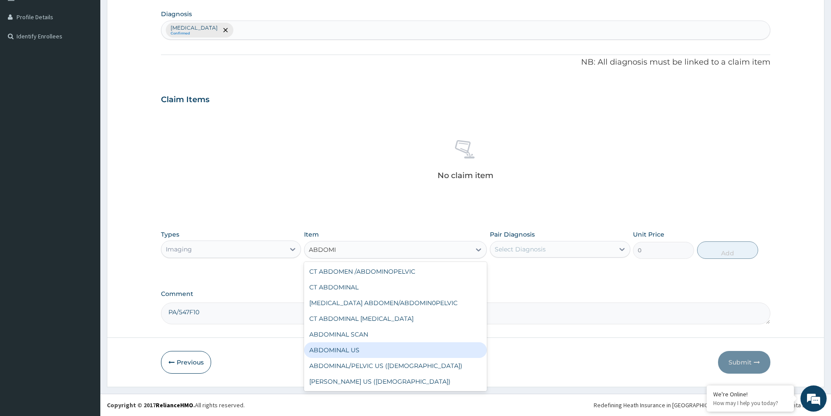
click at [359, 351] on div "ABDOMINAL US" at bounding box center [395, 350] width 183 height 16
type input "12010.5"
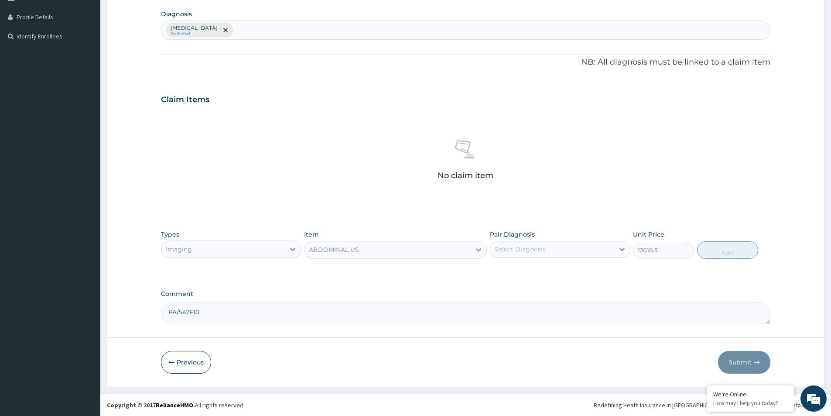
click at [566, 248] on div "Select Diagnosis" at bounding box center [553, 249] width 124 height 14
click at [555, 273] on div "Acute pain" at bounding box center [560, 272] width 140 height 18
checkbox input "true"
click at [722, 253] on button "Add" at bounding box center [727, 249] width 61 height 17
type input "0"
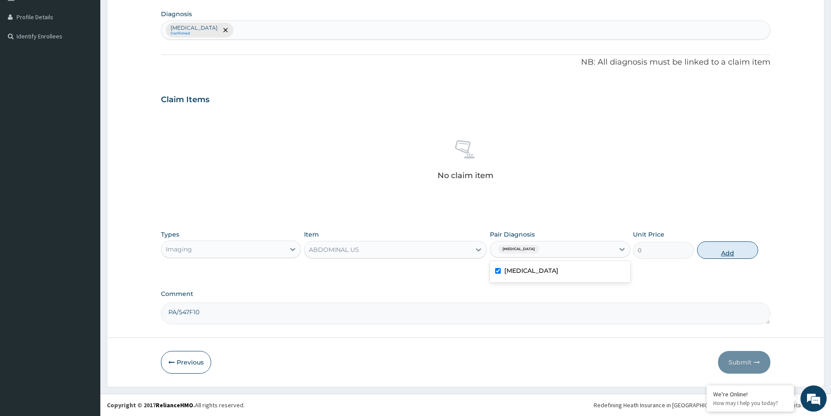
scroll to position [171, 0]
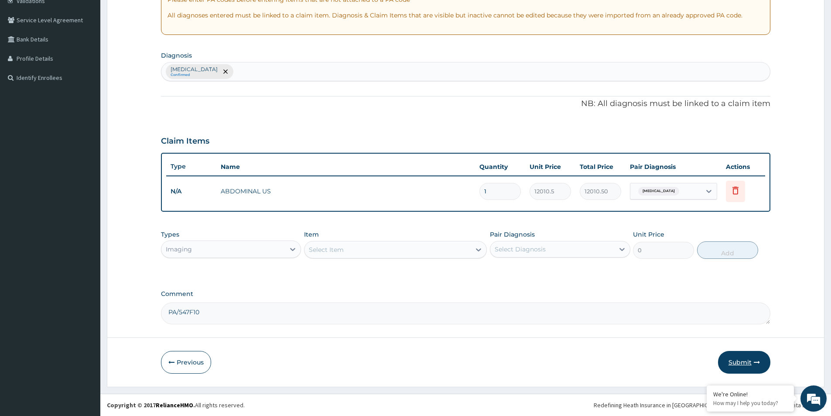
click at [738, 362] on button "Submit" at bounding box center [744, 362] width 52 height 23
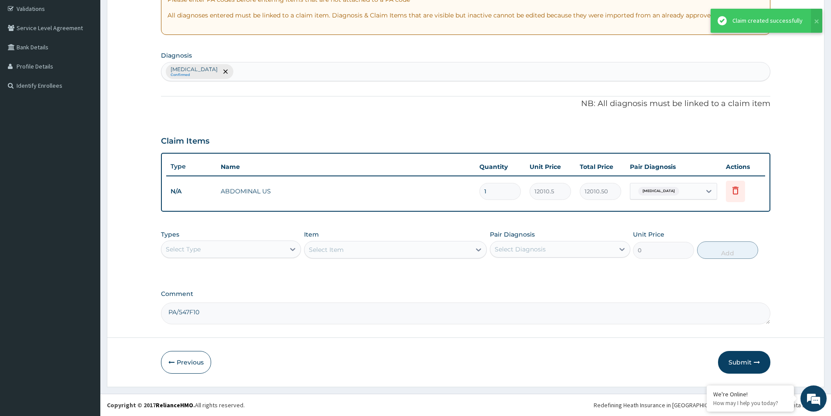
scroll to position [0, 0]
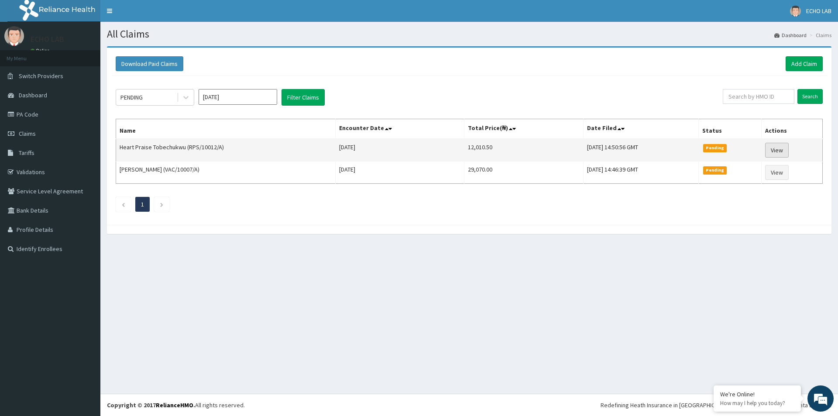
click at [787, 149] on link "View" at bounding box center [777, 150] width 24 height 15
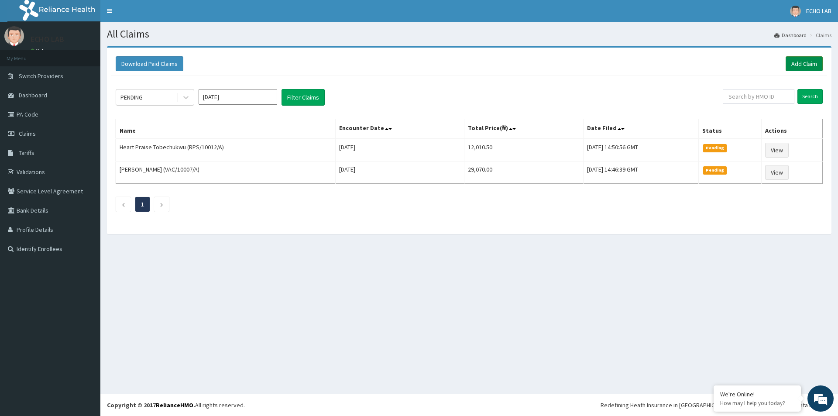
click at [808, 65] on link "Add Claim" at bounding box center [804, 63] width 37 height 15
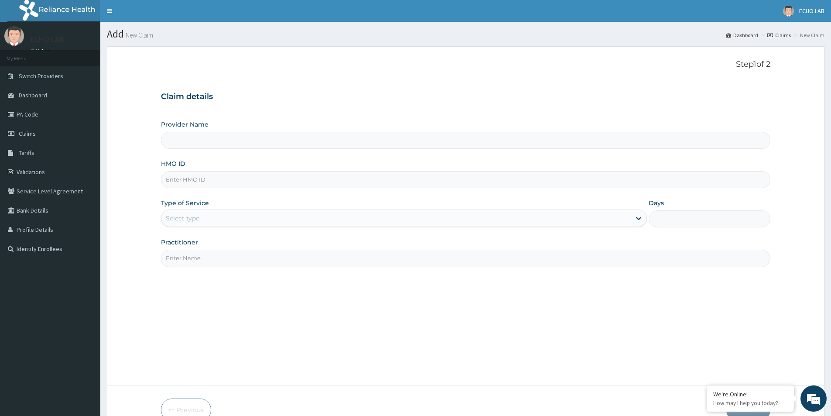
type input "Echo Lab - Akowonjo"
click at [223, 181] on input "HMO ID" at bounding box center [466, 179] width 610 height 17
paste input "NTH/10014/A"
type input "NTH/10014/A"
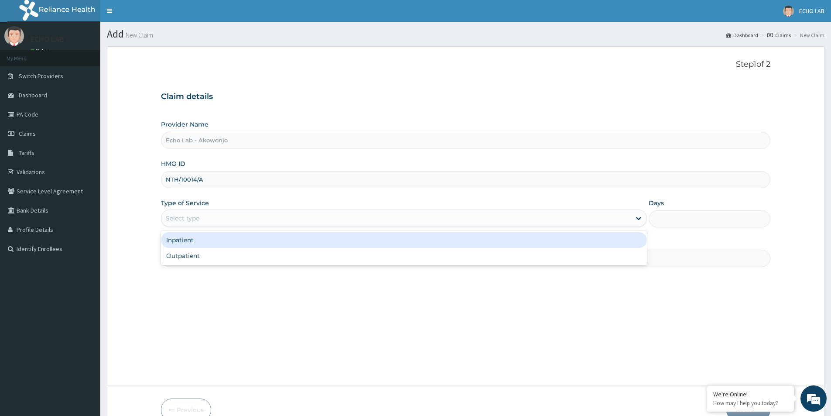
click at [237, 218] on div "Select type" at bounding box center [396, 218] width 470 height 14
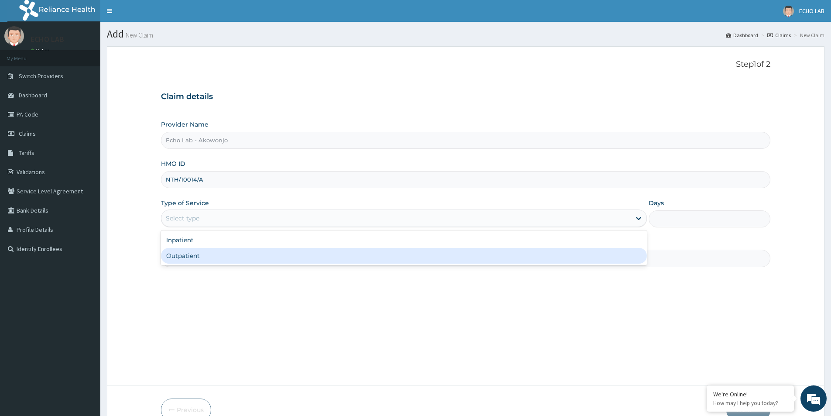
click at [239, 255] on div "Outpatient" at bounding box center [404, 256] width 486 height 16
type input "1"
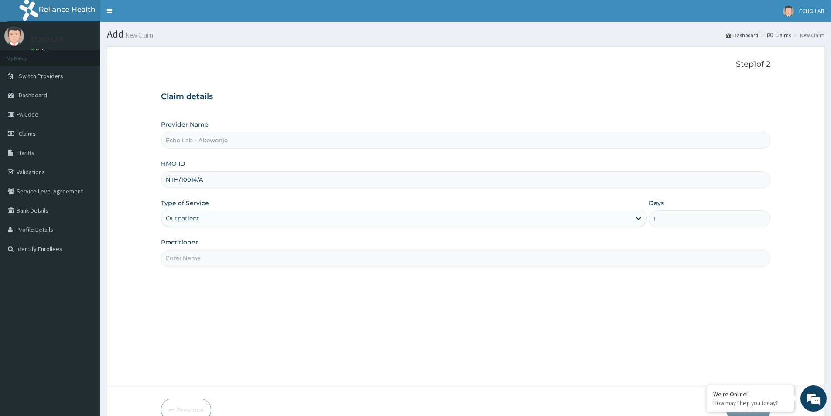
click at [240, 258] on input "Practitioner" at bounding box center [466, 258] width 610 height 17
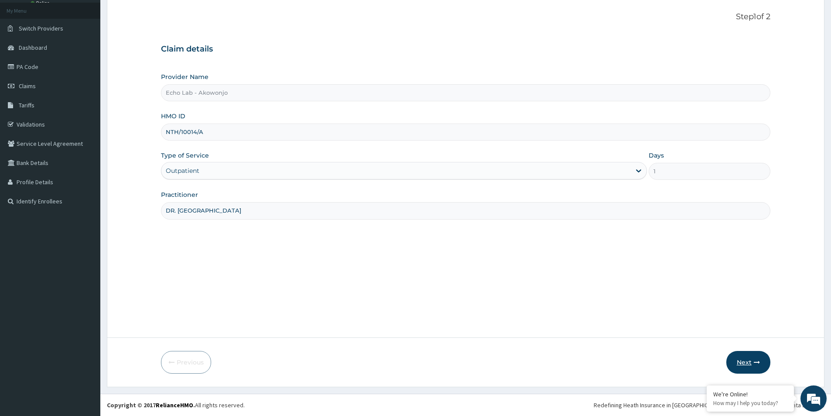
type input "DR. ALOK"
click at [743, 369] on button "Next" at bounding box center [749, 362] width 44 height 23
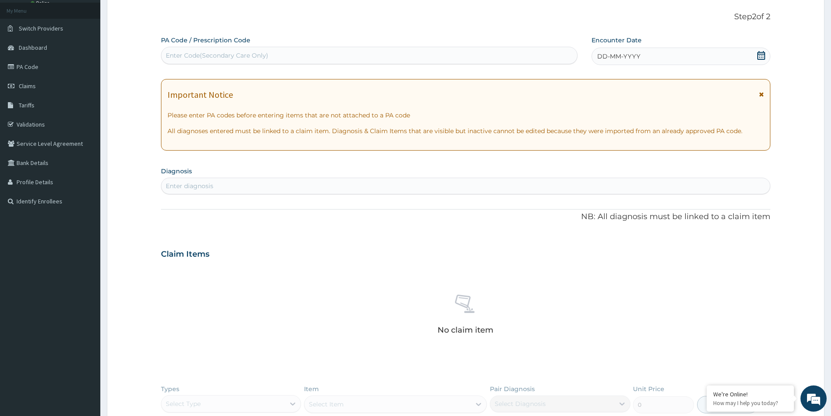
click at [352, 52] on div "Enter Code(Secondary Care Only)" at bounding box center [369, 55] width 416 height 14
paste input "PA/1A7273"
type input "PA/1A7273"
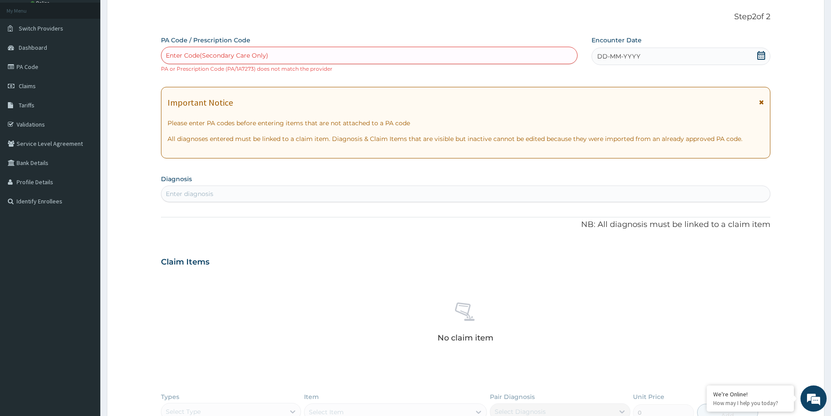
click at [265, 195] on div "Enter diagnosis" at bounding box center [465, 194] width 609 height 14
type input "AMENORR"
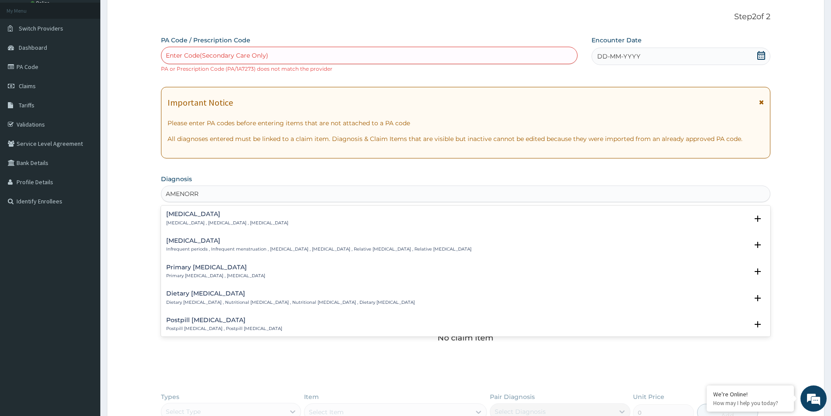
click at [224, 219] on div "Amenorrhea Amenorrhea , Absence of menstruation , Amenorrhoea" at bounding box center [227, 218] width 122 height 15
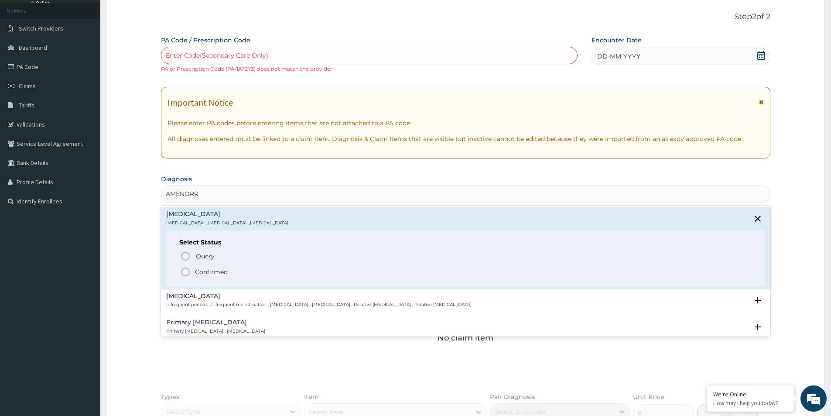
click at [226, 273] on p "Confirmed" at bounding box center [211, 272] width 33 height 9
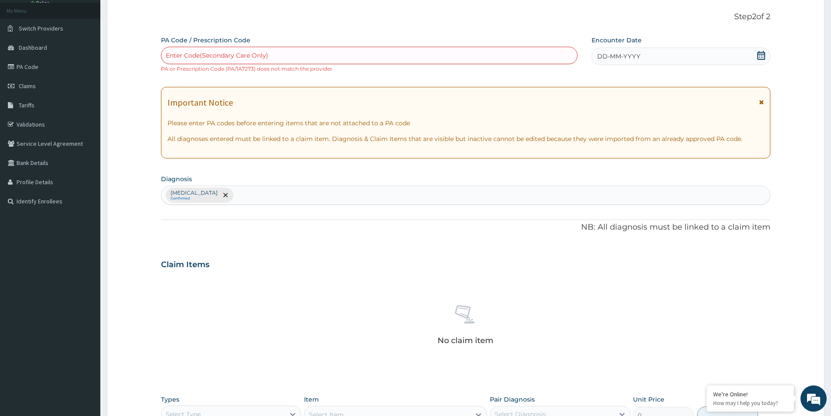
click at [761, 55] on icon at bounding box center [761, 55] width 9 height 9
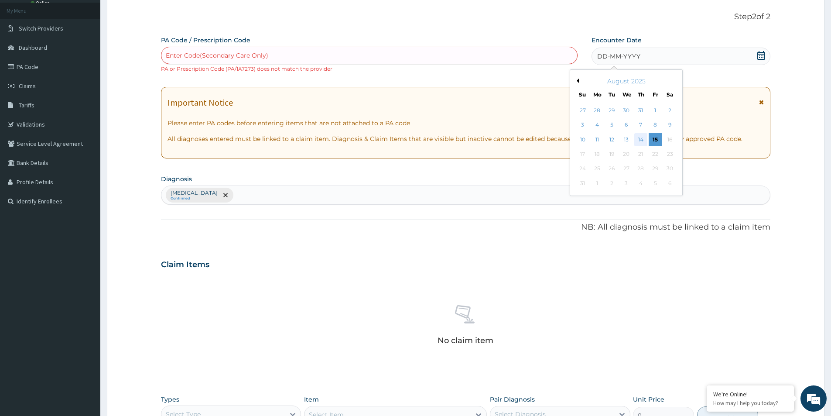
click at [642, 140] on div "14" at bounding box center [641, 139] width 13 height 13
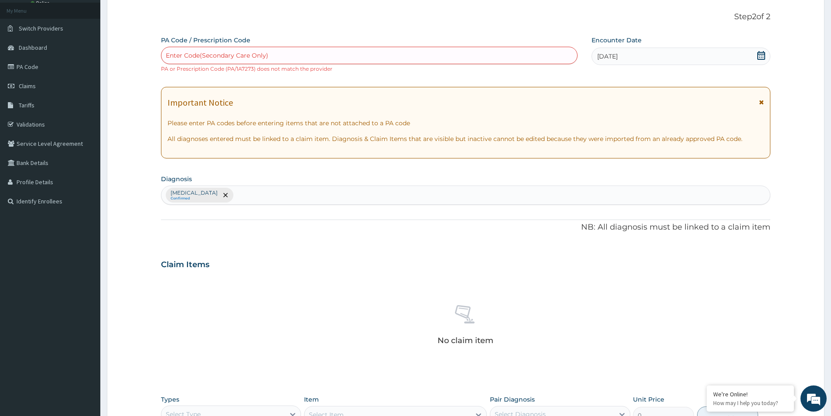
scroll to position [213, 0]
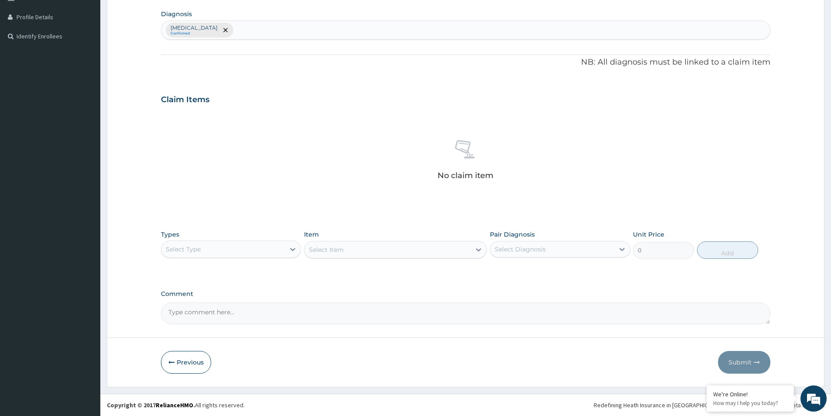
click at [260, 316] on textarea "Comment" at bounding box center [466, 313] width 610 height 22
paste textarea "PA/1A7273"
type textarea "PA/1A7273"
click at [245, 257] on div "Select Type" at bounding box center [231, 248] width 140 height 17
click at [221, 319] on div "Imaging" at bounding box center [231, 318] width 140 height 16
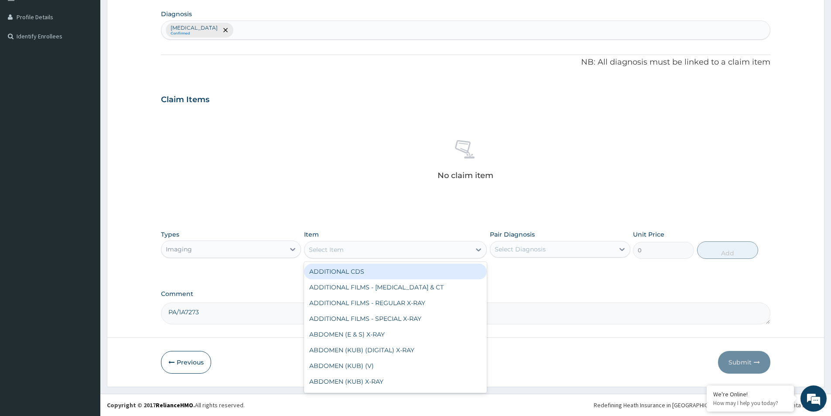
click at [374, 253] on div "Select Item" at bounding box center [388, 250] width 166 height 14
type input "FEMA"
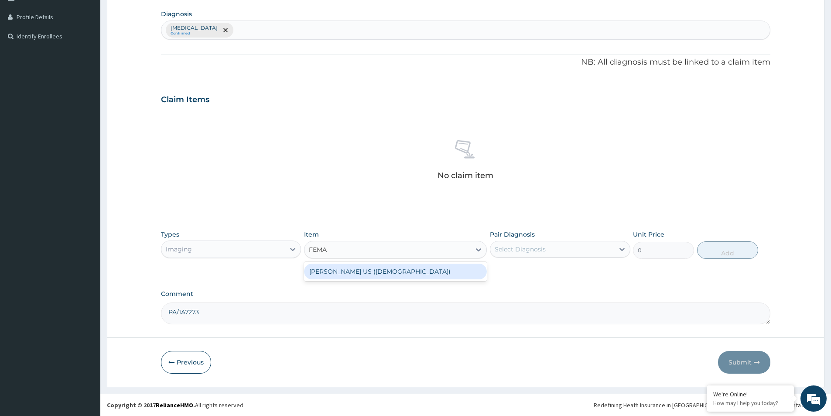
click at [456, 276] on div "ABDOMINAL-PELVIC US (FEMALE)" at bounding box center [395, 272] width 183 height 16
type input "15759"
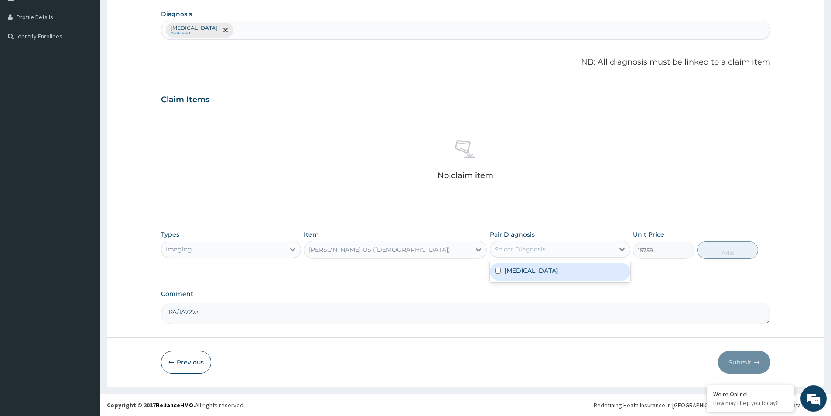
click at [592, 252] on div "Select Diagnosis" at bounding box center [553, 249] width 124 height 14
click at [522, 272] on label "Amenorrhea" at bounding box center [531, 270] width 54 height 9
checkbox input "true"
click at [732, 251] on button "Add" at bounding box center [727, 249] width 61 height 17
type input "0"
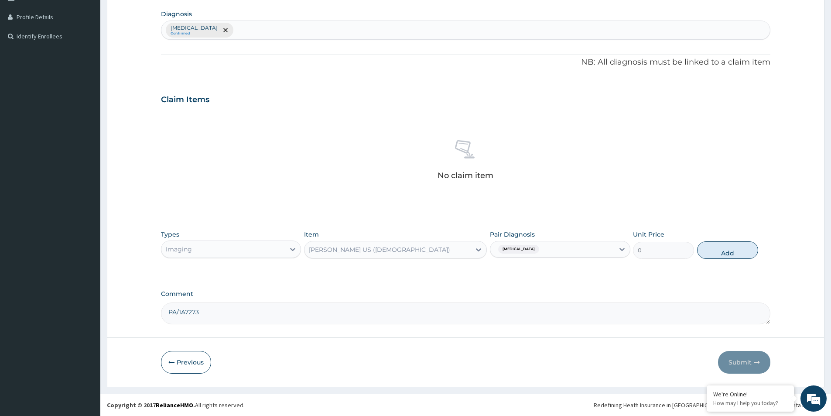
scroll to position [171, 0]
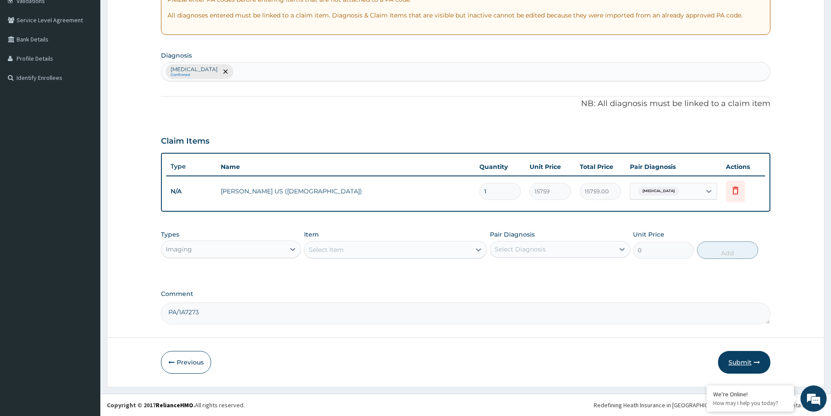
click at [738, 365] on button "Submit" at bounding box center [744, 362] width 52 height 23
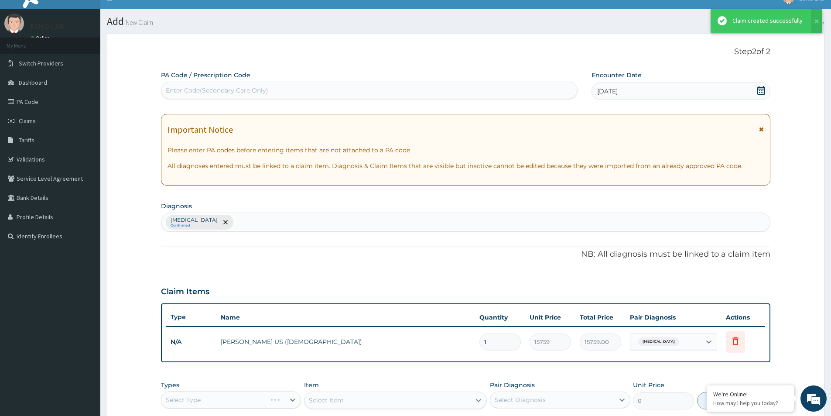
scroll to position [163, 0]
